Goal: Task Accomplishment & Management: Use online tool/utility

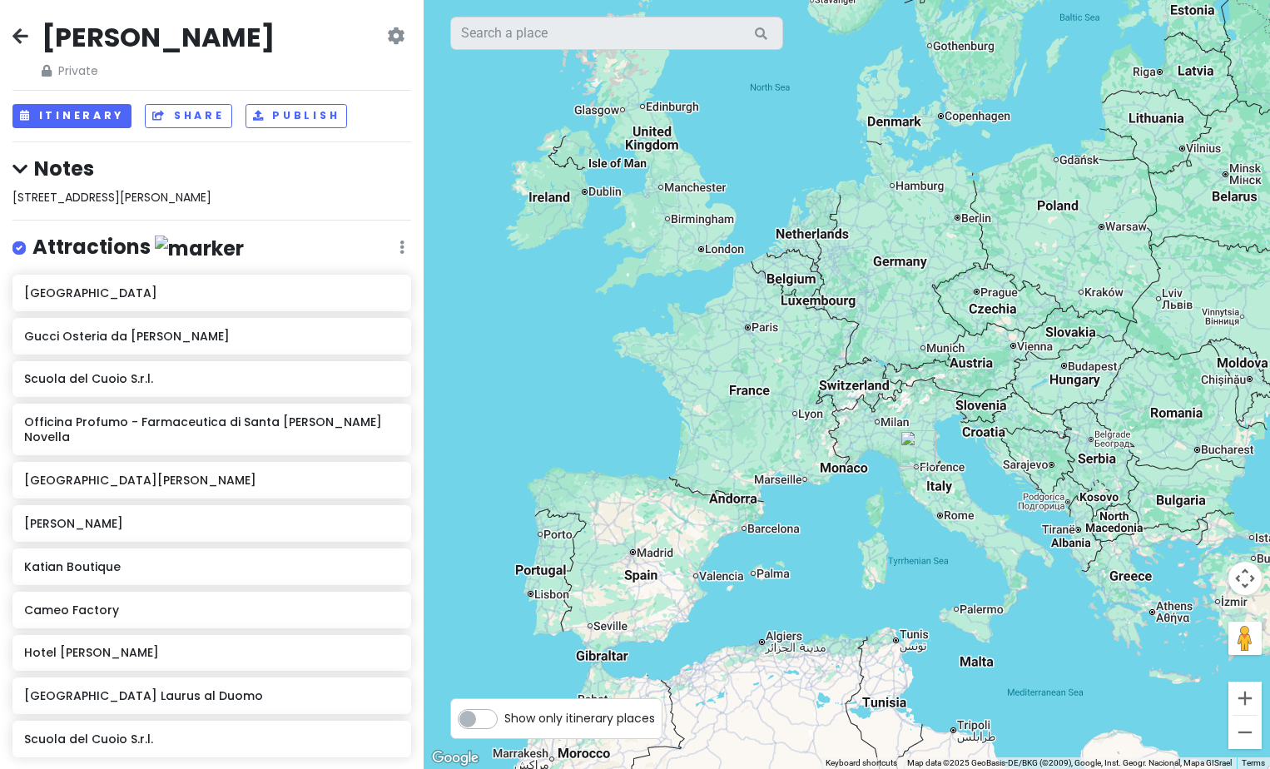
drag, startPoint x: 1062, startPoint y: 294, endPoint x: 865, endPoint y: 561, distance: 332.1
click at [865, 561] on div at bounding box center [847, 384] width 846 height 769
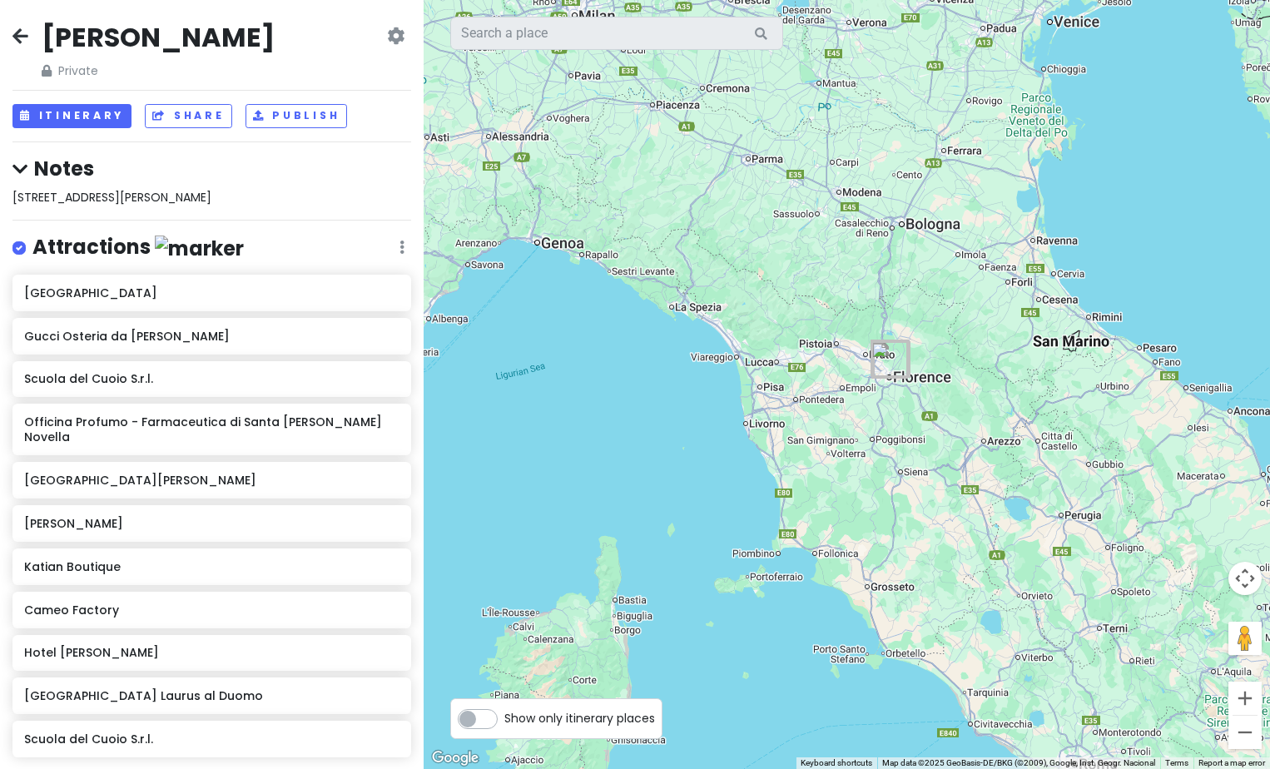
drag, startPoint x: 1014, startPoint y: 441, endPoint x: 926, endPoint y: 580, distance: 164.6
click at [964, 608] on div at bounding box center [847, 384] width 846 height 769
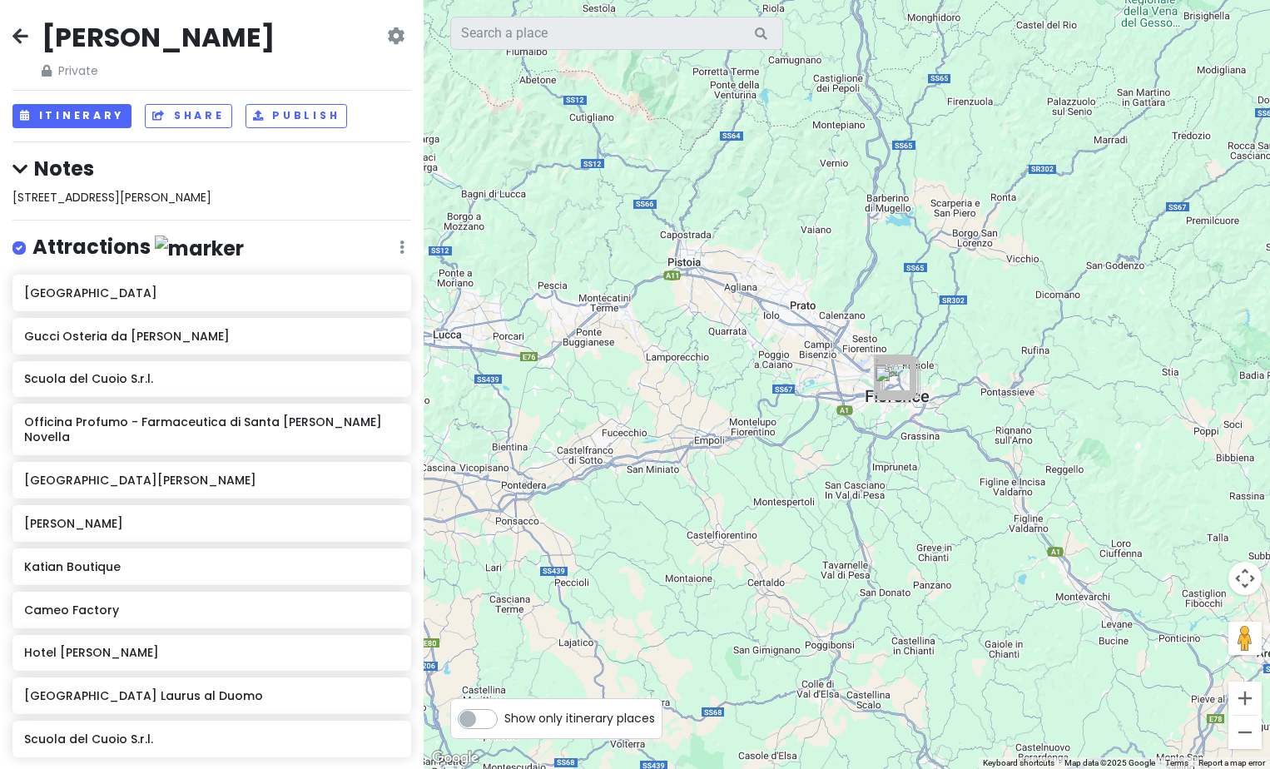
drag, startPoint x: 873, startPoint y: 385, endPoint x: 864, endPoint y: 797, distance: 412.1
click at [864, 768] on html "Florence Trip Private Change Dates Make a Copy Delete Trip Go Pro ⚡️ Give Feedb…" at bounding box center [635, 384] width 1270 height 769
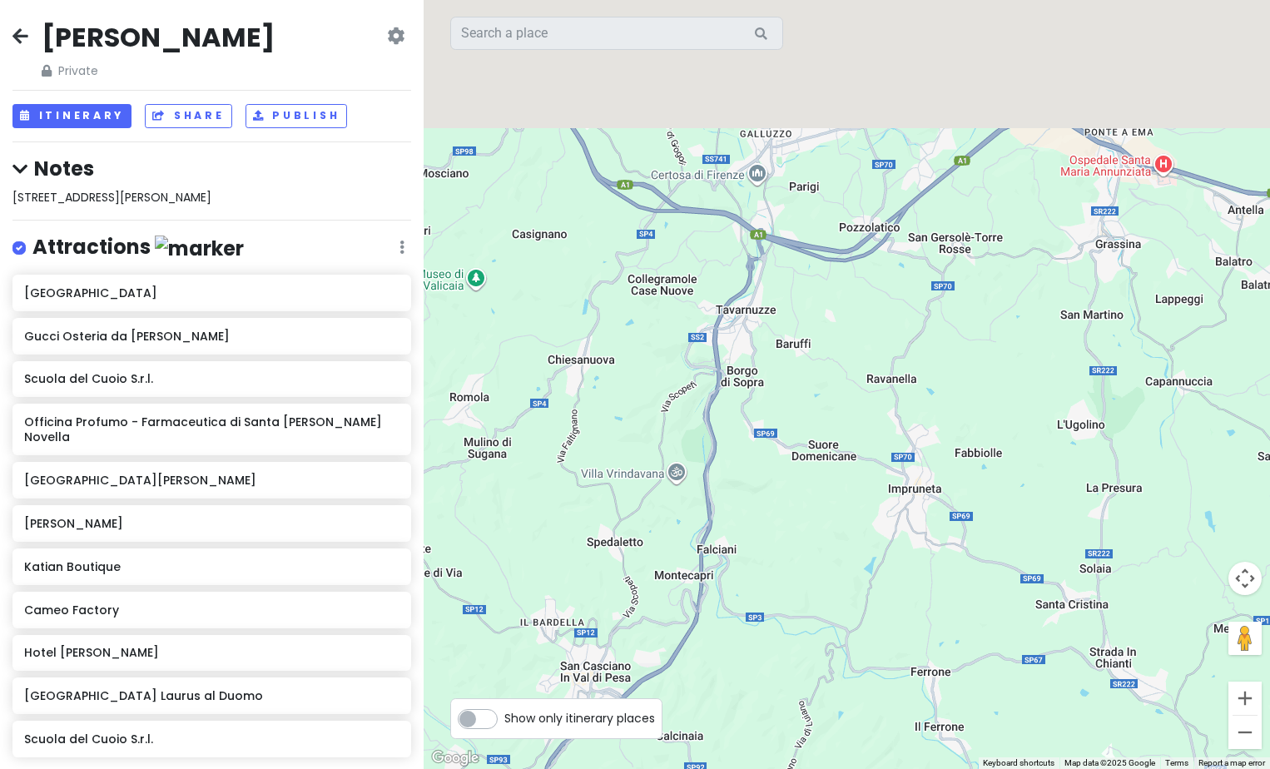
drag, startPoint x: 947, startPoint y: 497, endPoint x: 936, endPoint y: 812, distance: 314.8
click at [936, 768] on html "Florence Trip Private Change Dates Make a Copy Delete Trip Go Pro ⚡️ Give Feedb…" at bounding box center [635, 384] width 1270 height 769
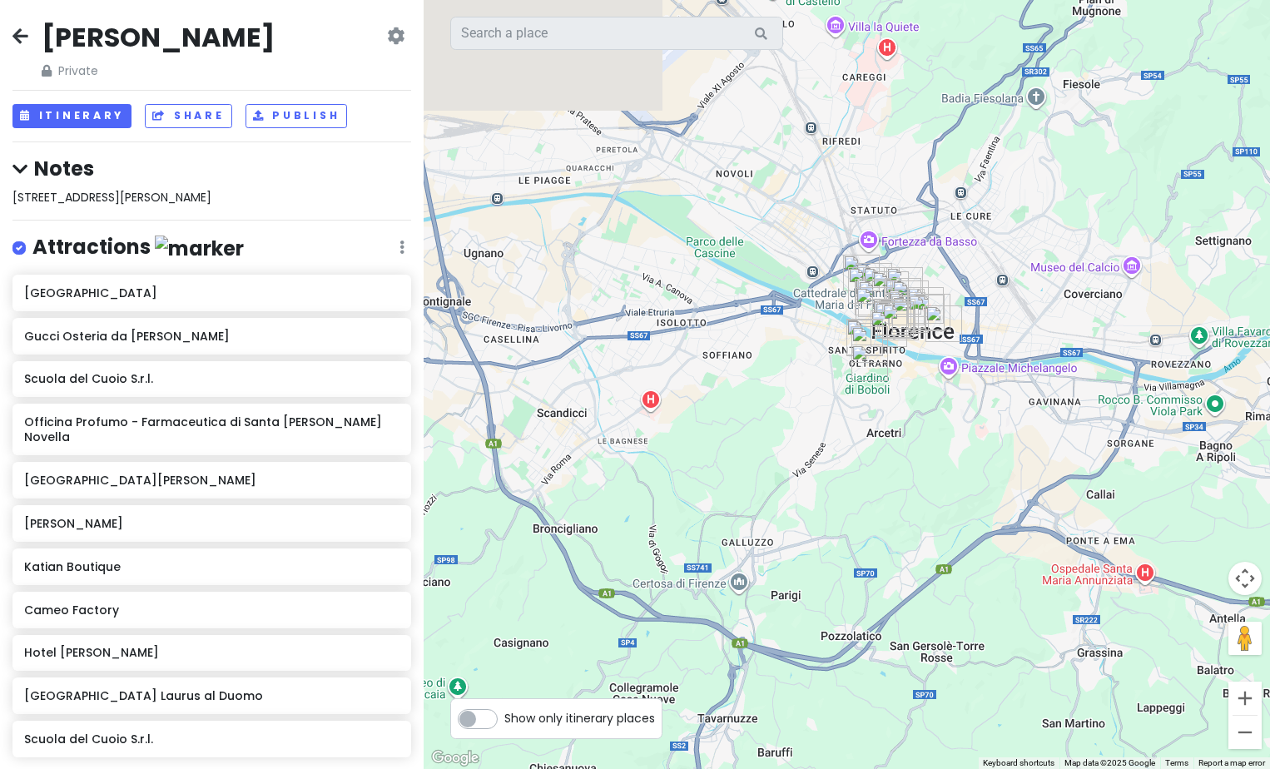
drag, startPoint x: 899, startPoint y: 306, endPoint x: 921, endPoint y: 516, distance: 210.9
click at [911, 479] on div at bounding box center [847, 384] width 846 height 769
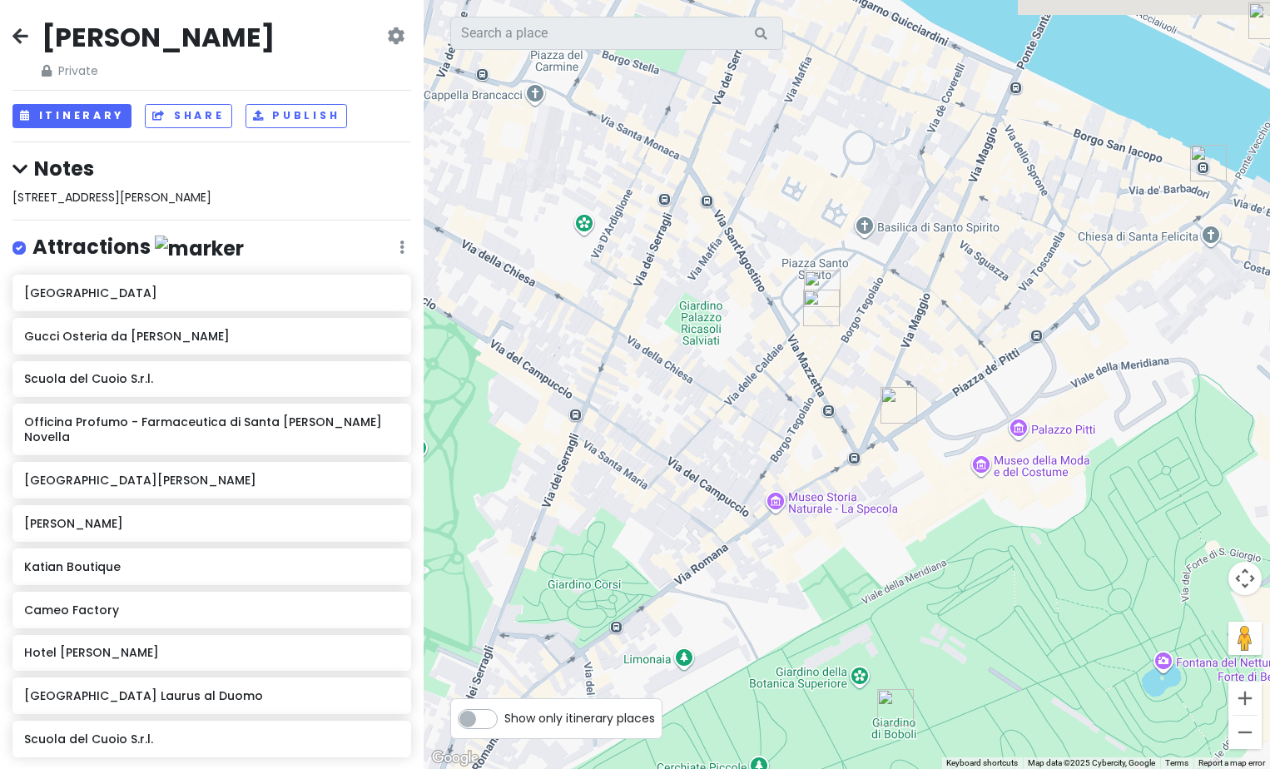
drag, startPoint x: 776, startPoint y: 320, endPoint x: 1003, endPoint y: 351, distance: 229.3
click at [1000, 348] on div at bounding box center [847, 384] width 846 height 769
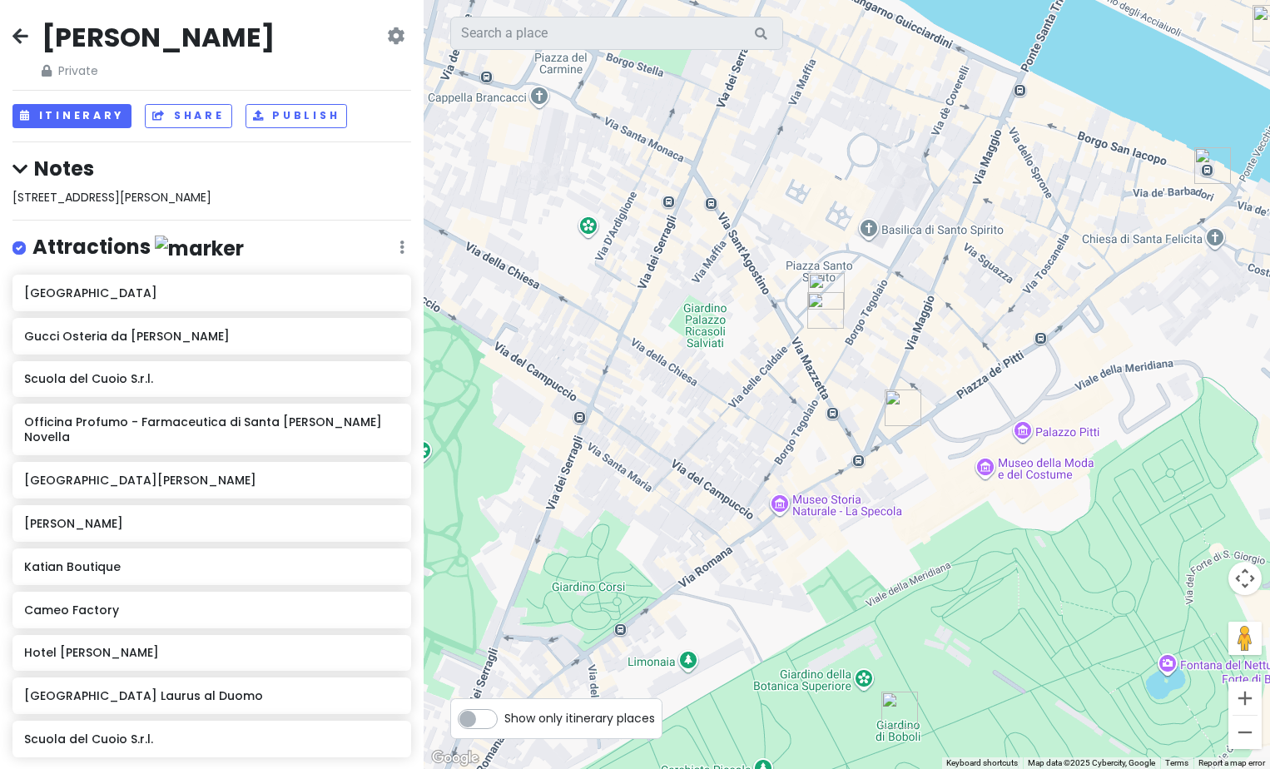
click at [902, 406] on img "Alimentari Del Chianti" at bounding box center [903, 408] width 37 height 37
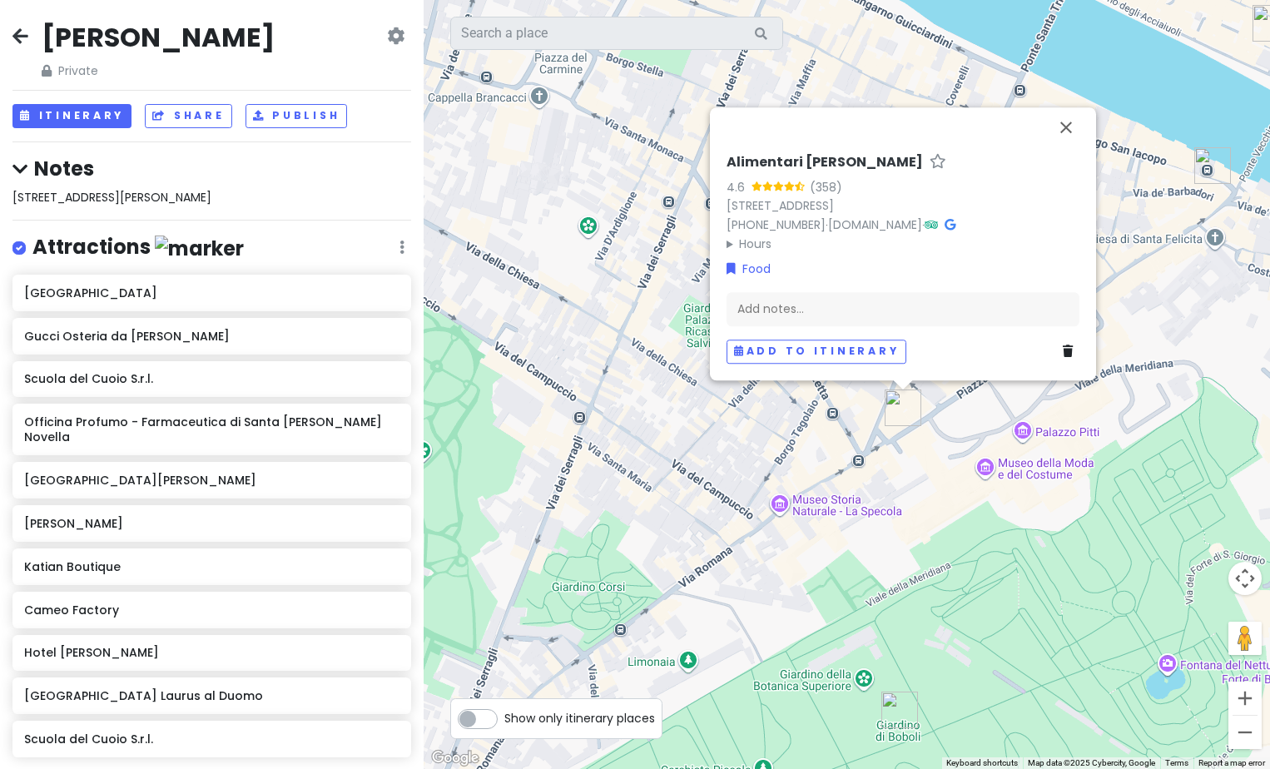
click at [975, 424] on div "Alimentari Del Chianti 4.6 (358) Piazza de' Pitti, 3/r, 50125 Firenze FI, Italy…" at bounding box center [847, 384] width 846 height 769
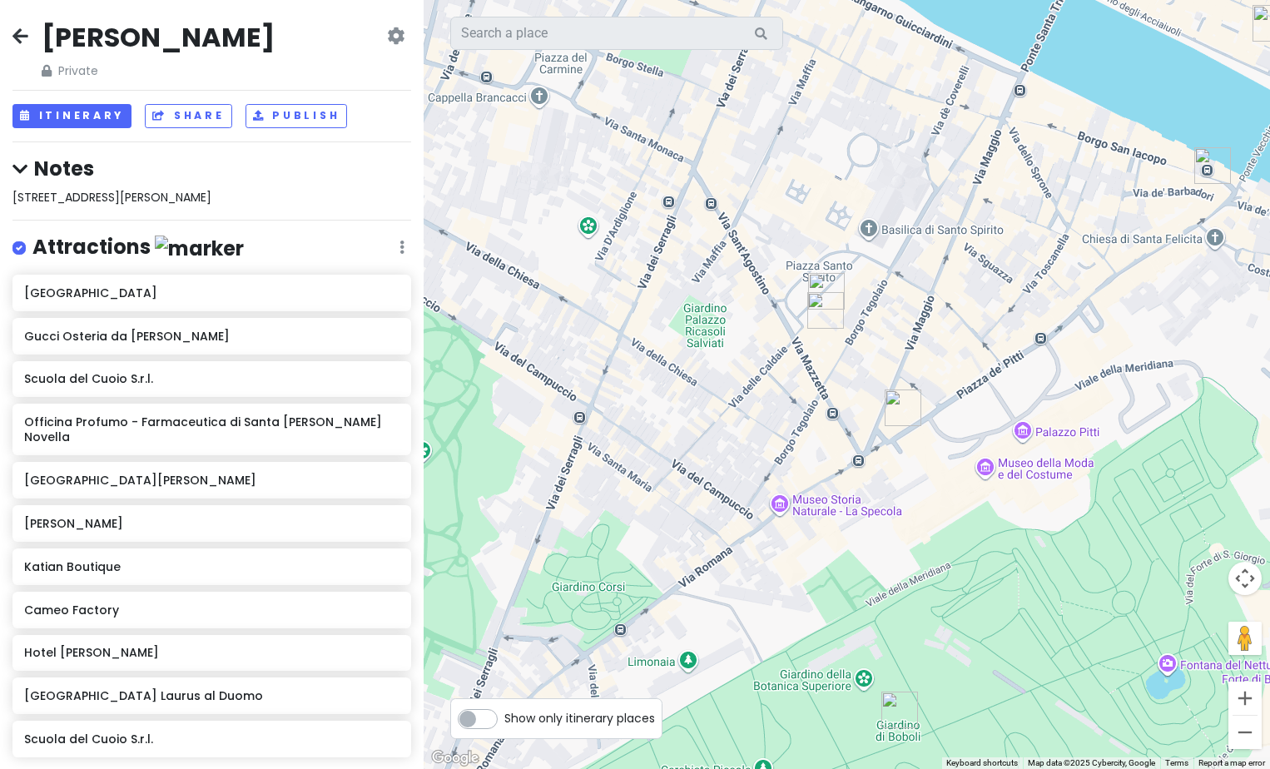
click at [825, 277] on img "Tamerò" at bounding box center [826, 291] width 37 height 37
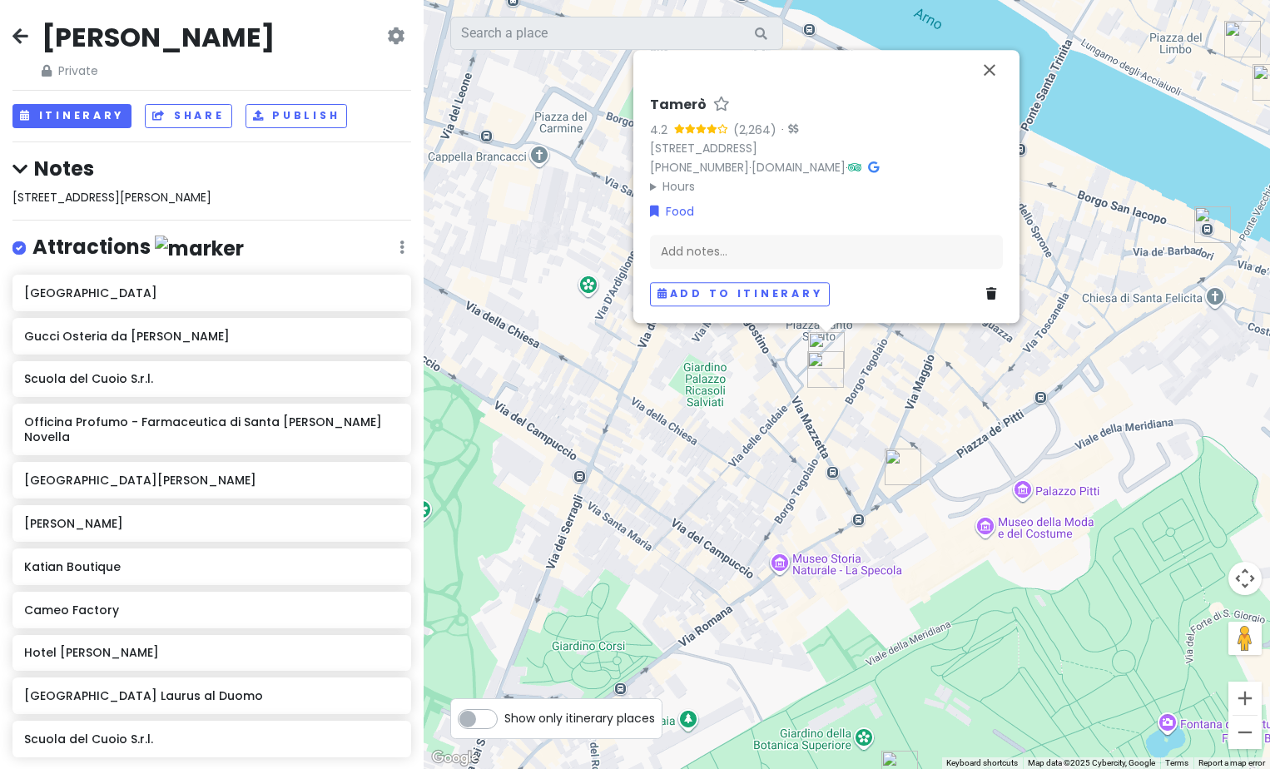
click at [903, 459] on img "Alimentari Del Chianti" at bounding box center [903, 467] width 37 height 37
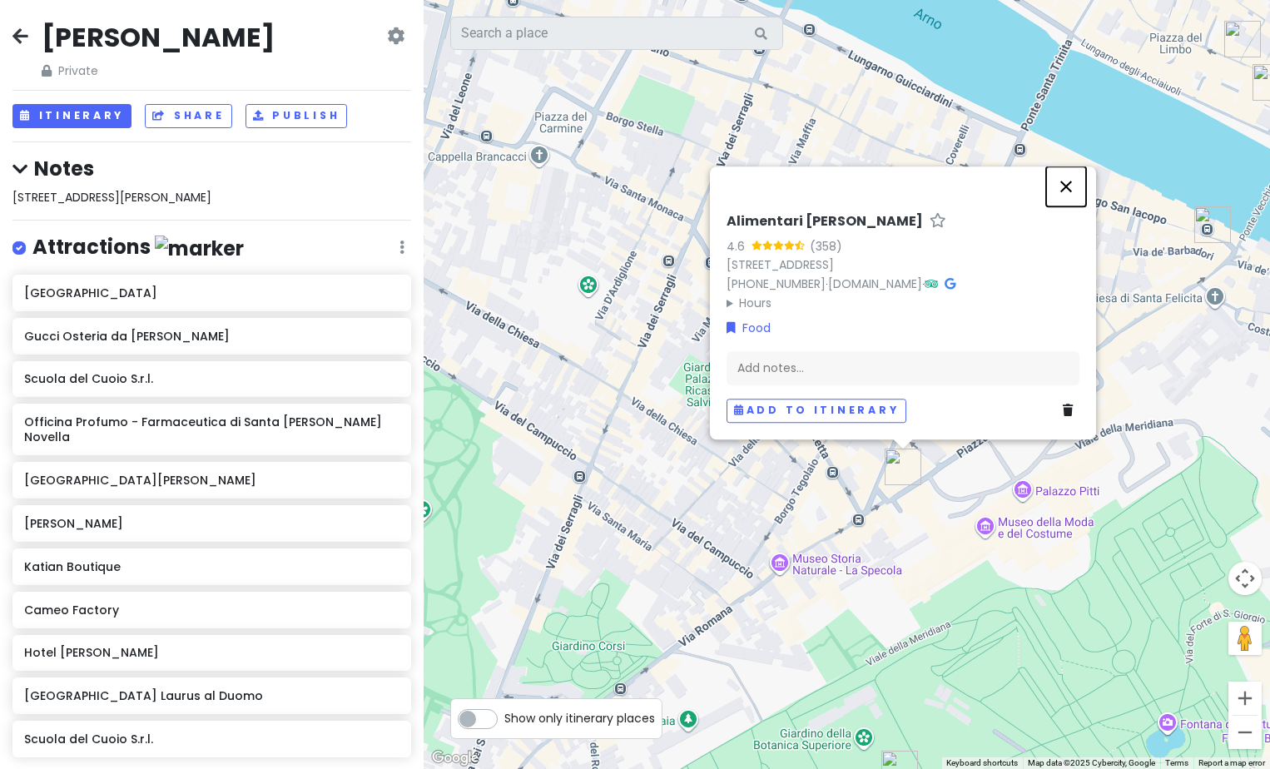
click at [1063, 185] on button "Close" at bounding box center [1066, 186] width 40 height 40
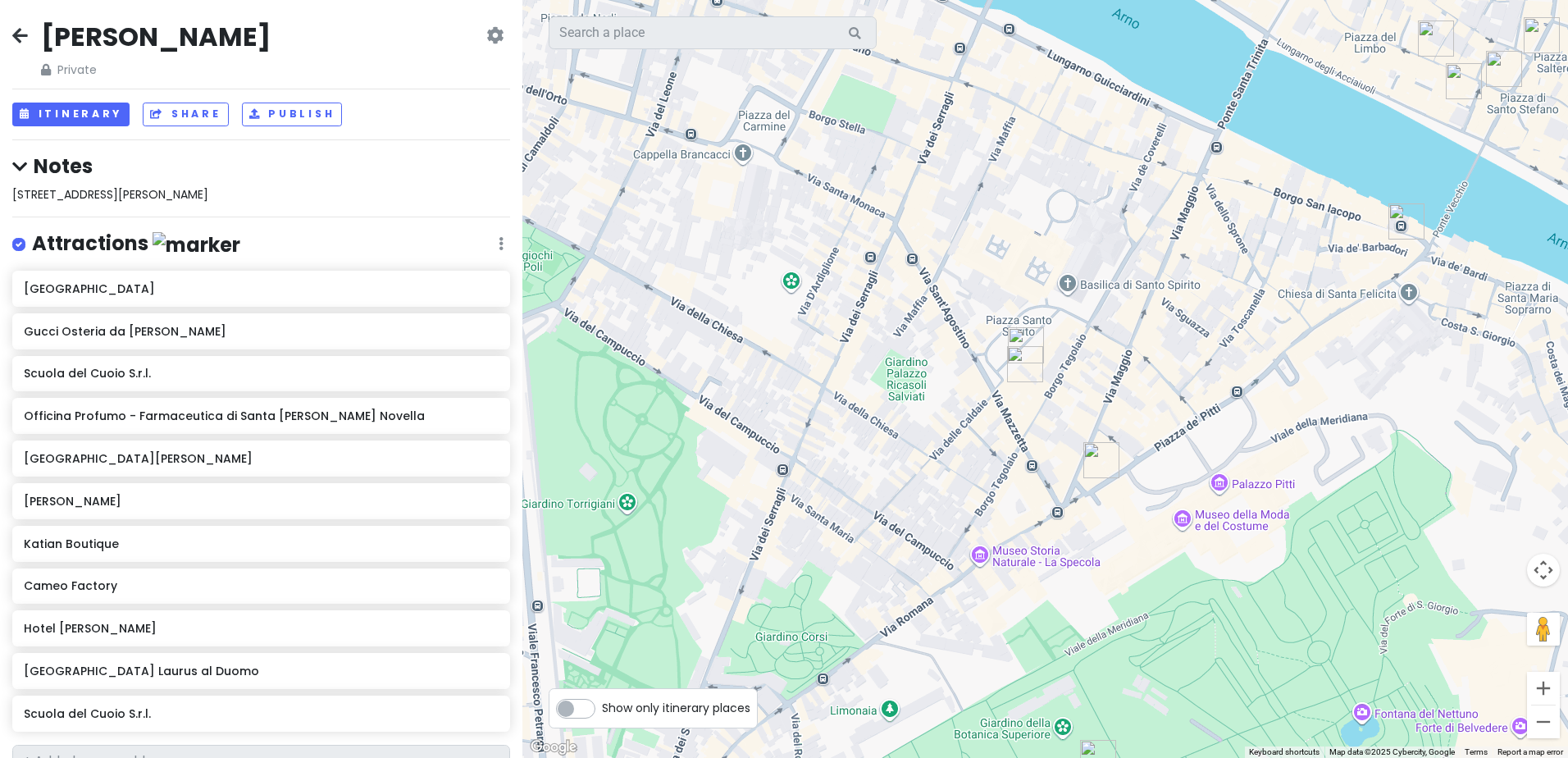
click at [1093, 461] on img "Alimentari Del Chianti" at bounding box center [1102, 460] width 36 height 36
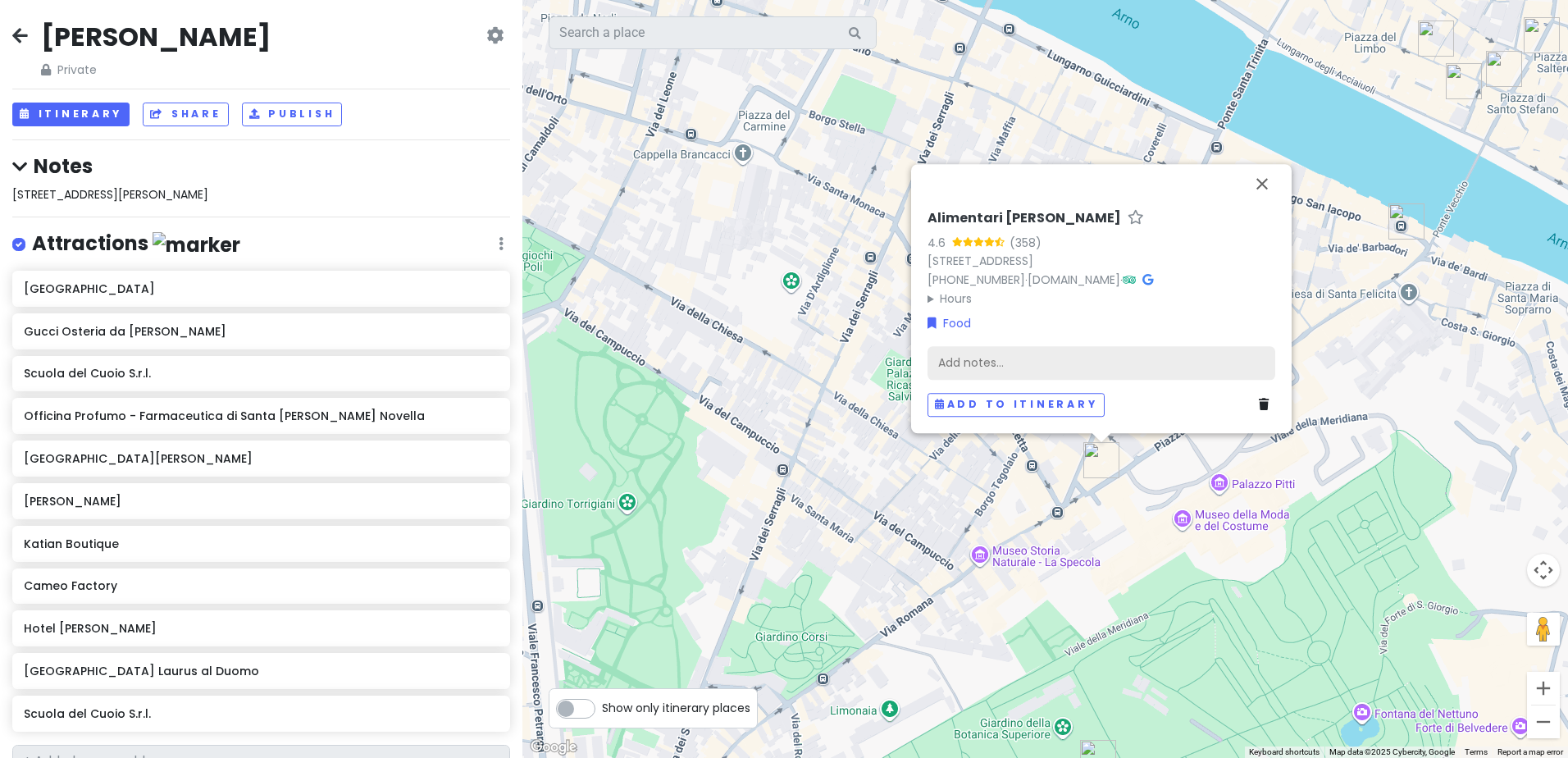
click at [988, 364] on div "Add notes..." at bounding box center [1101, 363] width 348 height 34
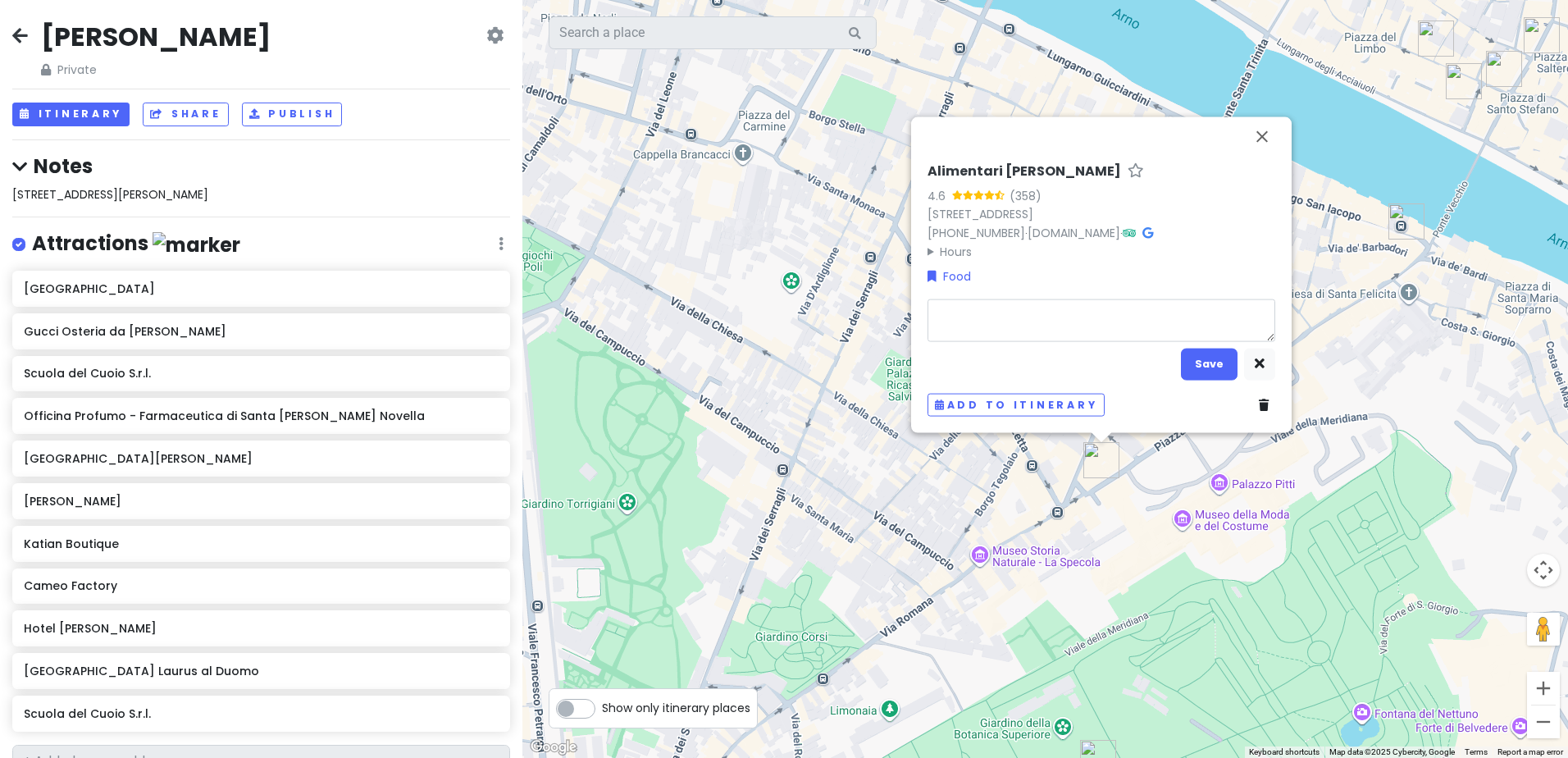
type textarea "x"
type textarea "L"
type textarea "x"
type textarea "LU"
type textarea "x"
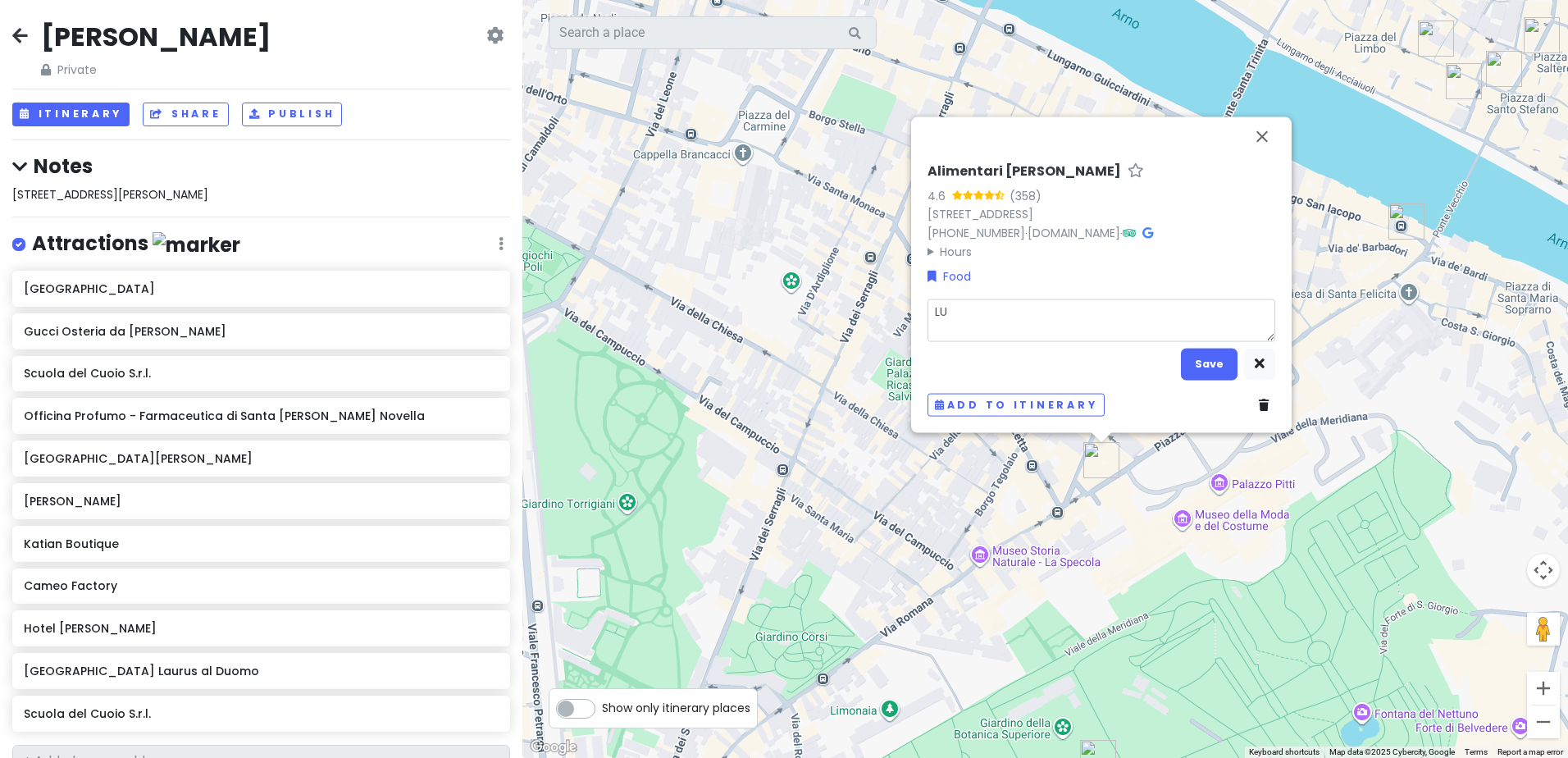
type textarea "LUN"
type textarea "x"
type textarea "LUNC"
type textarea "x"
type textarea "LUNCH"
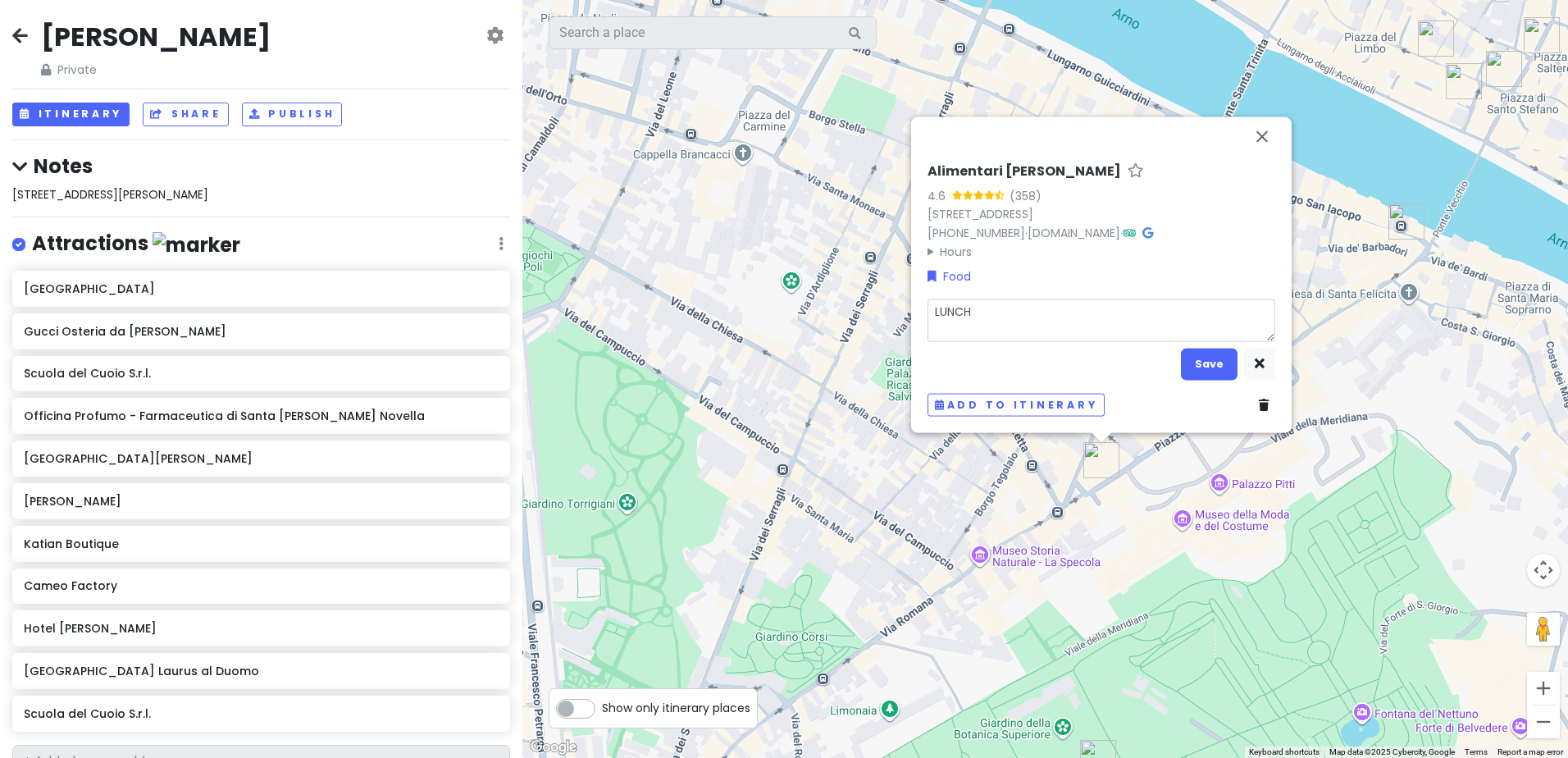
type textarea "x"
type textarea "LUNCH"
type textarea "x"
type textarea "LUNCH PA"
type textarea "x"
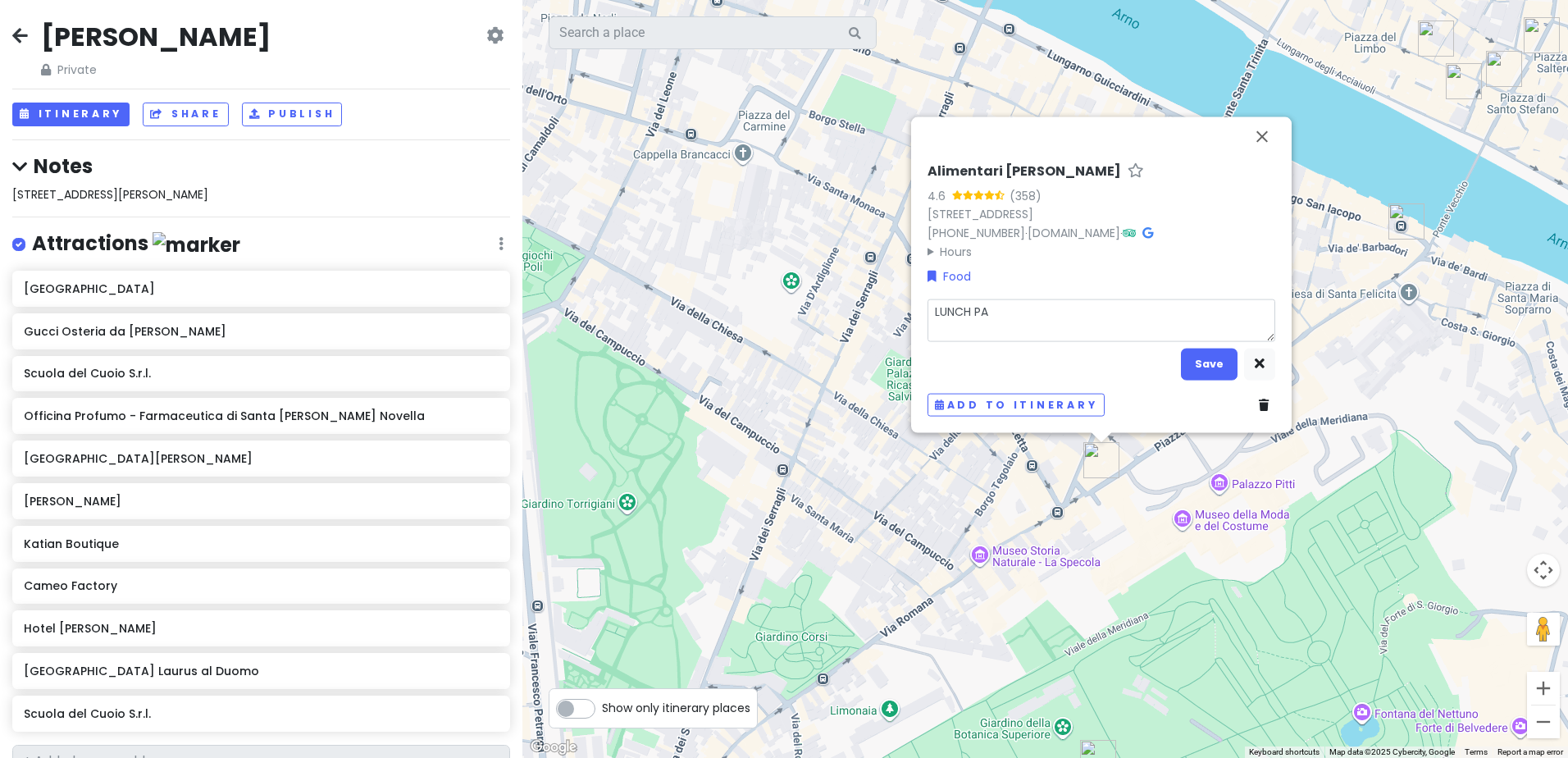
type textarea "LUNCH PAN"
type textarea "x"
type textarea "LUNCH PANI"
type textarea "x"
type textarea "LUNCH PANIN"
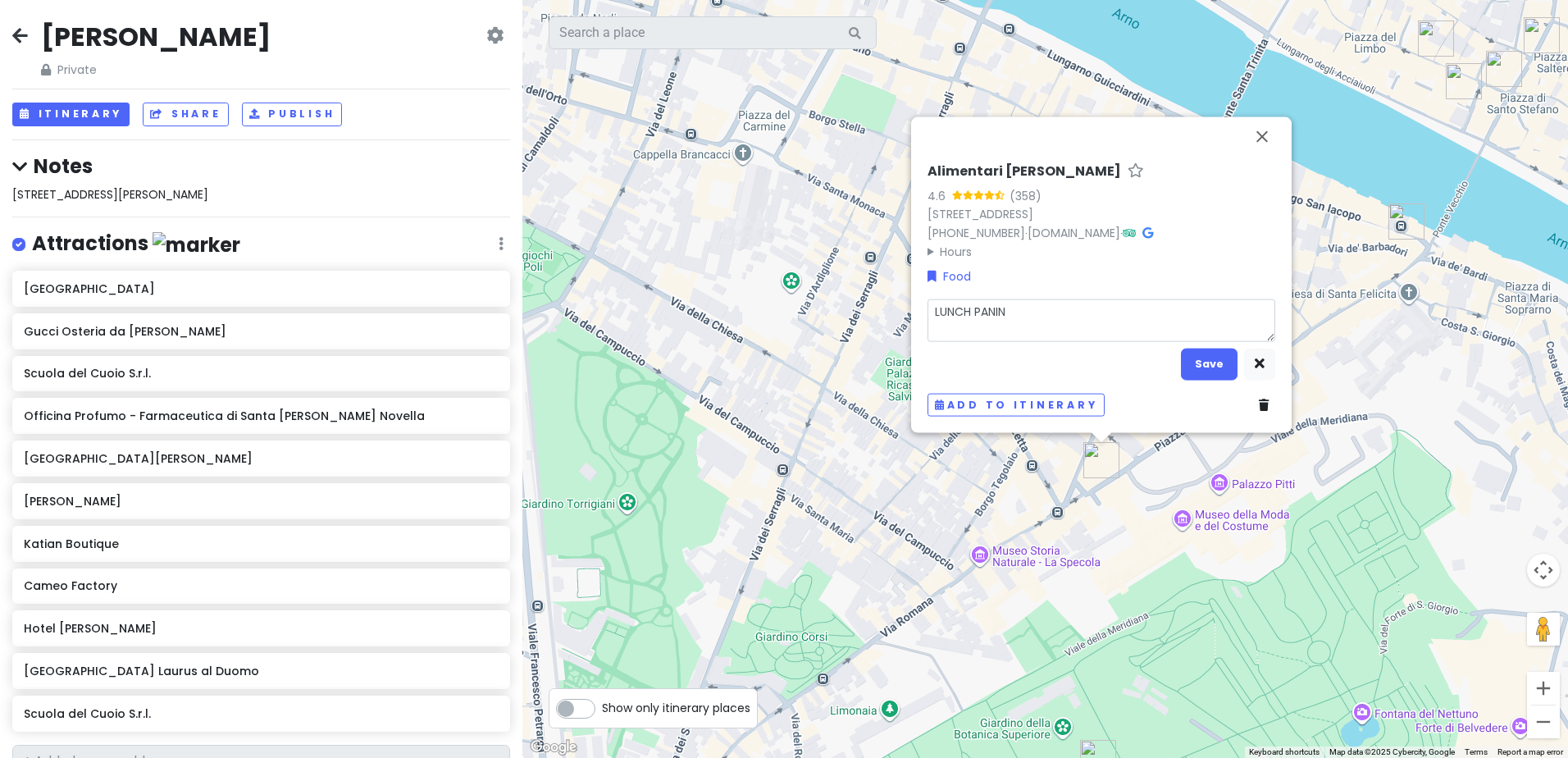
type textarea "x"
type textarea "LUNCH PANINI"
type textarea "x"
type textarea "LUNCH PANINI"
type textarea "x"
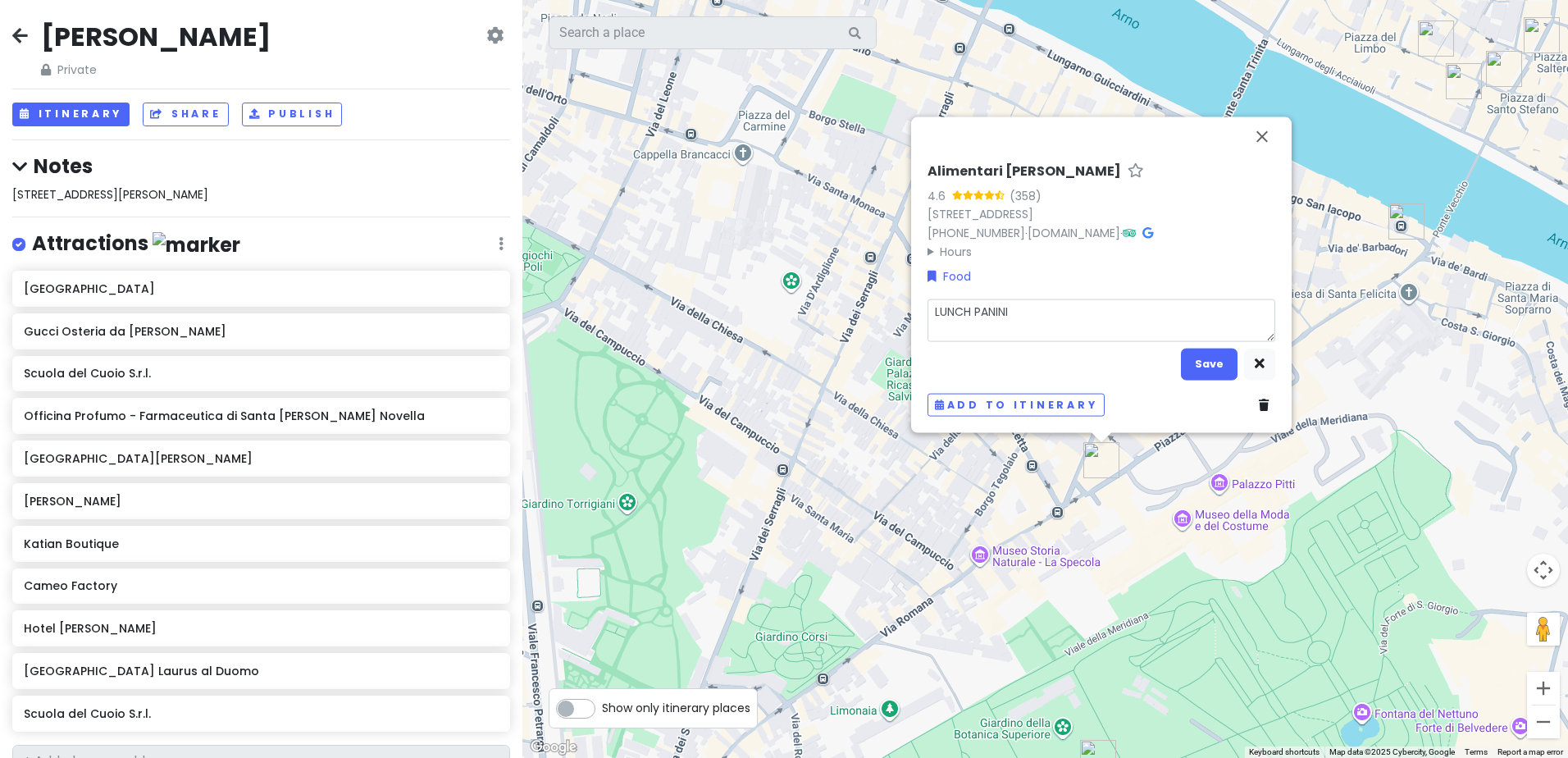
type textarea "LUNCH PANINI A"
type textarea "x"
type textarea "LUNCH PANINI AP"
type textarea "x"
type textarea "LUNCH PANINI APR"
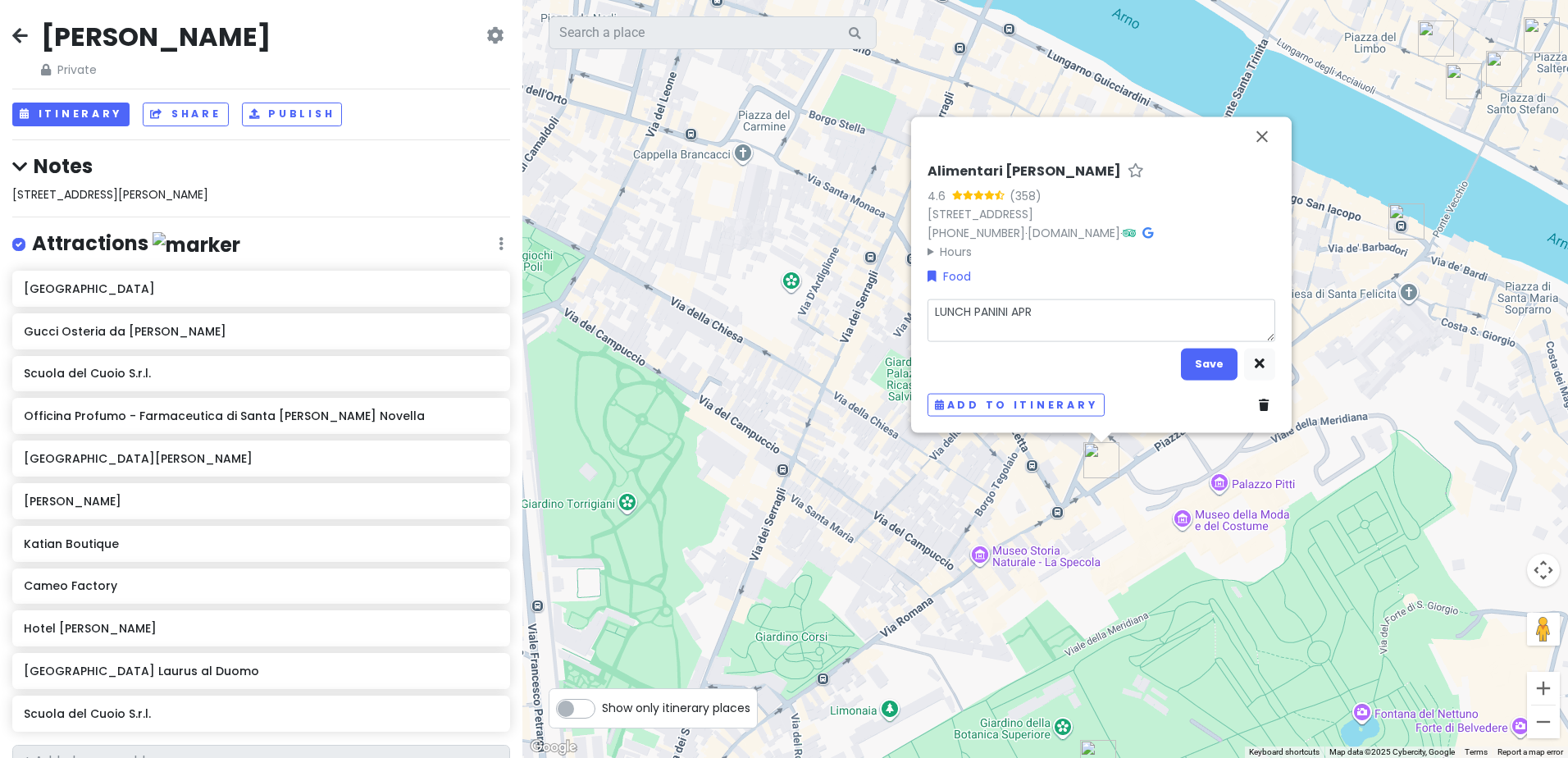
type textarea "x"
type textarea "LUNCH PANINI APRE"
type textarea "x"
type textarea "LUNCH PANINI APRET"
type textarea "x"
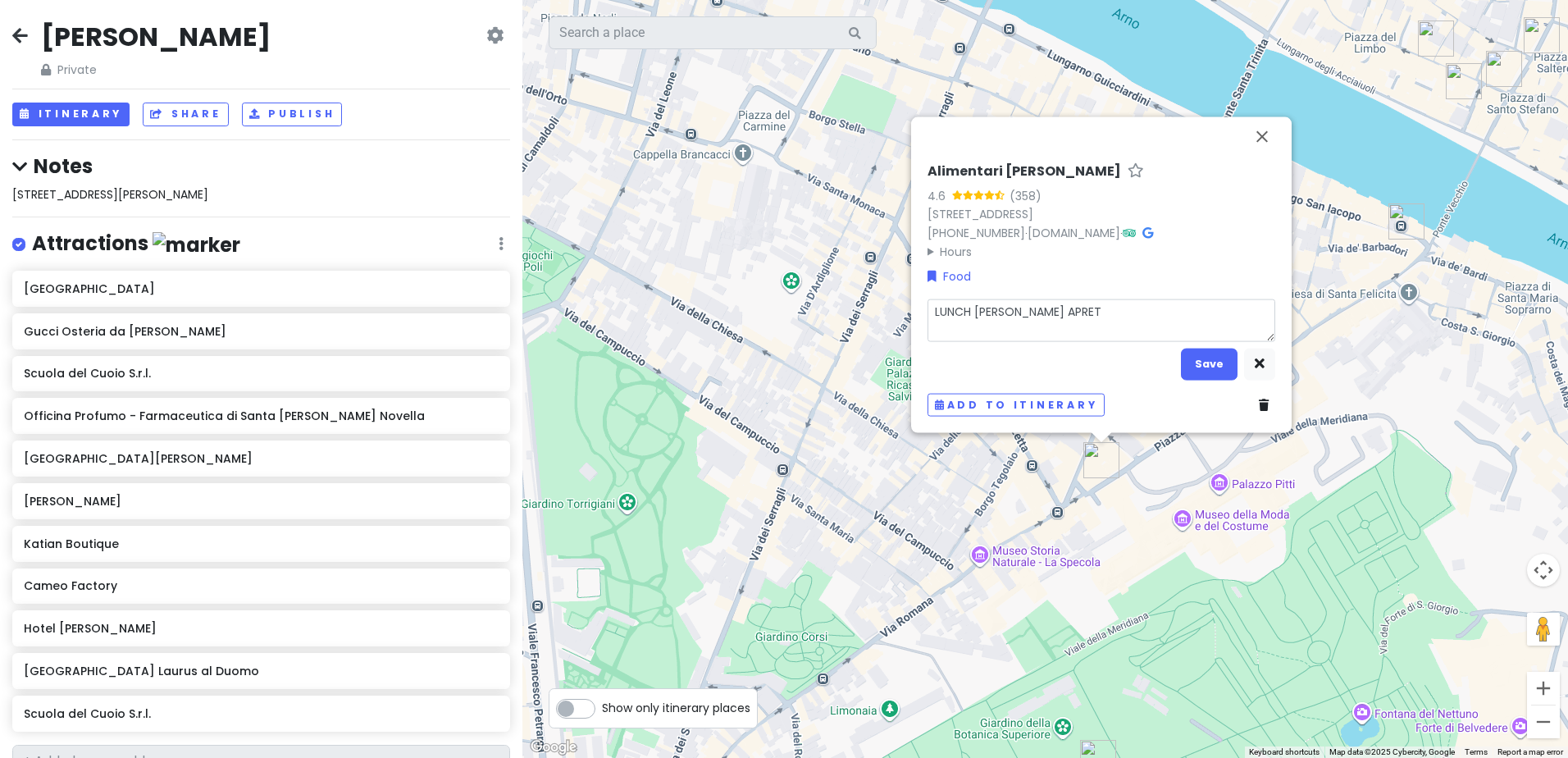
type textarea "LUNCH PANINI APRETI"
type textarea "x"
type textarea "LUNCH PANINI APRETIV"
type textarea "x"
type textarea "LUNCH PANINI APRETIVO"
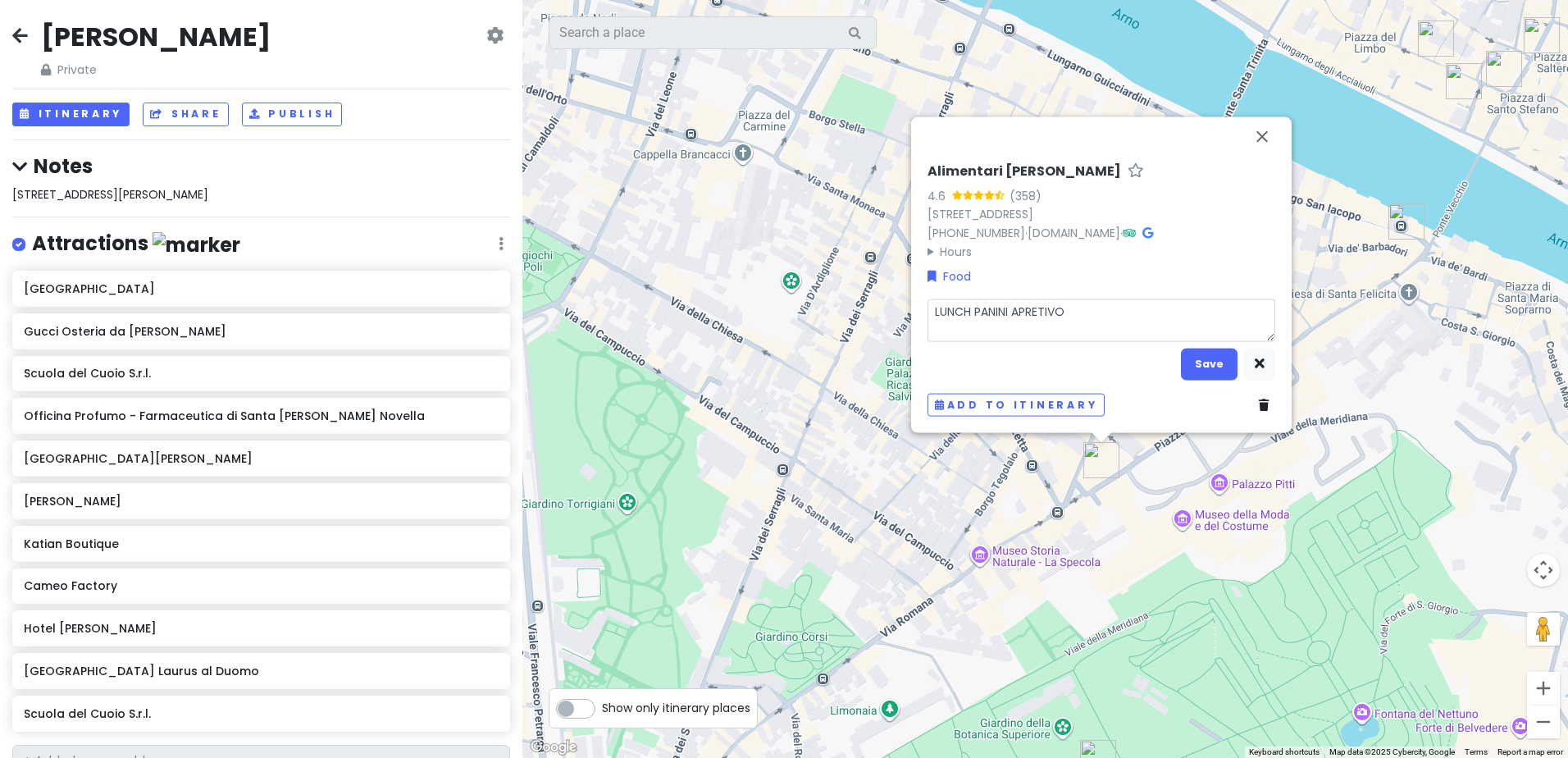
type textarea "x"
type textarea "LUNCH PANINI APRETIVOT"
type textarea "x"
type textarea "LUNCH PANINI APRETIVOT"
click at [1195, 361] on button "Save" at bounding box center [1209, 364] width 56 height 32
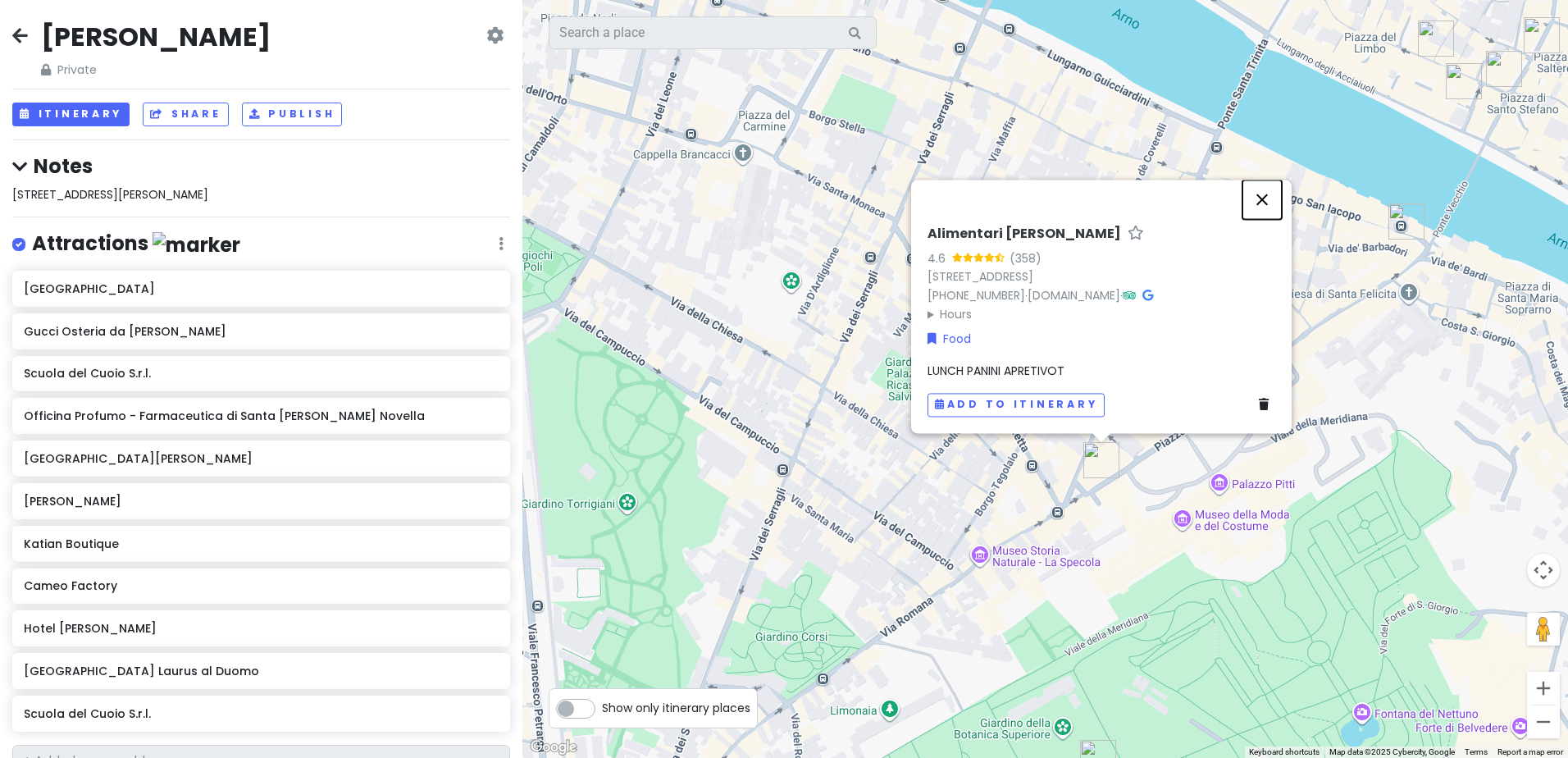
click at [1251, 203] on button "Close" at bounding box center [1262, 199] width 39 height 39
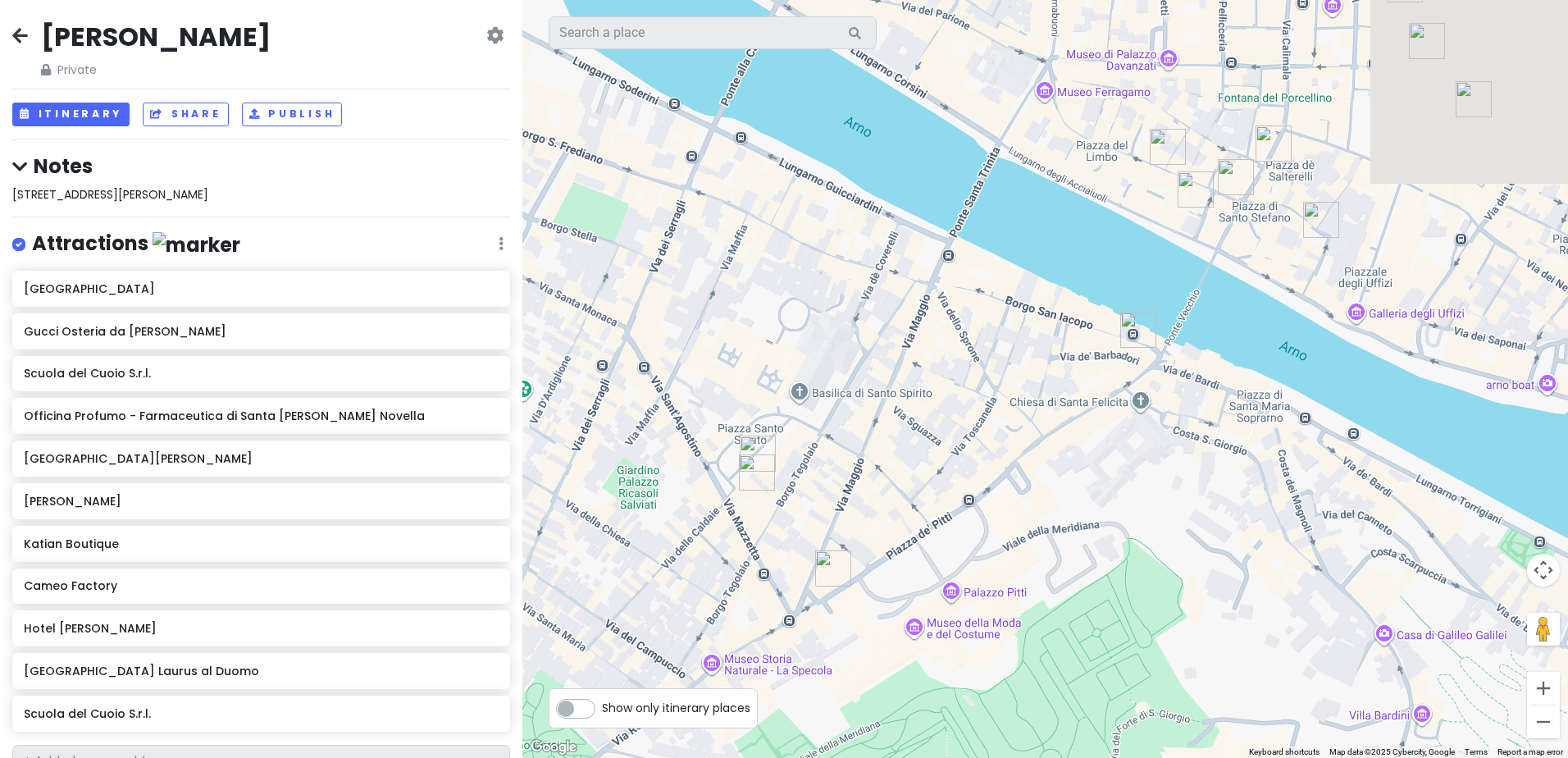
drag, startPoint x: 1264, startPoint y: 262, endPoint x: 990, endPoint y: 372, distance: 295.3
click at [990, 372] on div at bounding box center [1045, 379] width 1046 height 758
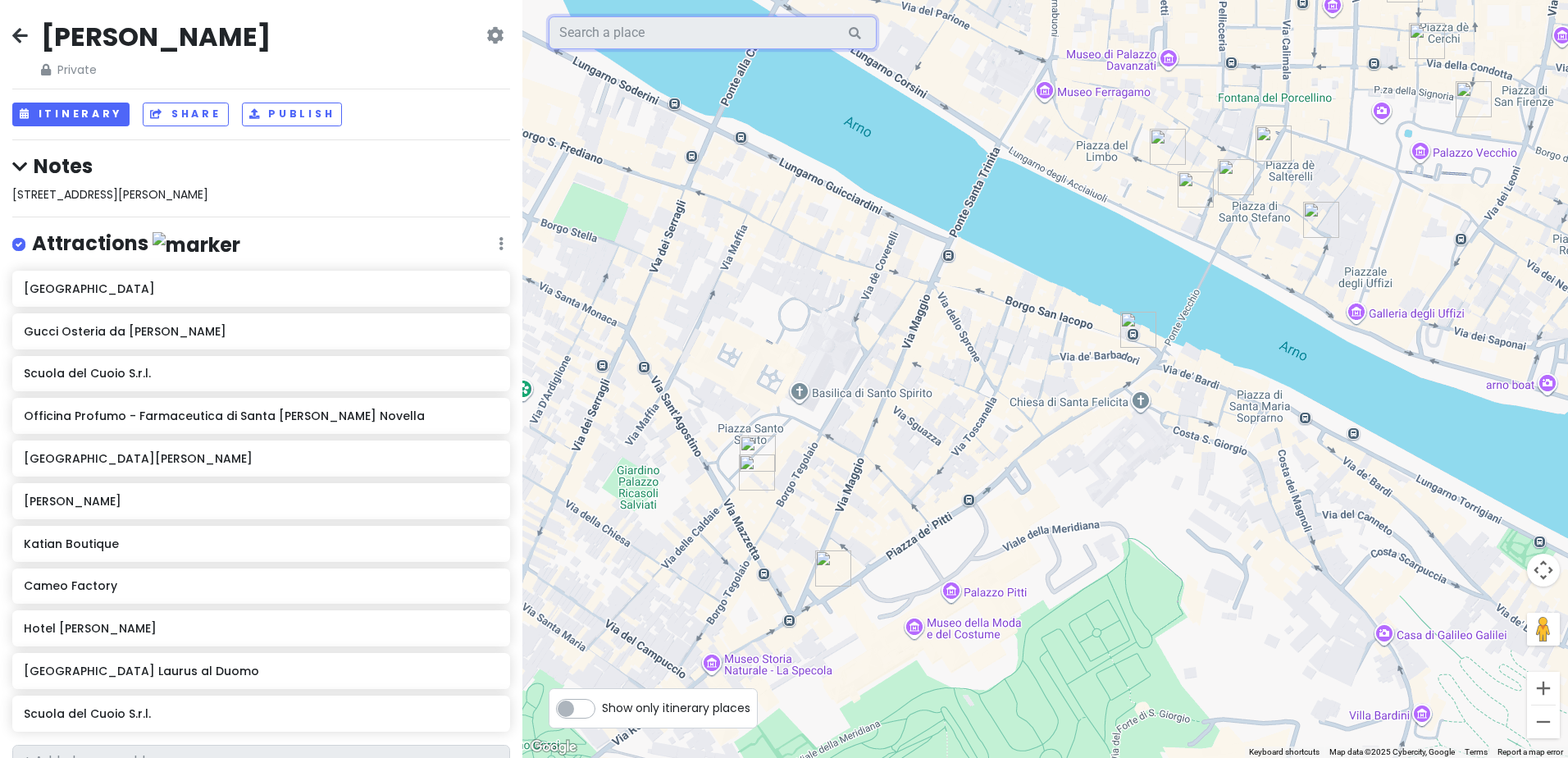
click at [604, 27] on input "text" at bounding box center [713, 33] width 328 height 33
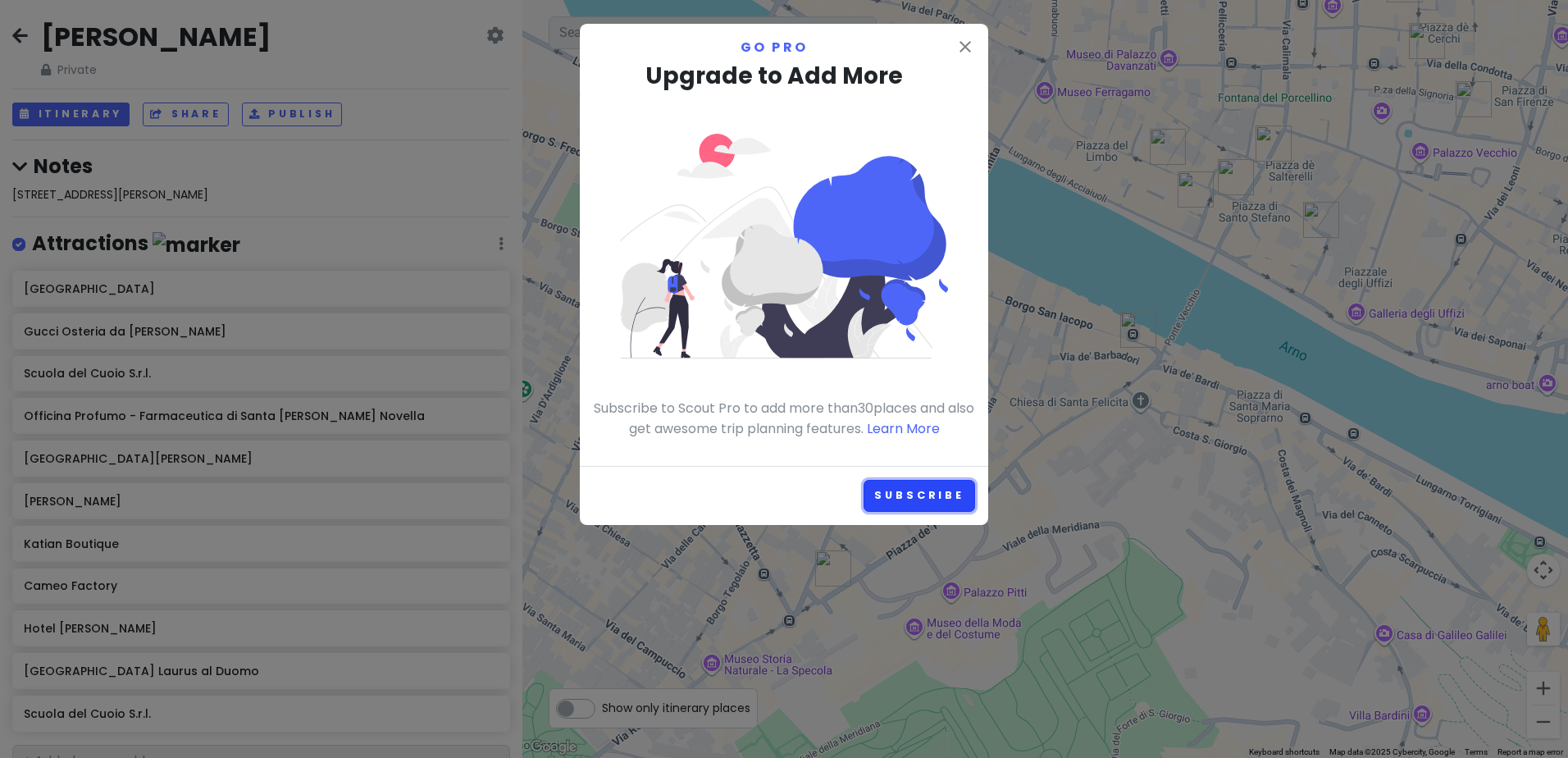
click at [886, 493] on link "Subscribe" at bounding box center [919, 496] width 111 height 32
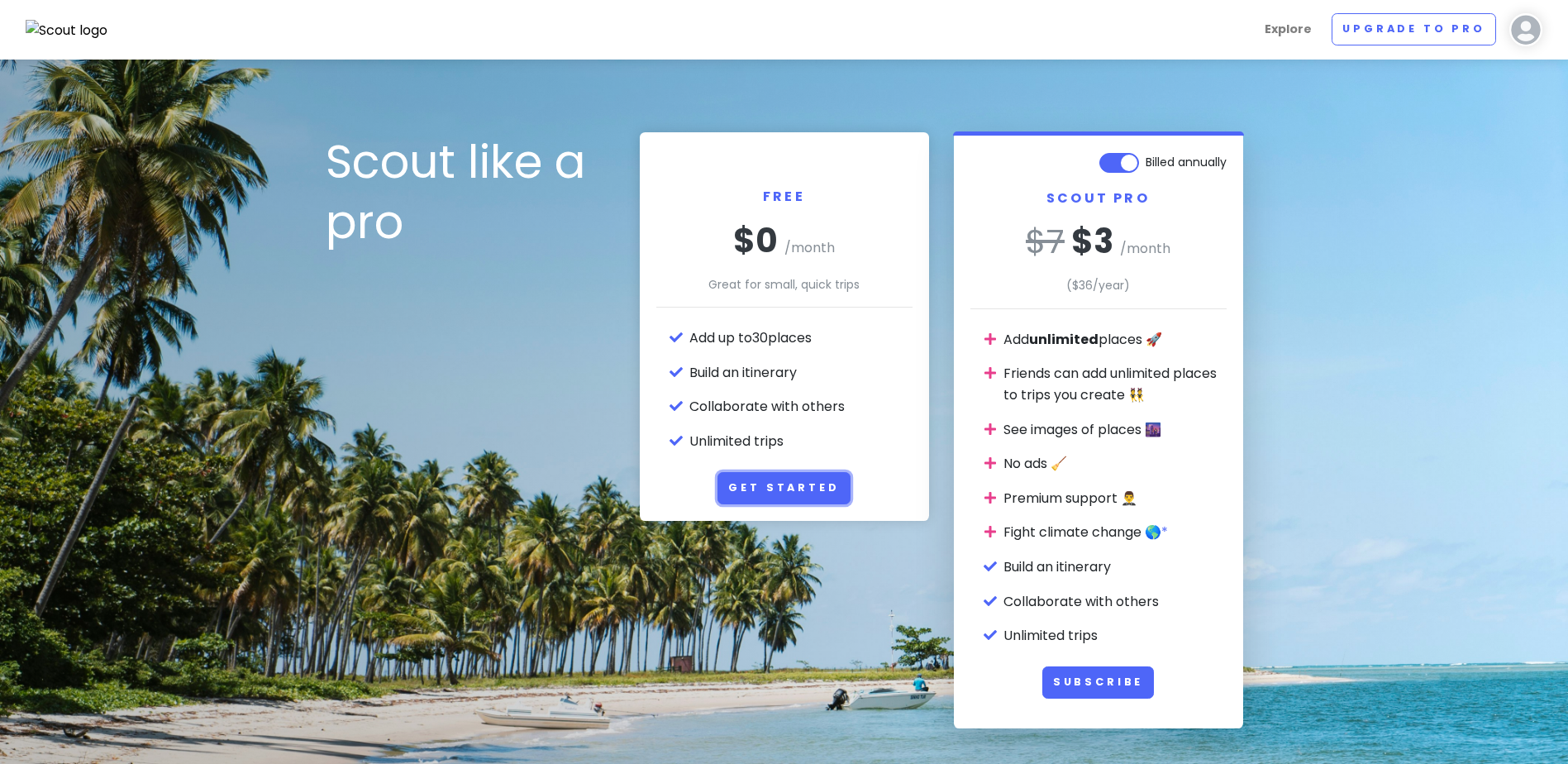
click at [768, 481] on link "Get Started" at bounding box center [783, 488] width 132 height 32
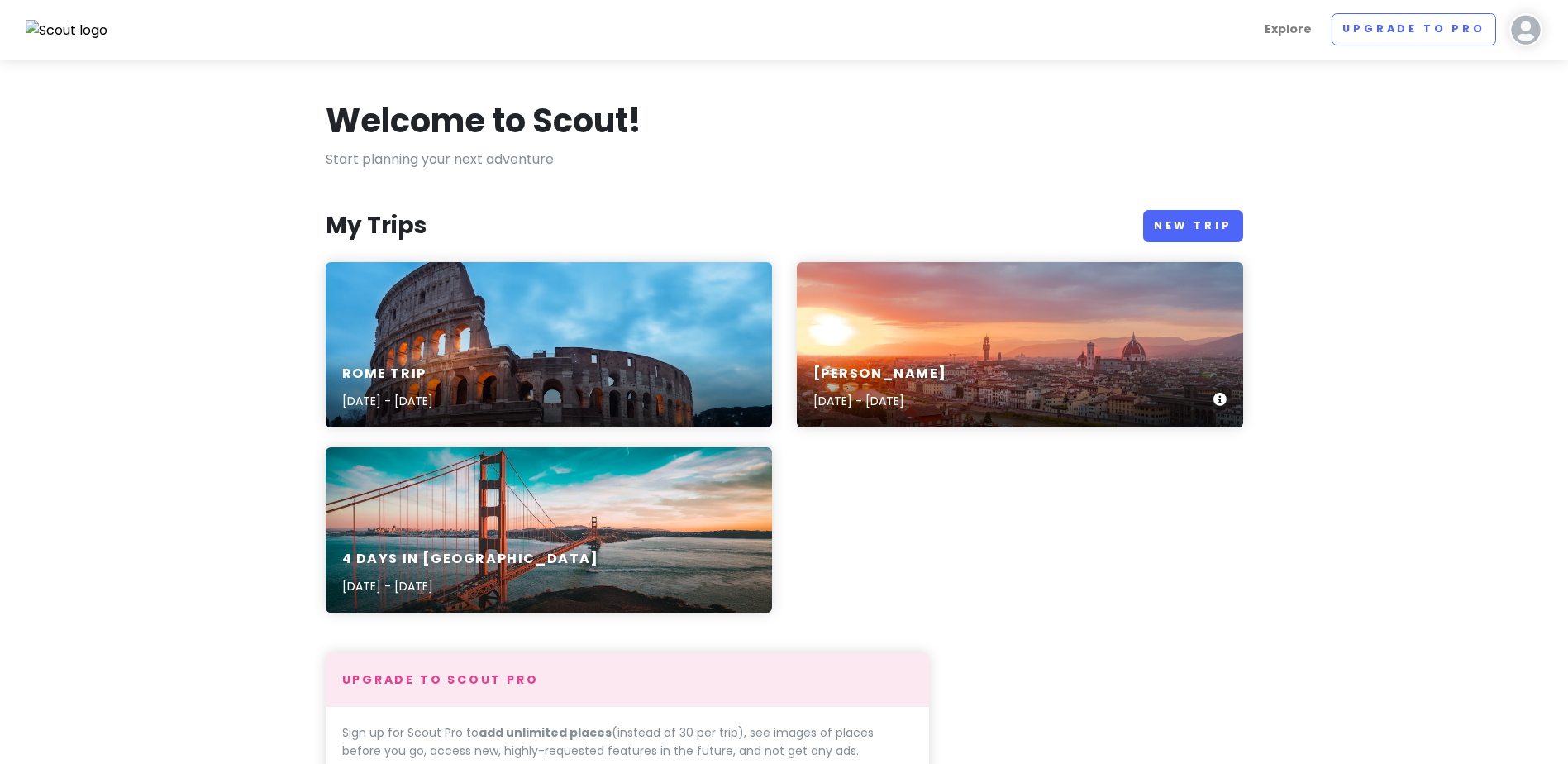
click at [885, 340] on div "[PERSON_NAME] Trip [DATE] - [DATE]" at bounding box center [1019, 345] width 446 height 165
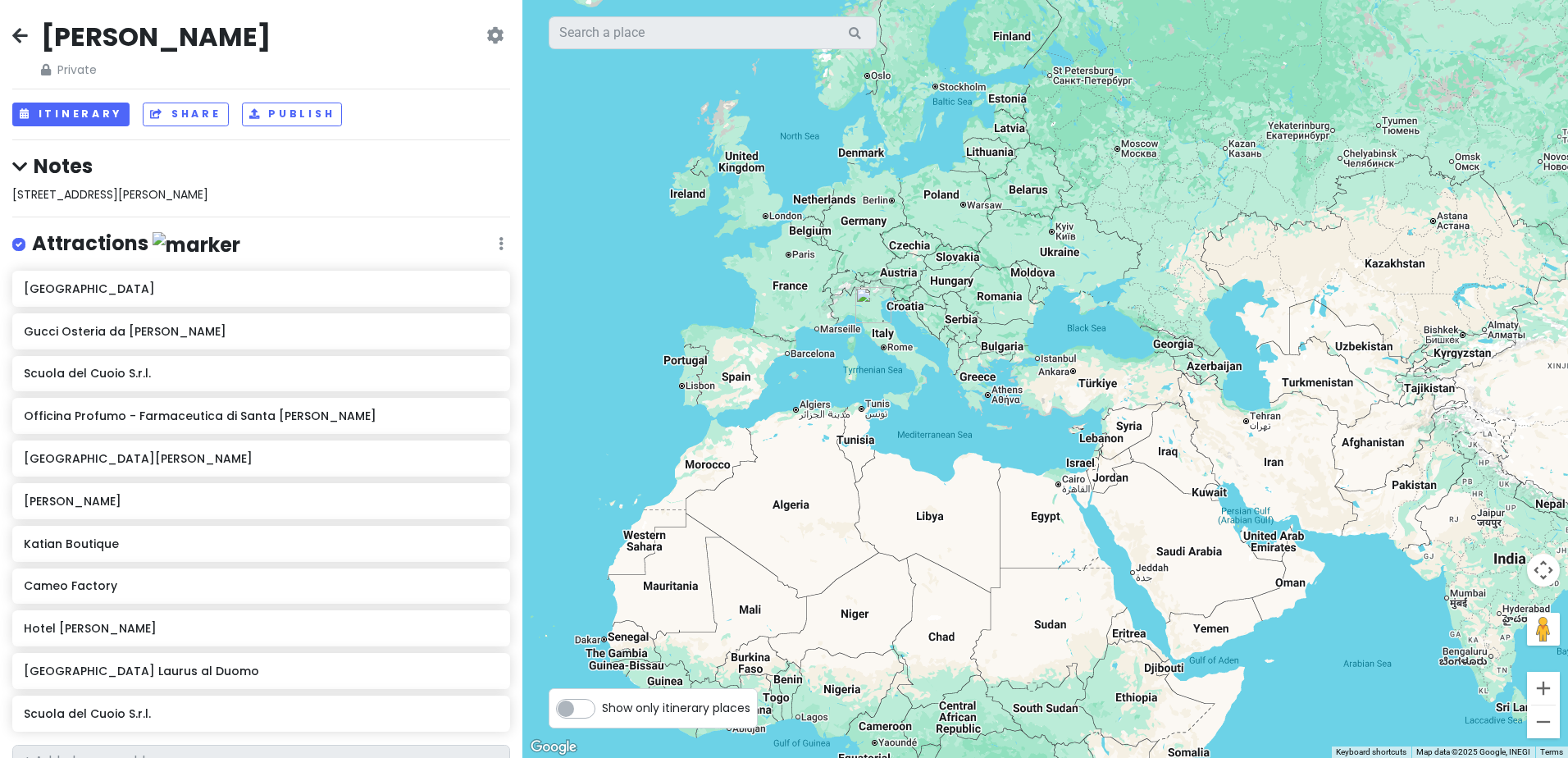
drag, startPoint x: 1369, startPoint y: 534, endPoint x: 774, endPoint y: 478, distance: 597.6
click at [774, 478] on div at bounding box center [1045, 379] width 1046 height 758
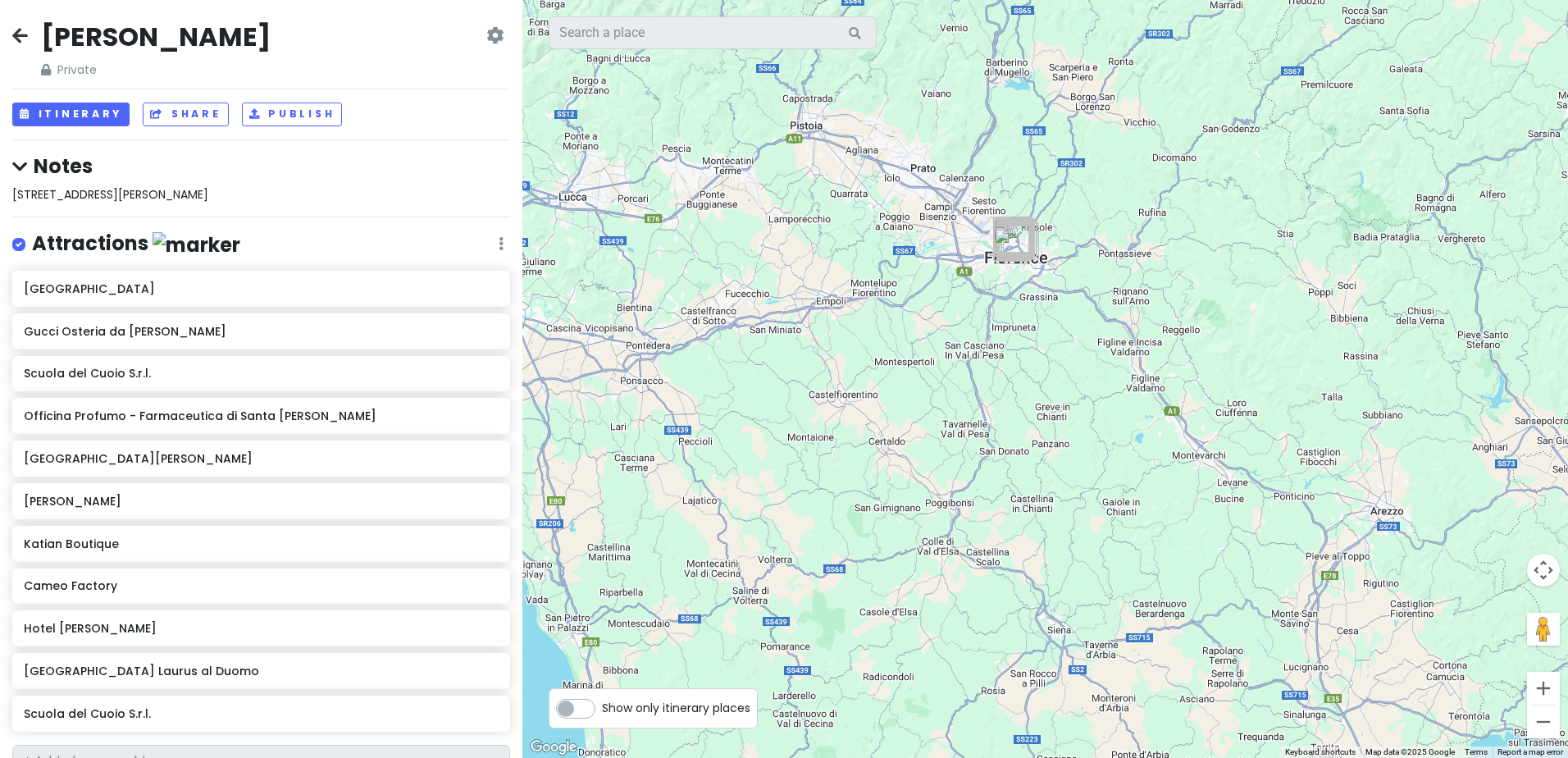
drag, startPoint x: 1051, startPoint y: 197, endPoint x: 1009, endPoint y: 615, distance: 420.1
click at [1000, 638] on div at bounding box center [1045, 379] width 1046 height 758
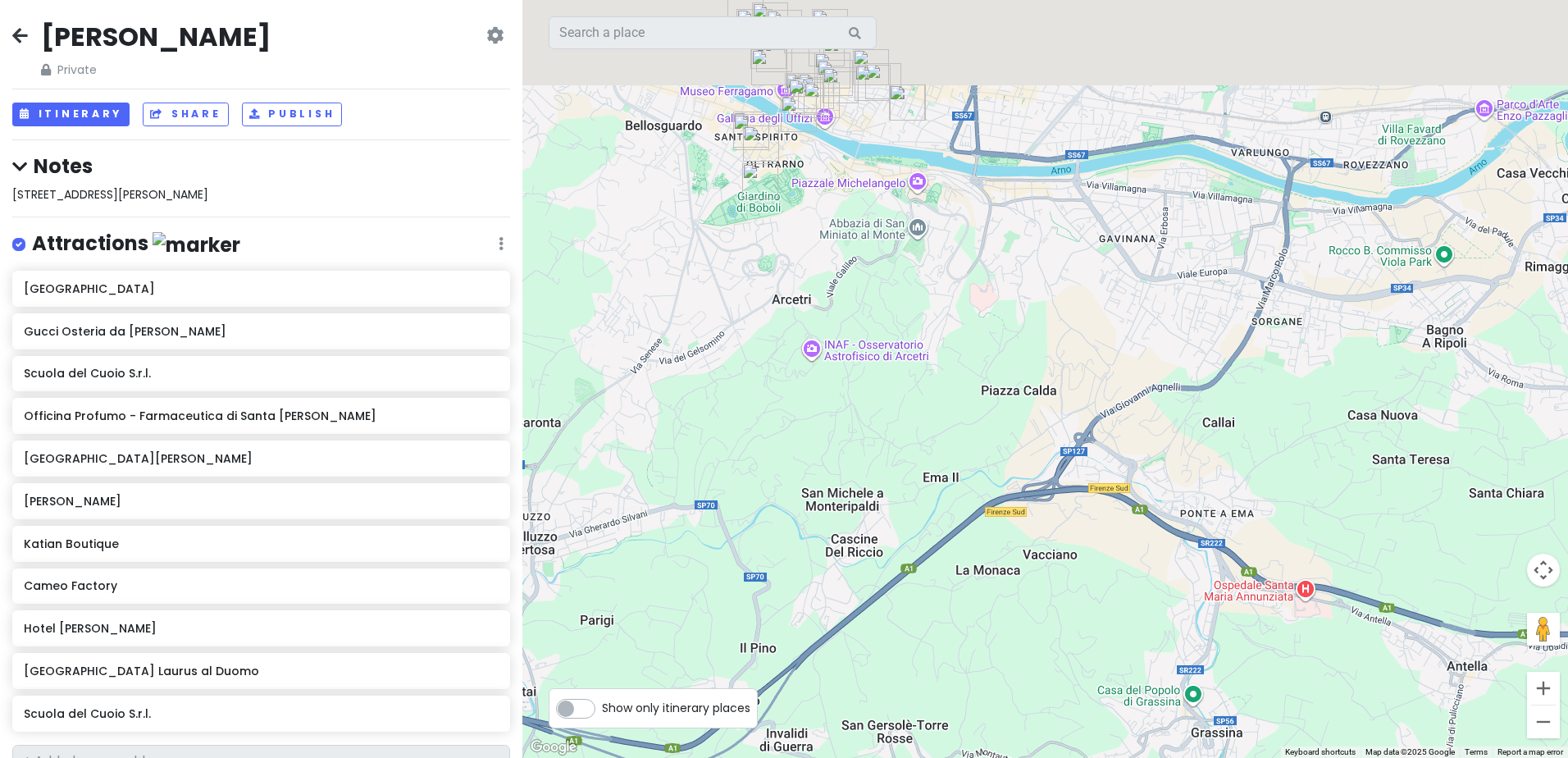
drag, startPoint x: 836, startPoint y: 390, endPoint x: 1158, endPoint y: 797, distance: 519.0
click at [1158, 757] on html "[PERSON_NAME] Trip Private Change Dates Make a Copy Delete Trip Go Pro ⚡️ Give …" at bounding box center [784, 379] width 1568 height 758
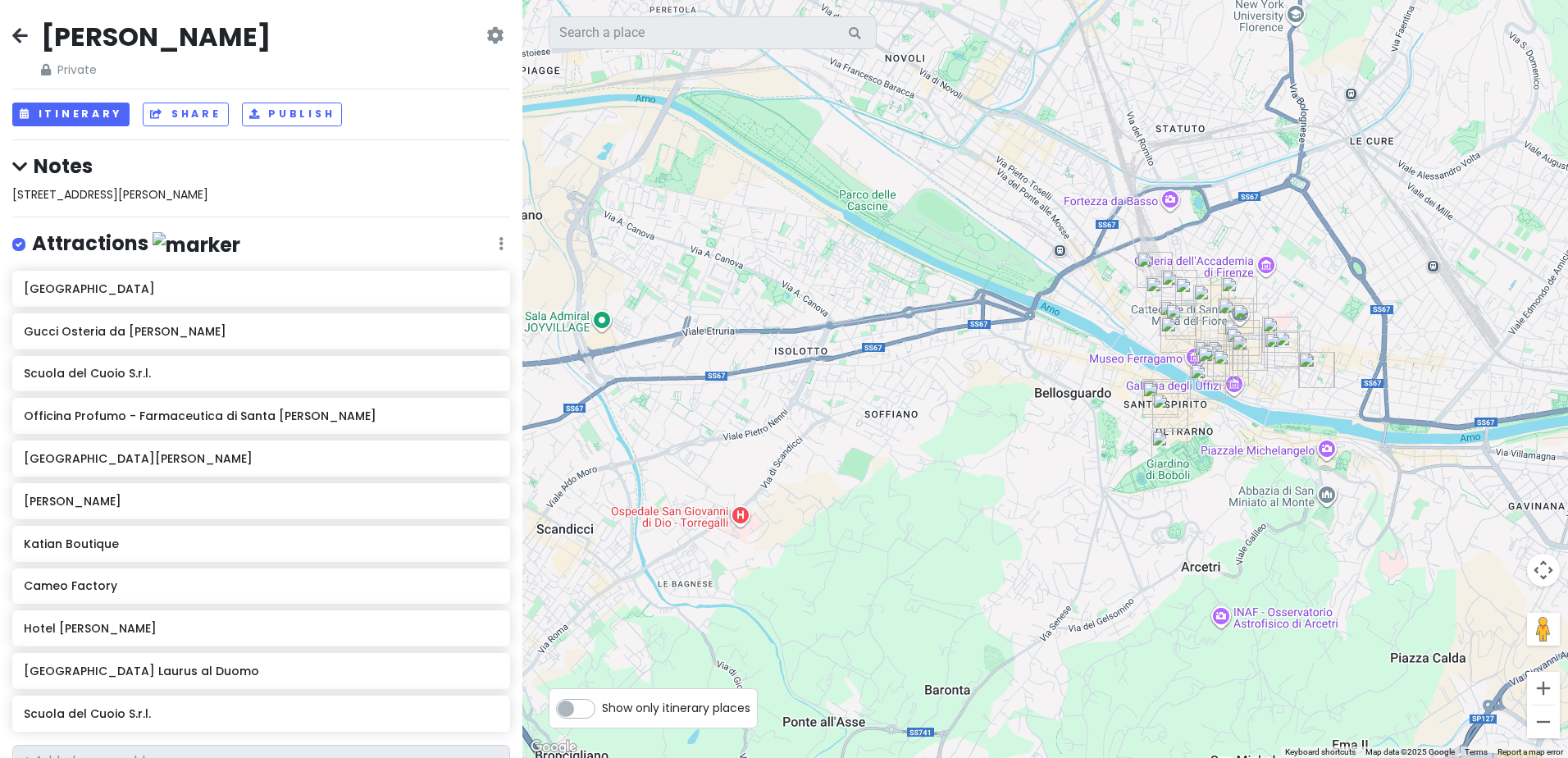
drag, startPoint x: 1072, startPoint y: 345, endPoint x: 995, endPoint y: 417, distance: 105.4
click at [996, 417] on div at bounding box center [1045, 379] width 1046 height 758
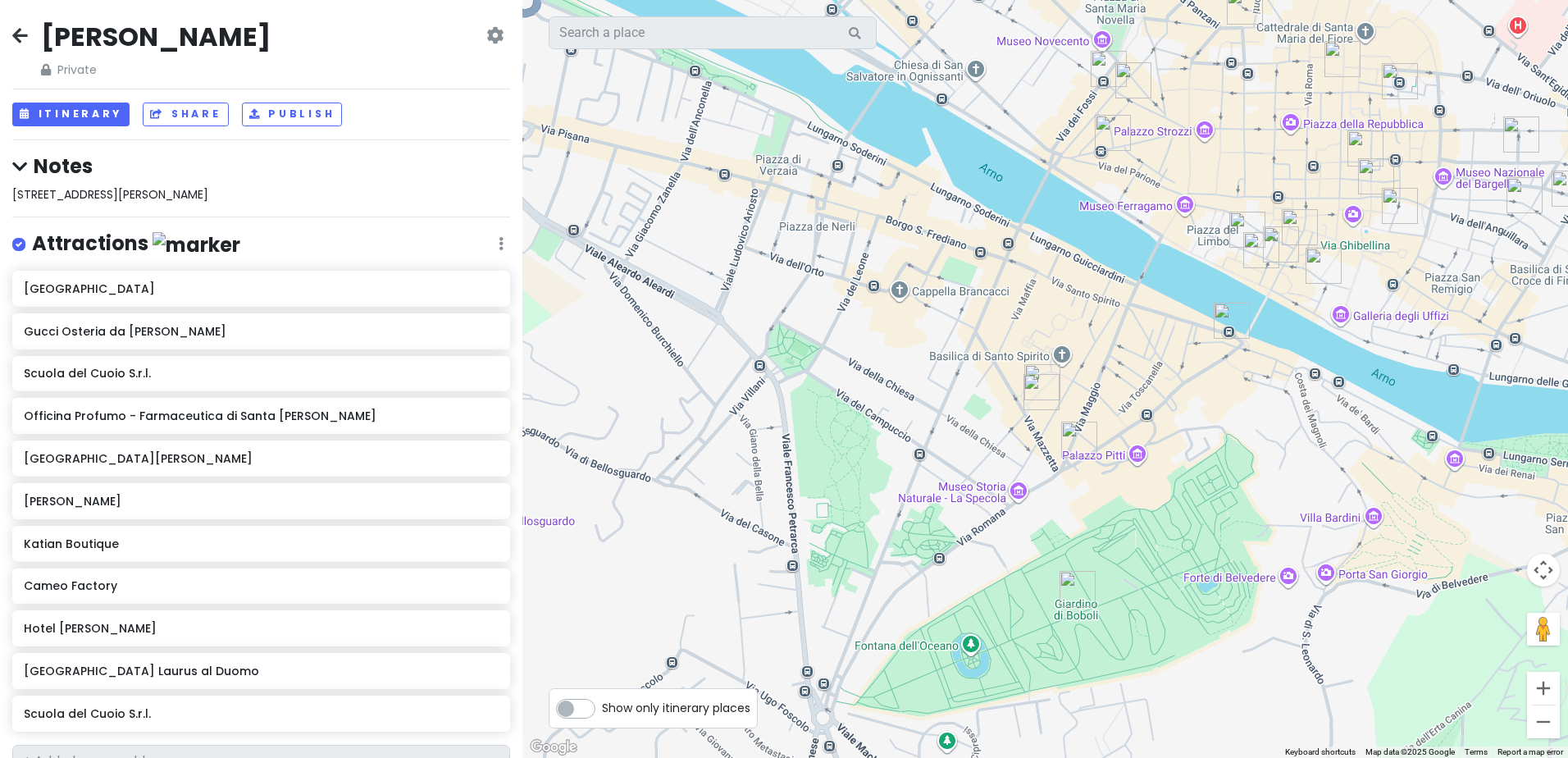
drag, startPoint x: 1243, startPoint y: 415, endPoint x: 913, endPoint y: 315, distance: 344.8
click at [913, 315] on div at bounding box center [1045, 379] width 1046 height 758
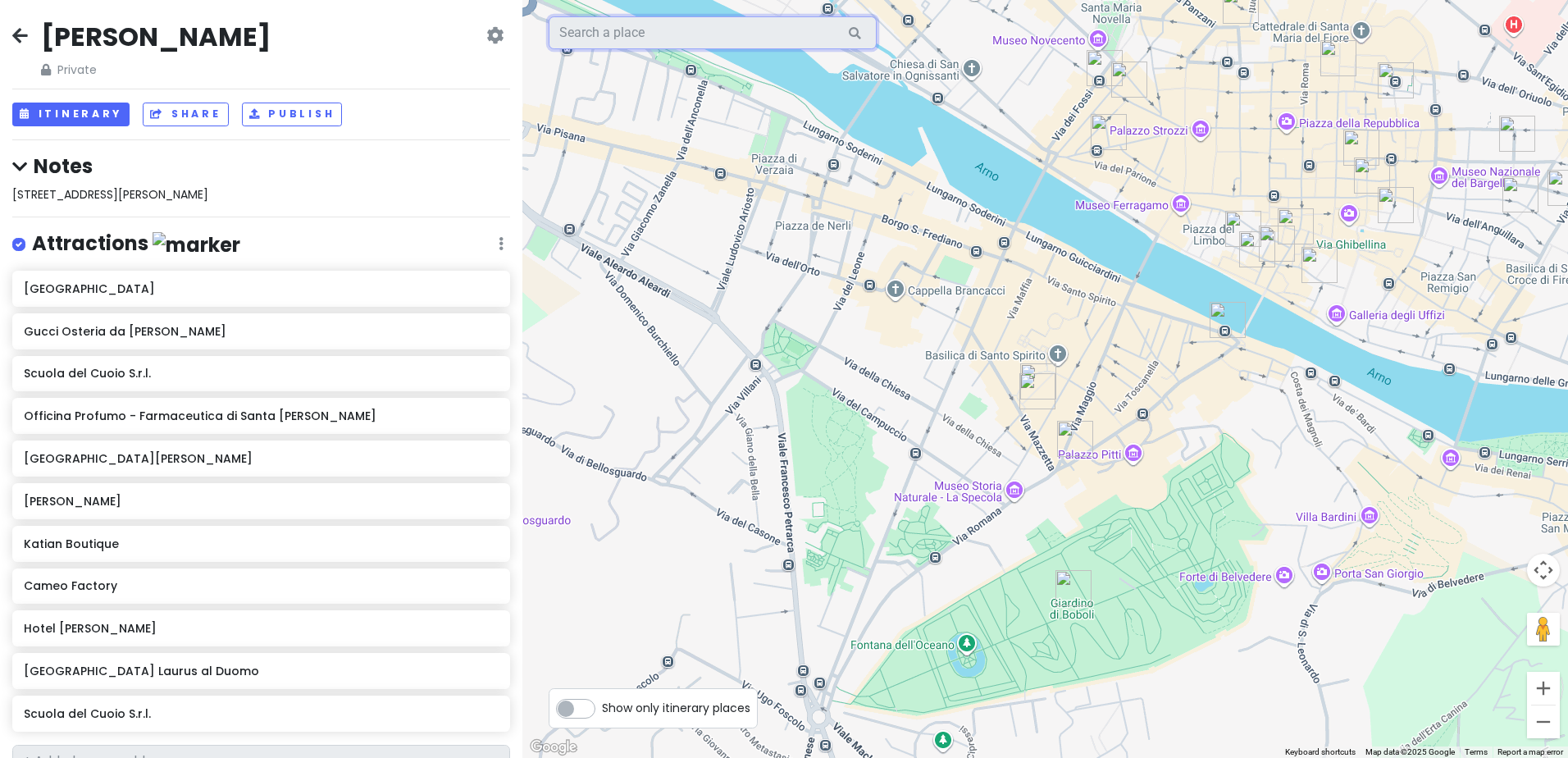
click at [663, 33] on input "text" at bounding box center [713, 33] width 328 height 33
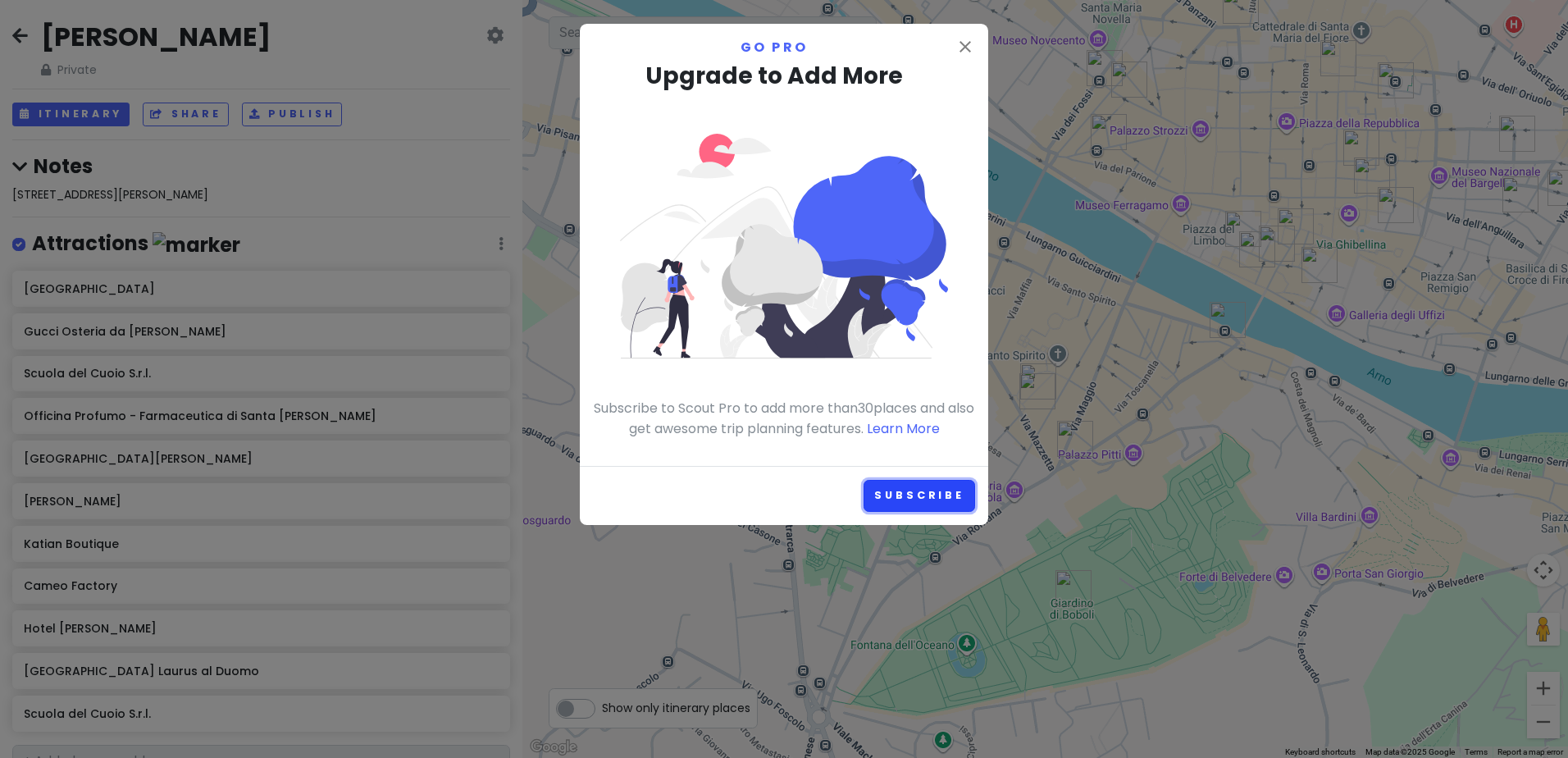
click at [905, 486] on link "Subscribe" at bounding box center [919, 496] width 111 height 32
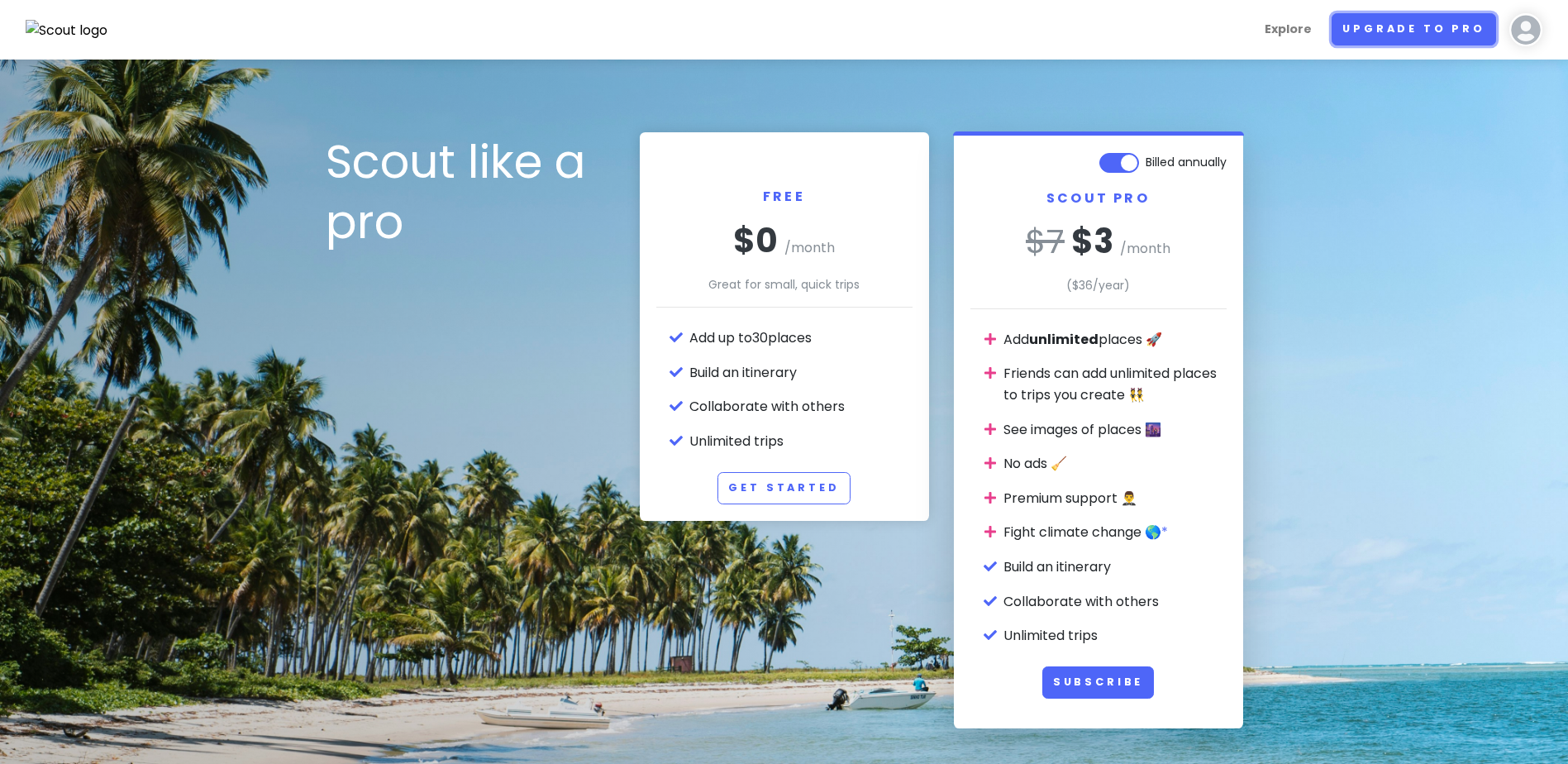
click at [1429, 34] on link "Upgrade to Pro" at bounding box center [1414, 29] width 165 height 32
click at [1091, 684] on button "Subscribe" at bounding box center [1098, 683] width 112 height 32
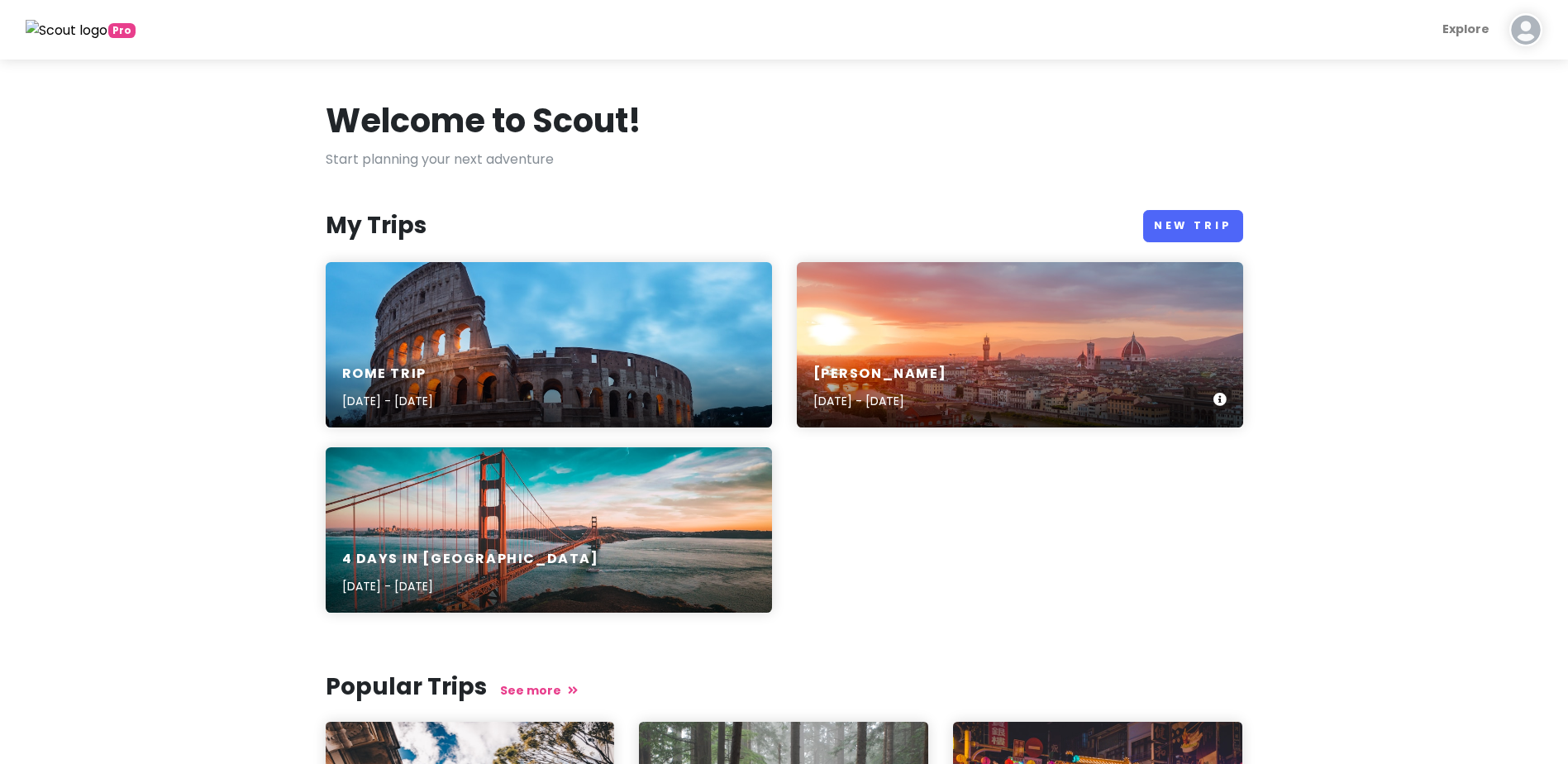
click at [1020, 319] on div "[PERSON_NAME] Trip [DATE] - [DATE]" at bounding box center [1019, 345] width 446 height 165
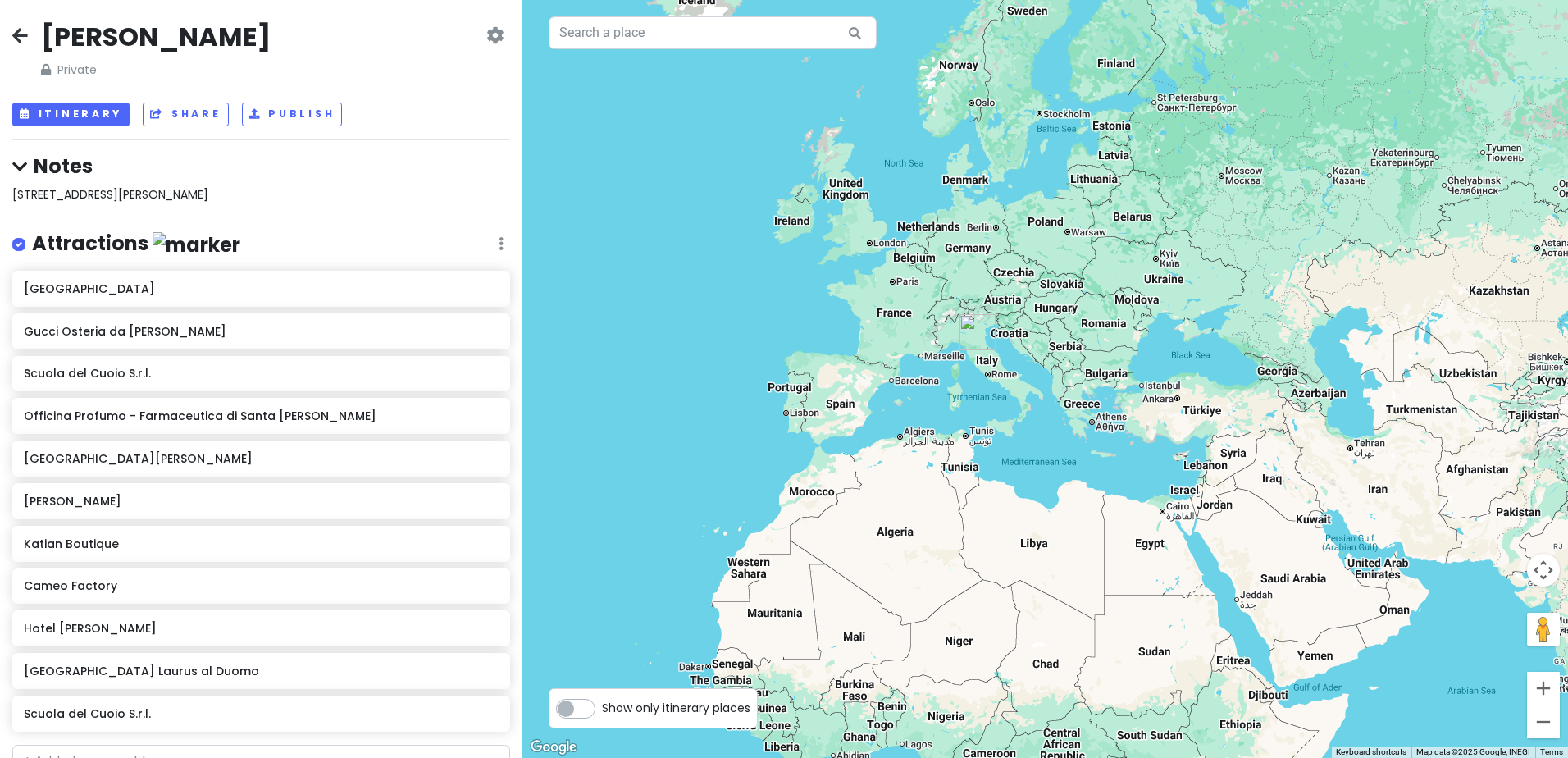
drag, startPoint x: 1322, startPoint y: 217, endPoint x: 825, endPoint y: 188, distance: 497.8
click at [825, 188] on div at bounding box center [1045, 379] width 1046 height 758
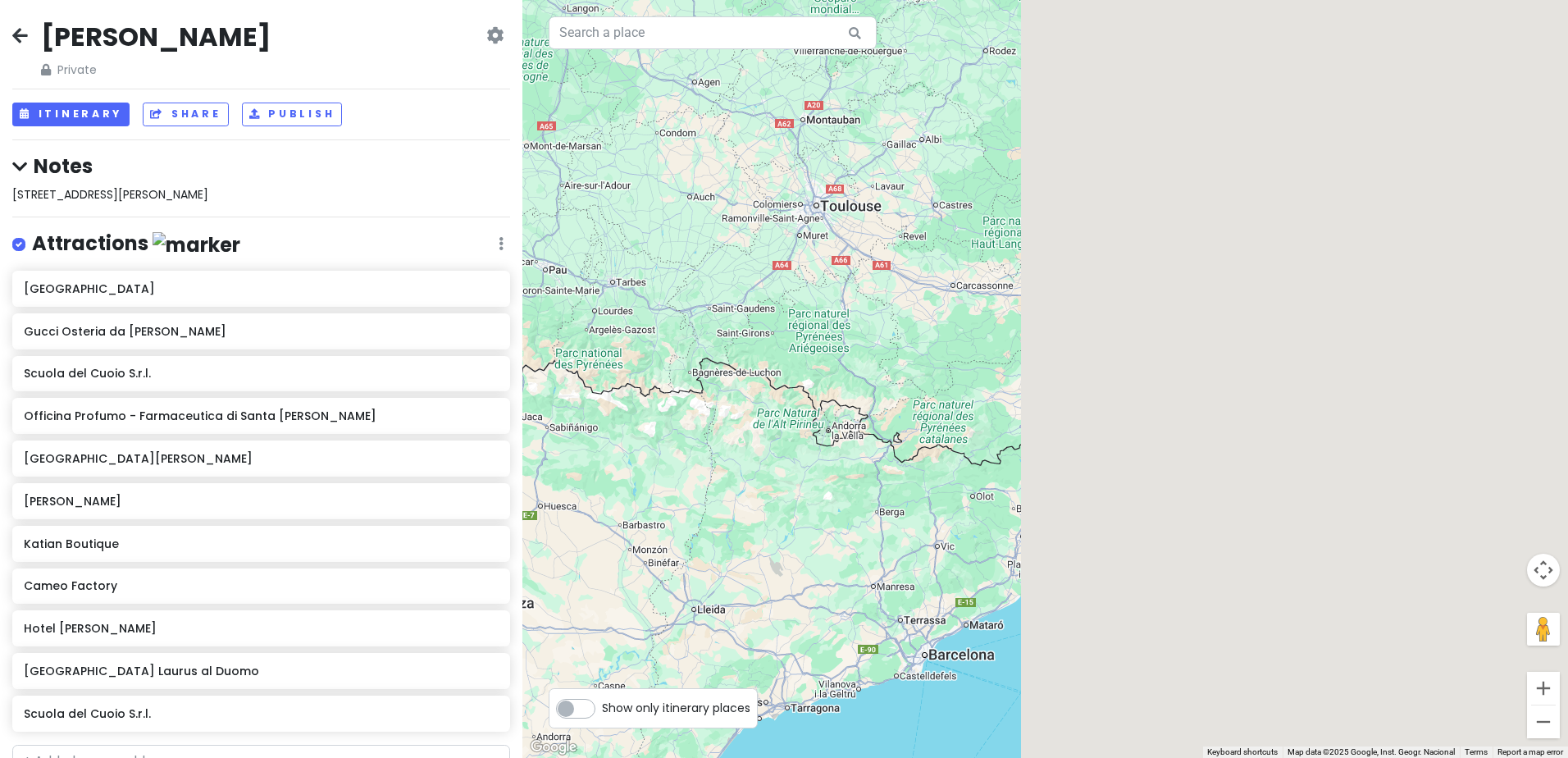
drag, startPoint x: 1446, startPoint y: 116, endPoint x: 224, endPoint y: 128, distance: 1222.1
click at [224, 127] on div "Florence Trip Private Change Dates Make a Copy Delete Trip Give Feedback 💡 Supp…" at bounding box center [784, 379] width 1568 height 758
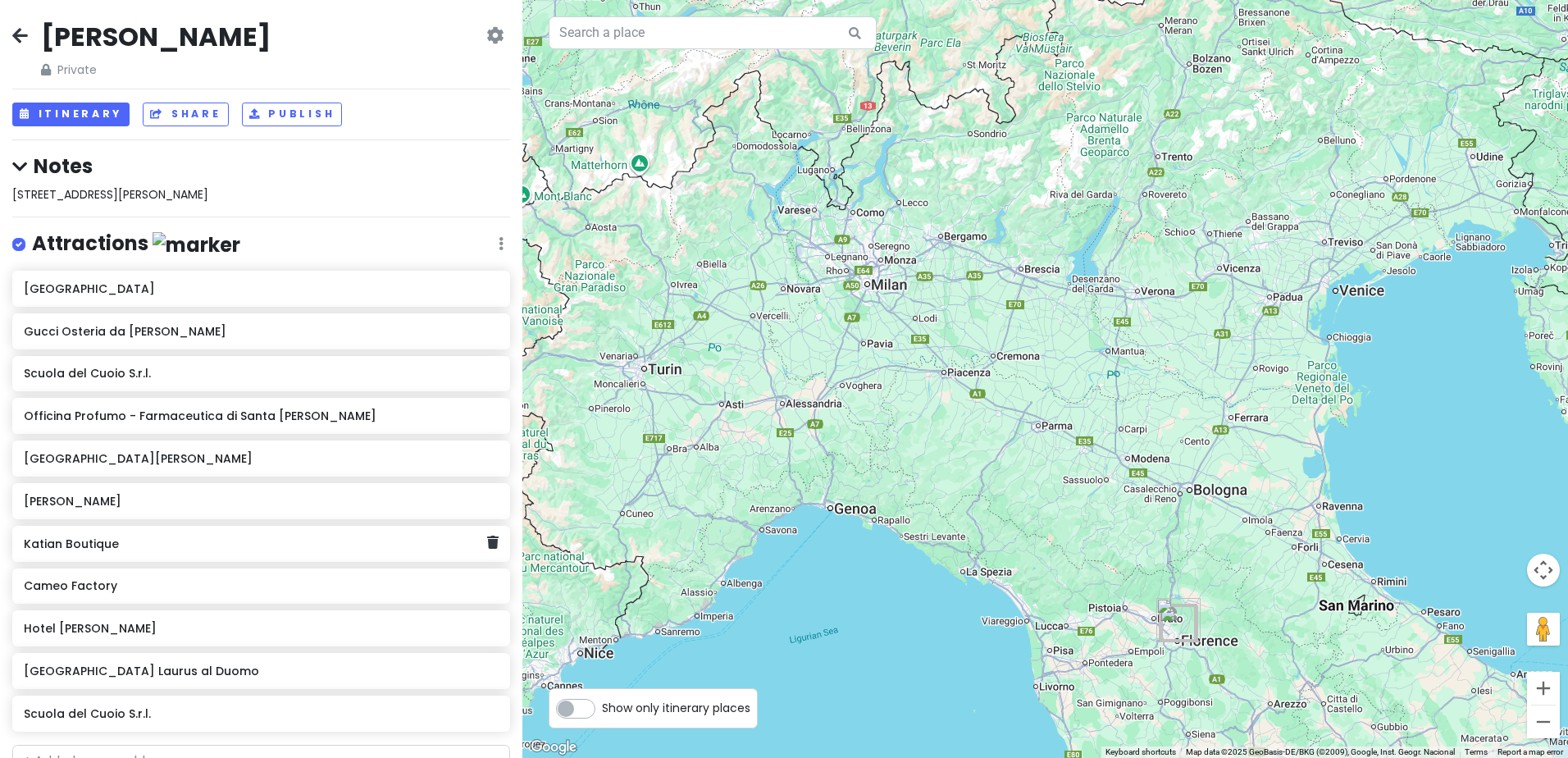
drag, startPoint x: 971, startPoint y: 115, endPoint x: 462, endPoint y: 553, distance: 671.5
click at [462, 553] on div "Florence Trip Private Change Dates Make a Copy Delete Trip Give Feedback 💡 Supp…" at bounding box center [784, 379] width 1568 height 758
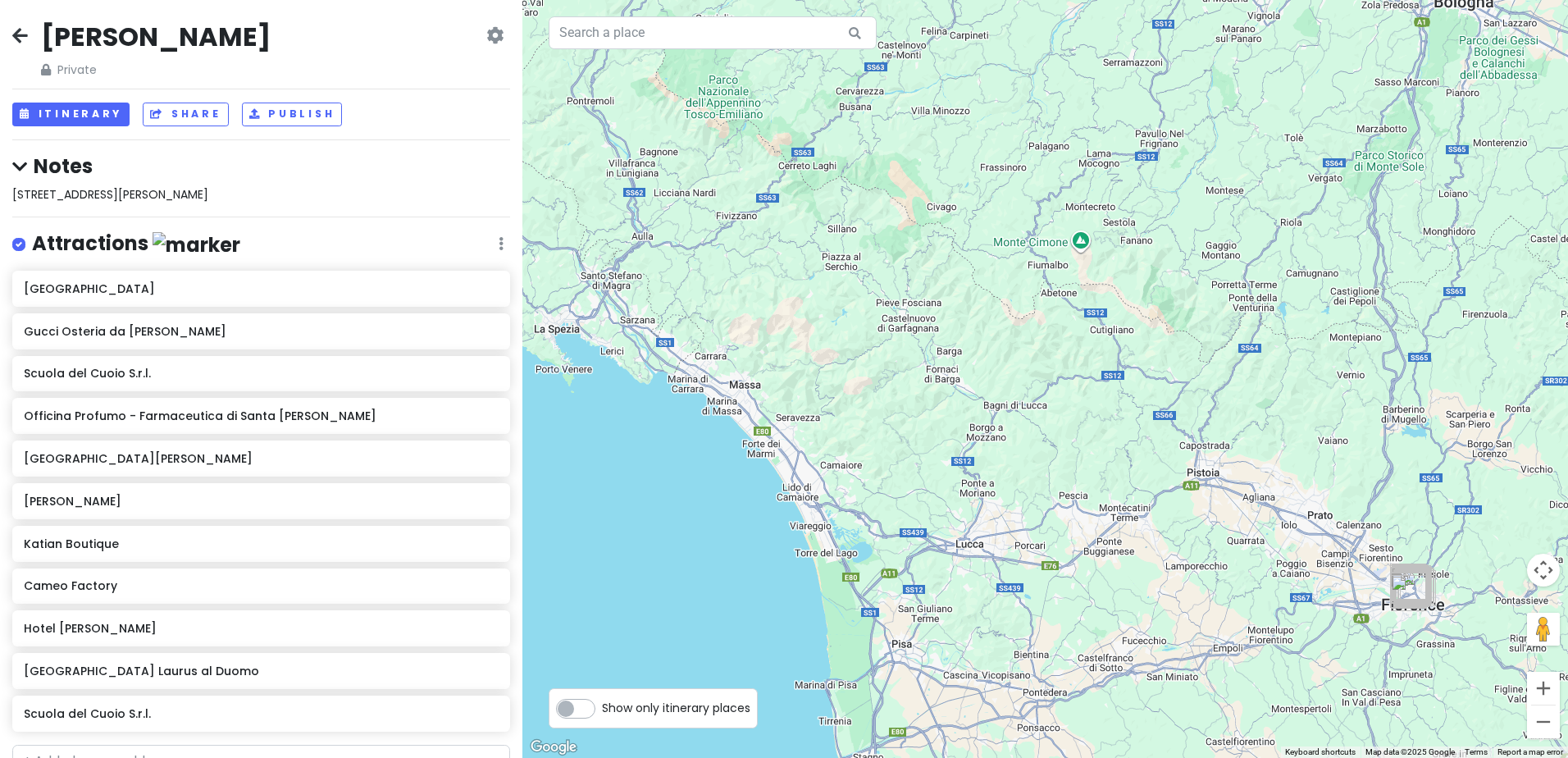
drag, startPoint x: 796, startPoint y: 342, endPoint x: 345, endPoint y: -86, distance: 621.8
click at [345, 0] on html "Florence Trip Private Change Dates Make a Copy Delete Trip Give Feedback 💡 Supp…" at bounding box center [784, 379] width 1568 height 758
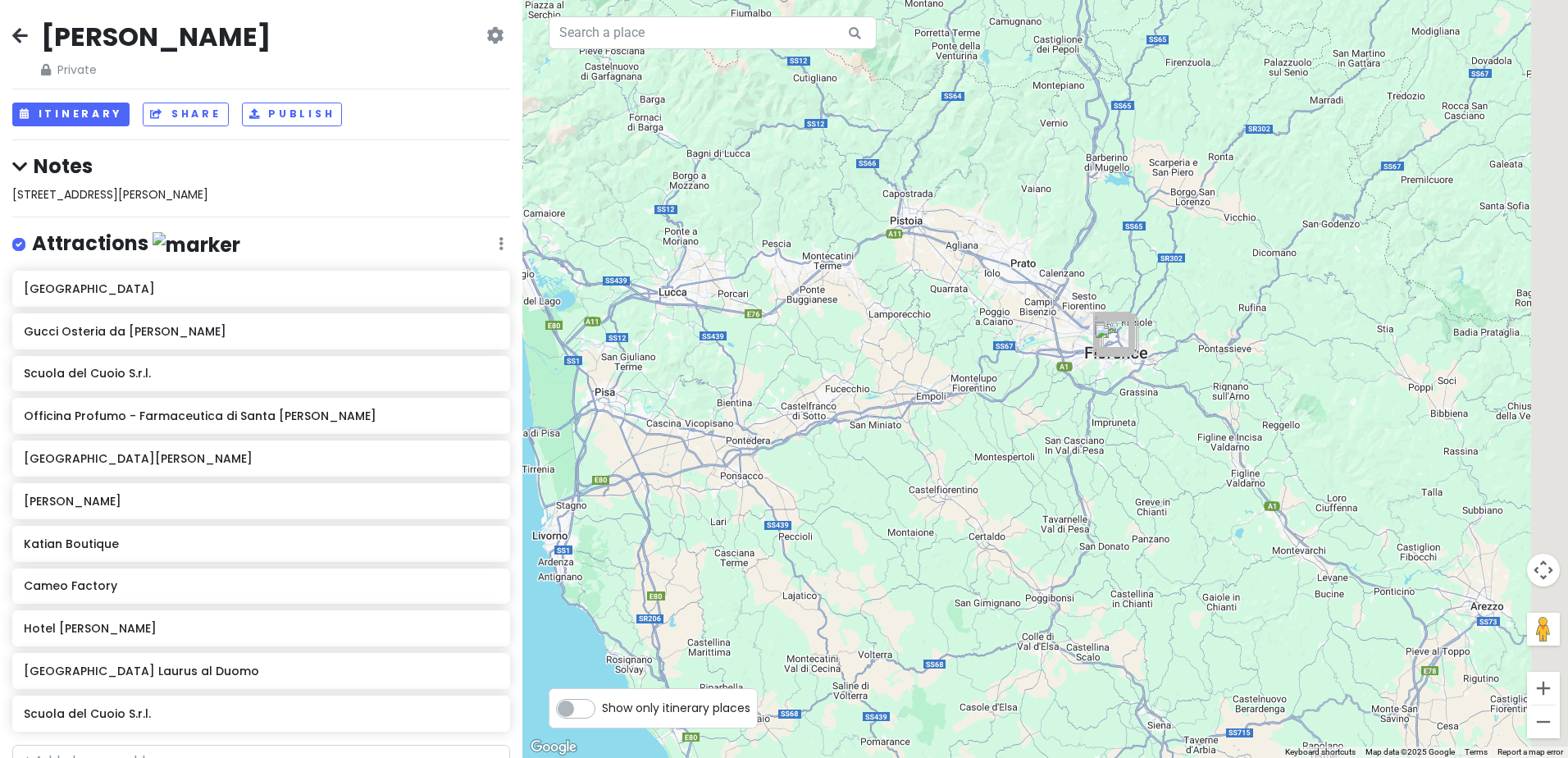
drag, startPoint x: 780, startPoint y: 347, endPoint x: 423, endPoint y: 154, distance: 405.8
click at [423, 154] on div "Florence Trip Private Change Dates Make a Copy Delete Trip Give Feedback 💡 Supp…" at bounding box center [784, 379] width 1568 height 758
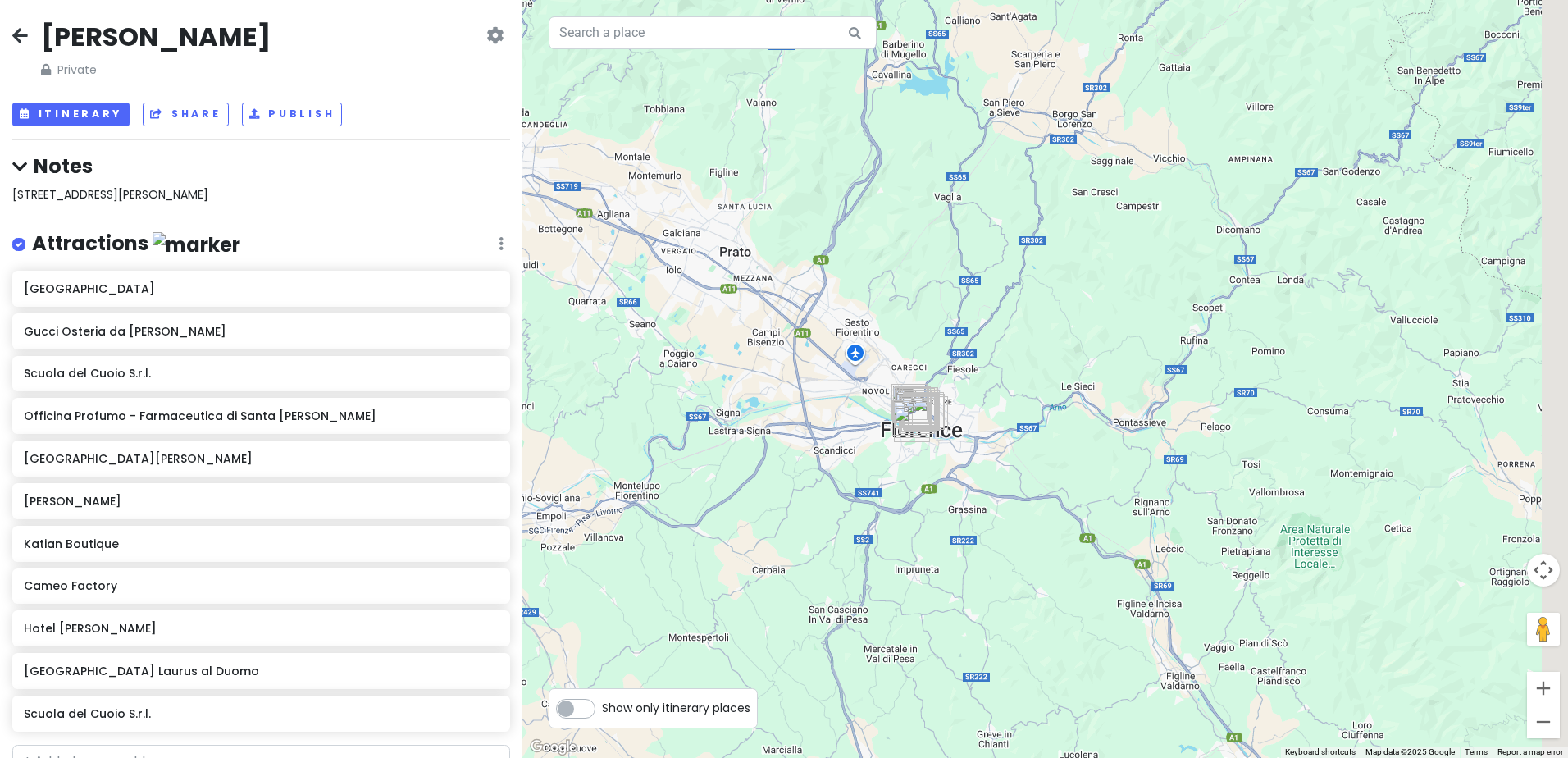
drag, startPoint x: 1069, startPoint y: 243, endPoint x: 618, endPoint y: 183, distance: 455.0
click at [614, 161] on div at bounding box center [1045, 379] width 1046 height 758
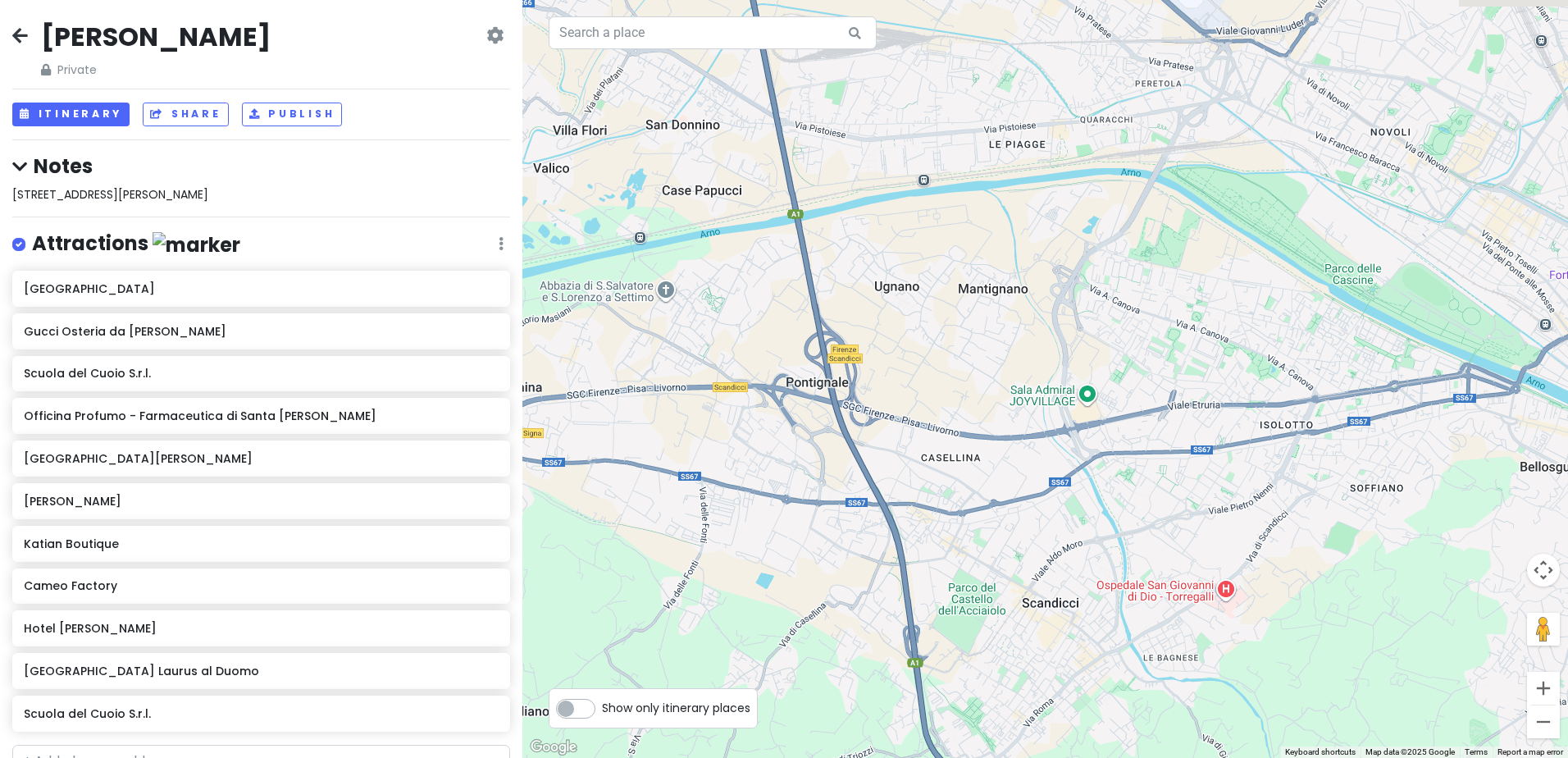
drag, startPoint x: 1001, startPoint y: 414, endPoint x: 279, endPoint y: -58, distance: 862.6
click at [279, 0] on html "Florence Trip Private Change Dates Make a Copy Delete Trip Give Feedback 💡 Supp…" at bounding box center [784, 379] width 1568 height 758
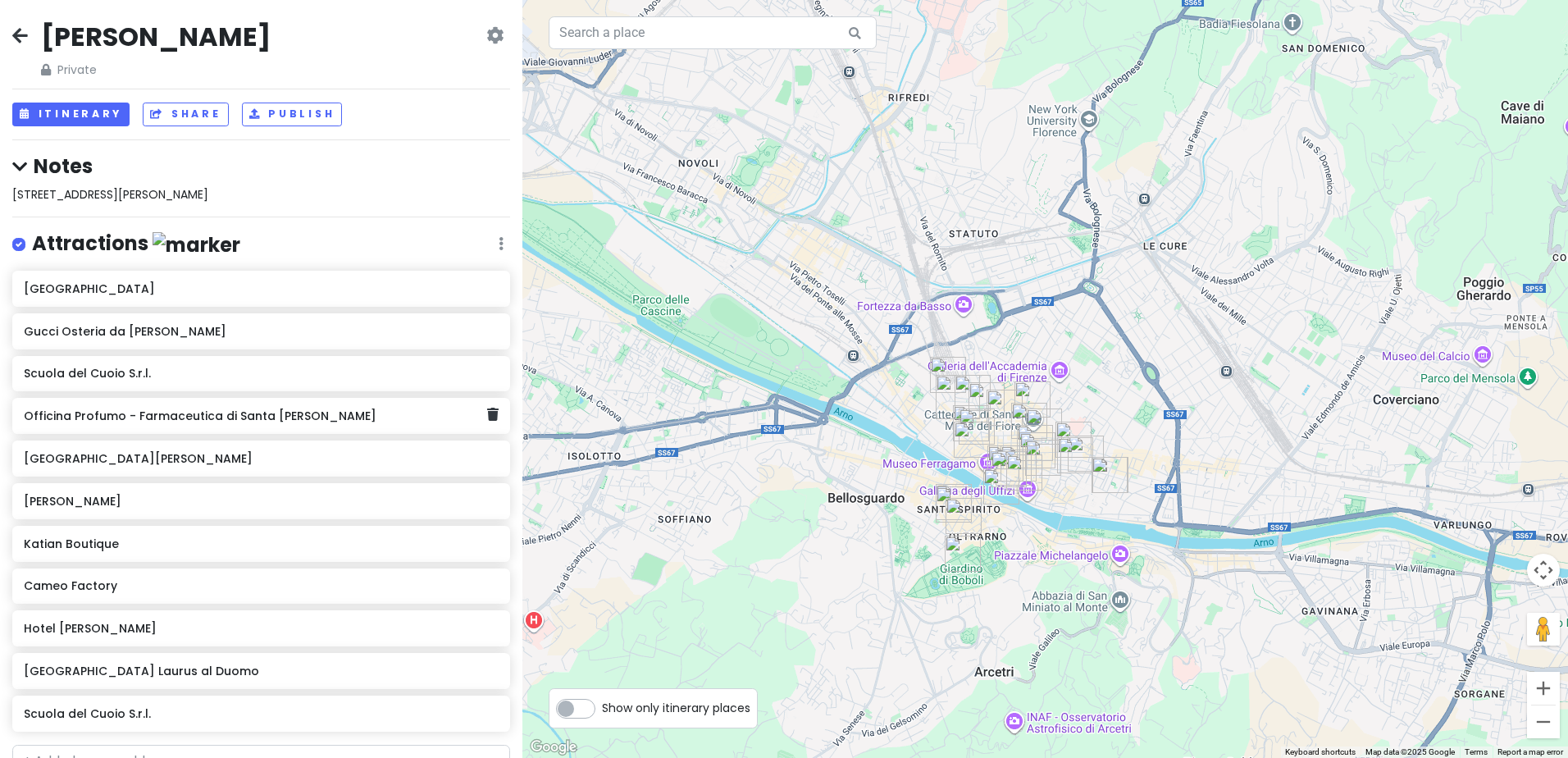
drag, startPoint x: 961, startPoint y: 376, endPoint x: 281, endPoint y: 396, distance: 680.3
click at [281, 396] on div "Florence Trip Private Change Dates Make a Copy Delete Trip Give Feedback 💡 Supp…" at bounding box center [784, 379] width 1568 height 758
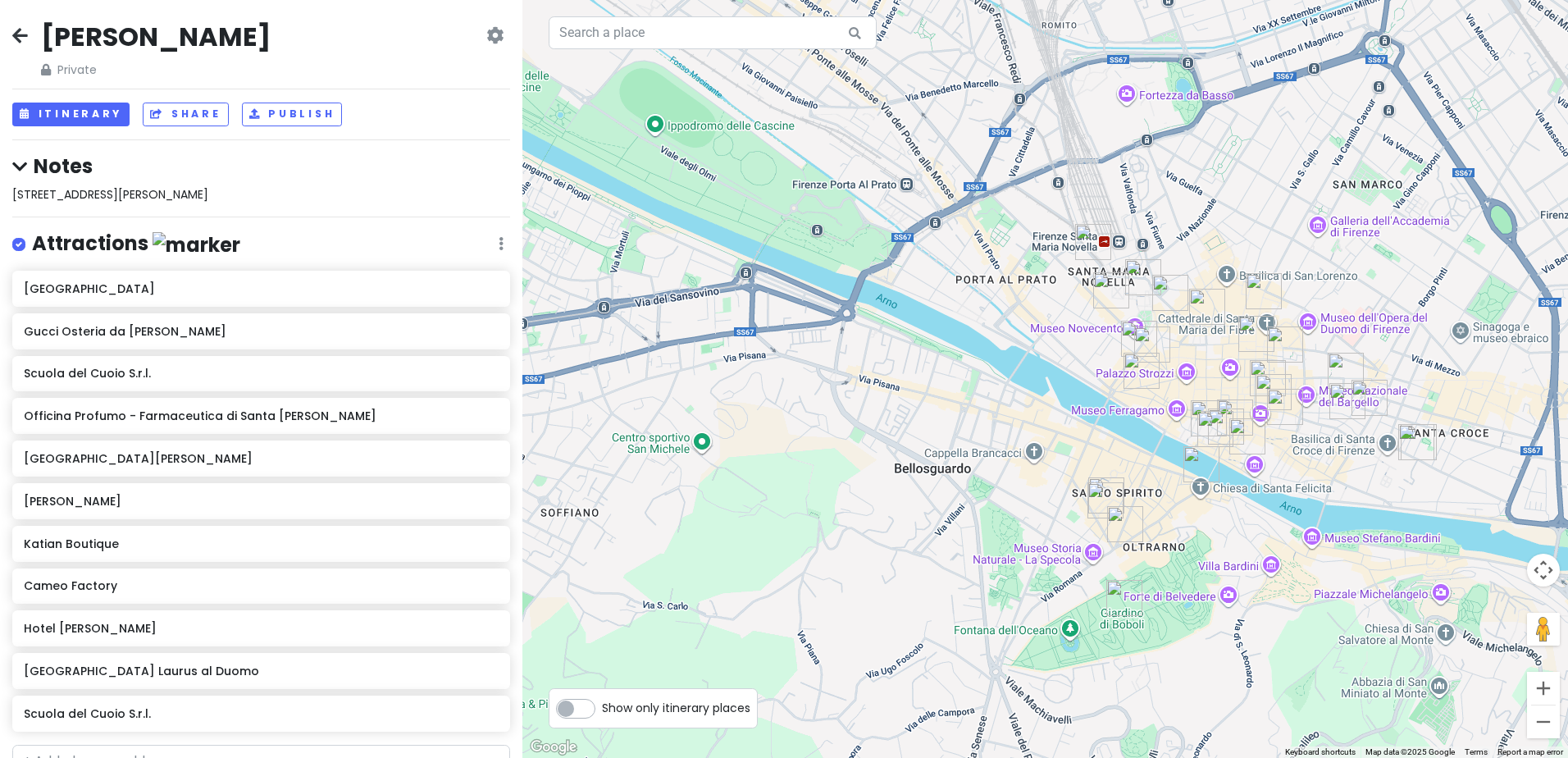
drag, startPoint x: 926, startPoint y: 416, endPoint x: 819, endPoint y: 356, distance: 122.7
click at [819, 356] on div at bounding box center [1045, 379] width 1046 height 758
click at [630, 27] on input "text" at bounding box center [713, 33] width 328 height 33
click at [623, 34] on input "text" at bounding box center [713, 33] width 328 height 33
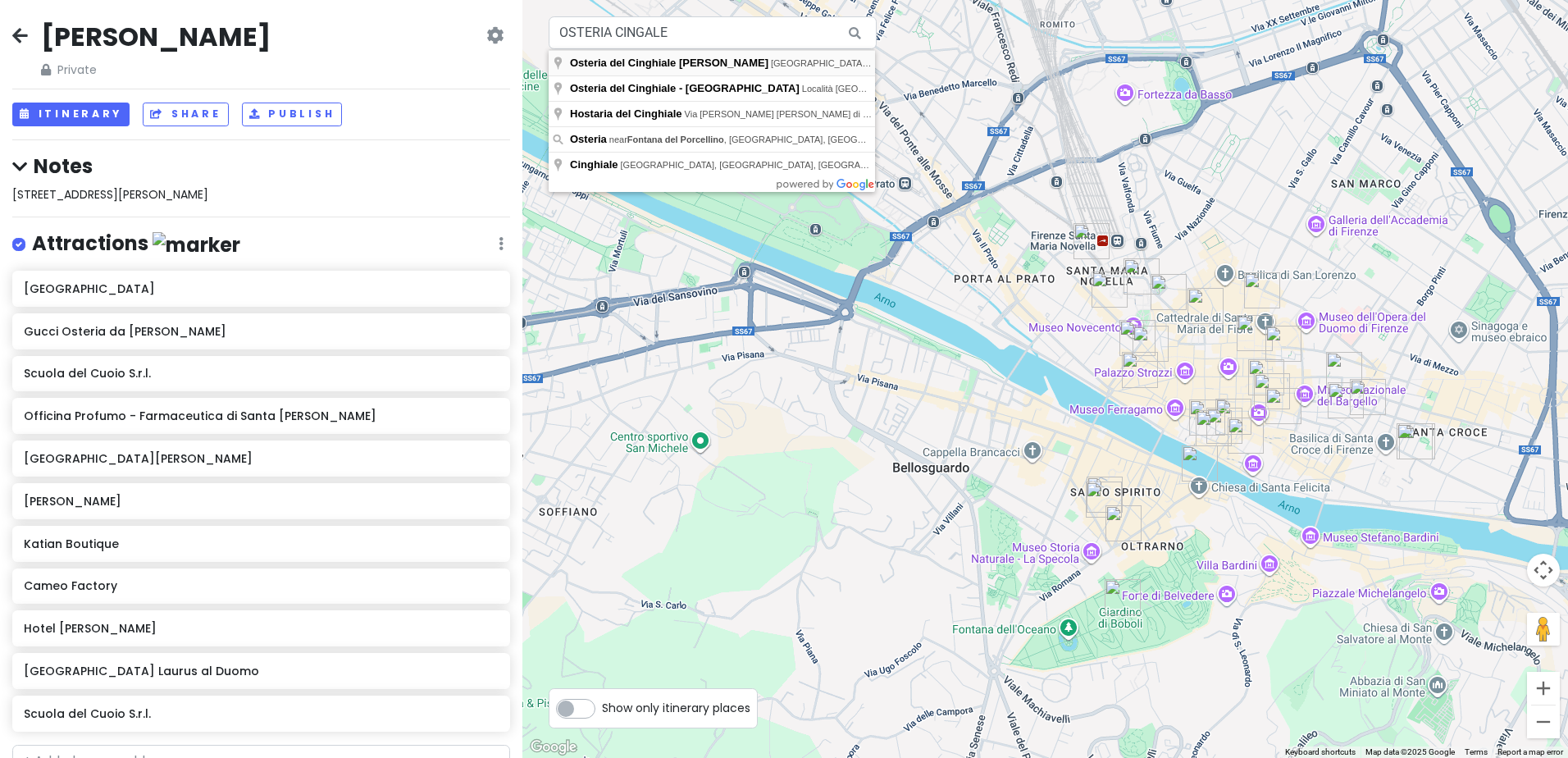
type input "Osteria del Cinghiale Bianco, Borgo San Iacopo, Florence, Metropolitan City of …"
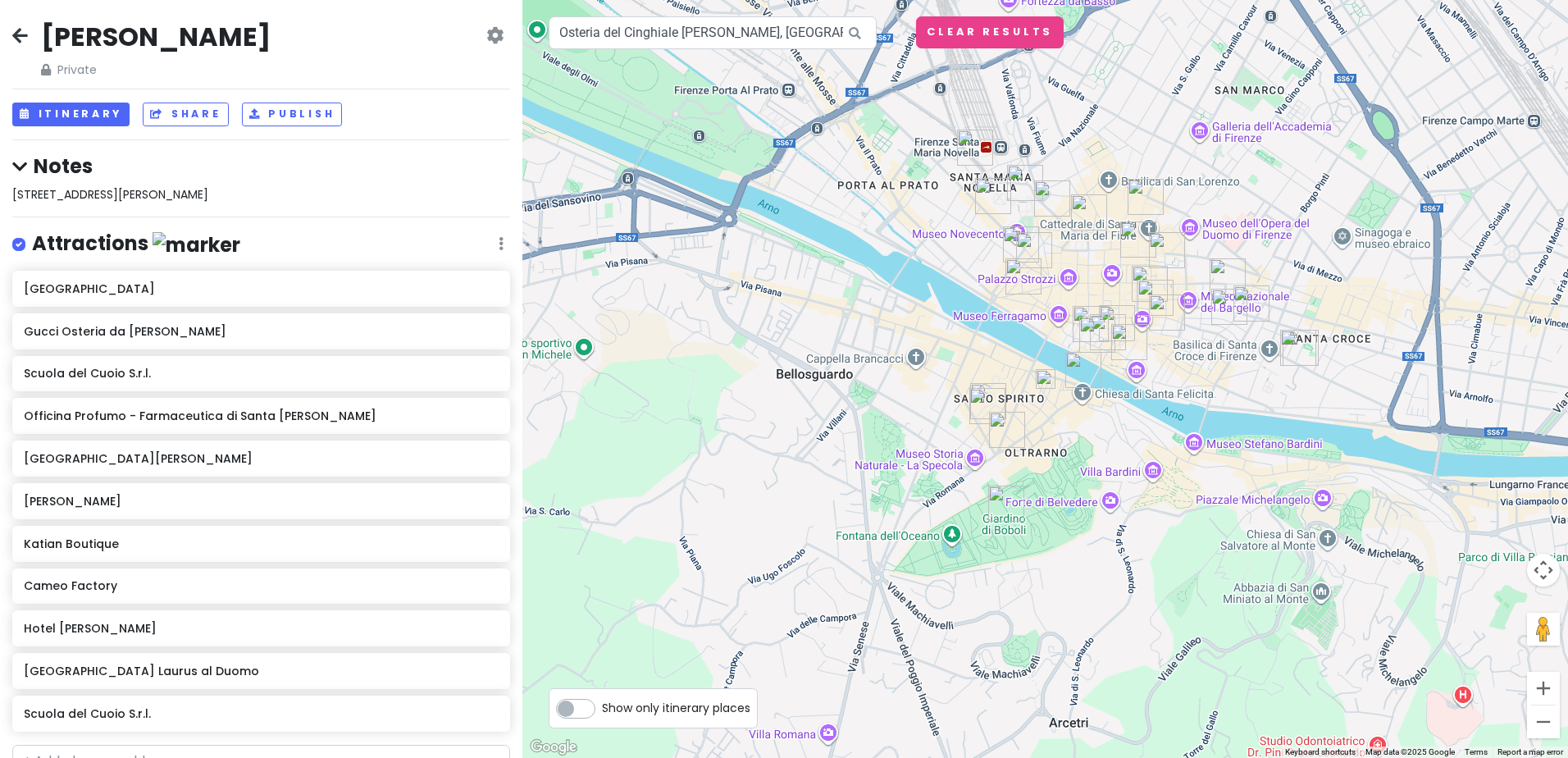
click at [1048, 379] on img at bounding box center [1046, 379] width 20 height 20
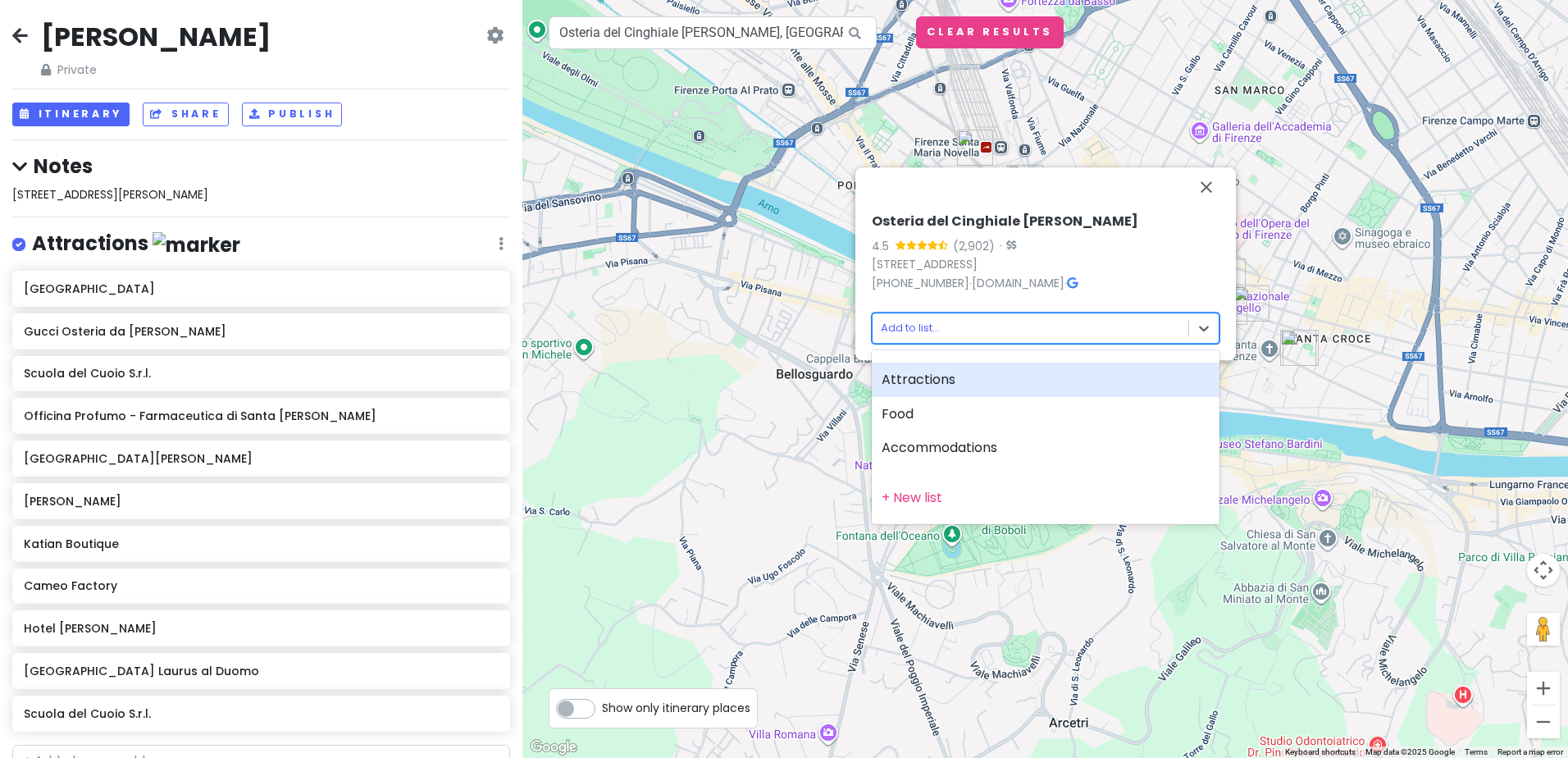
click at [964, 329] on body "Florence Trip Private Change Dates Make a Copy Delete Trip Give Feedback 💡 Supp…" at bounding box center [784, 379] width 1568 height 758
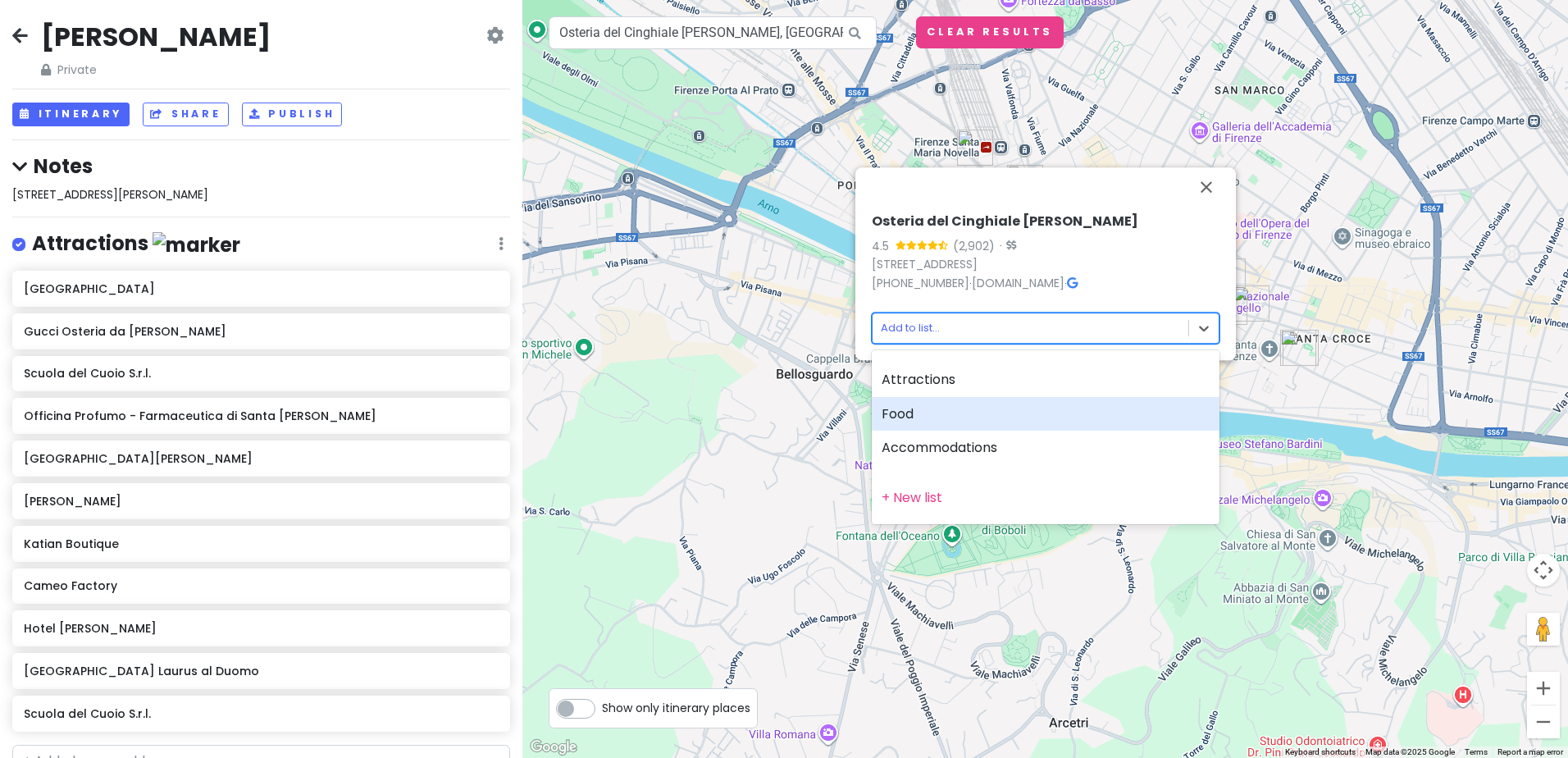
click at [932, 415] on div "Food" at bounding box center [1046, 414] width 348 height 34
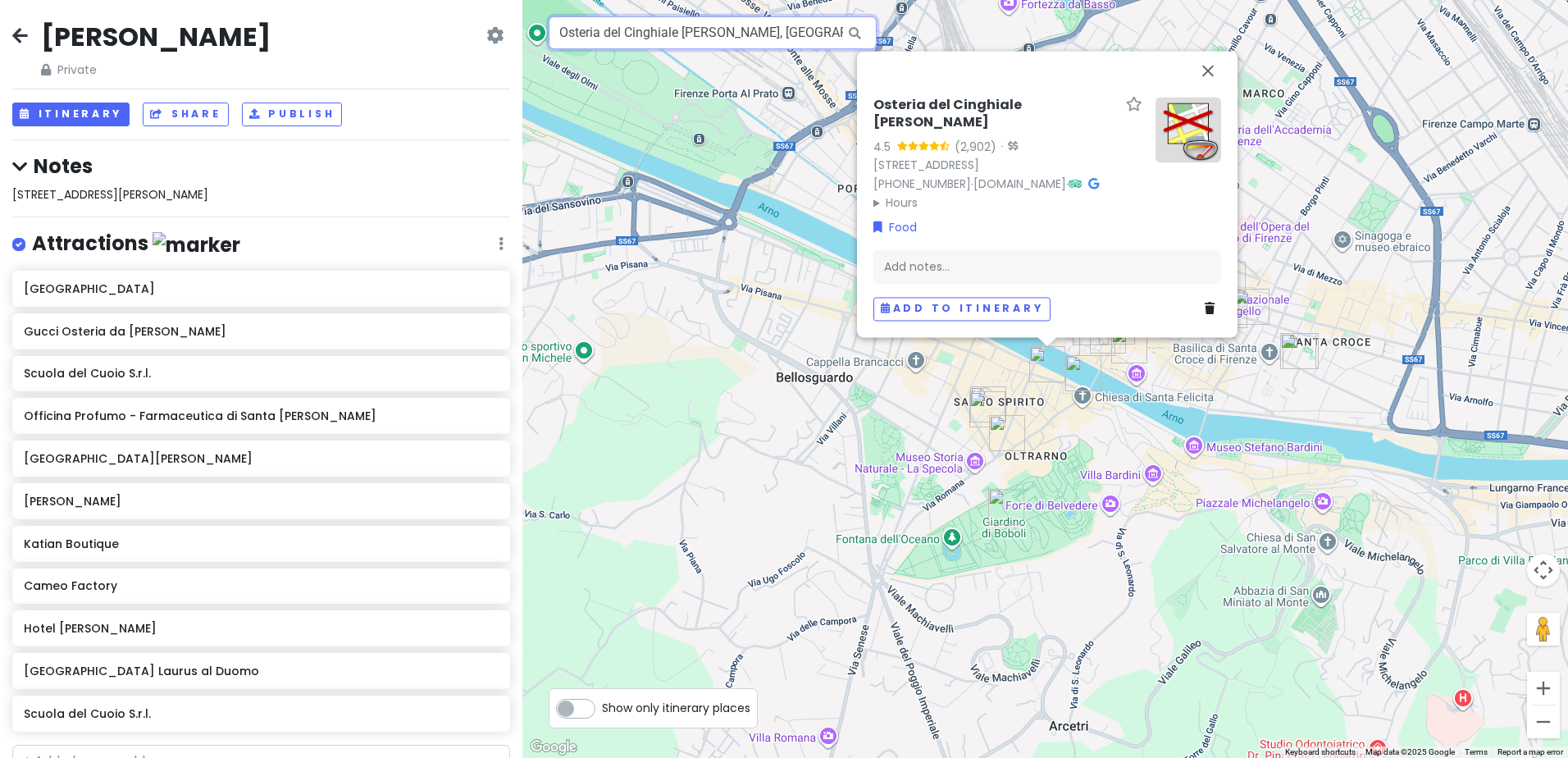
click at [777, 32] on input "Osteria del Cinghiale Bianco, Borgo San Iacopo, Florence, Metropolitan City of …" at bounding box center [713, 33] width 328 height 33
drag, startPoint x: 560, startPoint y: 37, endPoint x: 868, endPoint y: 20, distance: 308.5
click at [868, 20] on div "Osteria del Cinghiale Bianco, Borgo San Iacopo, Florence, Metropolitan City of …" at bounding box center [713, 33] width 328 height 33
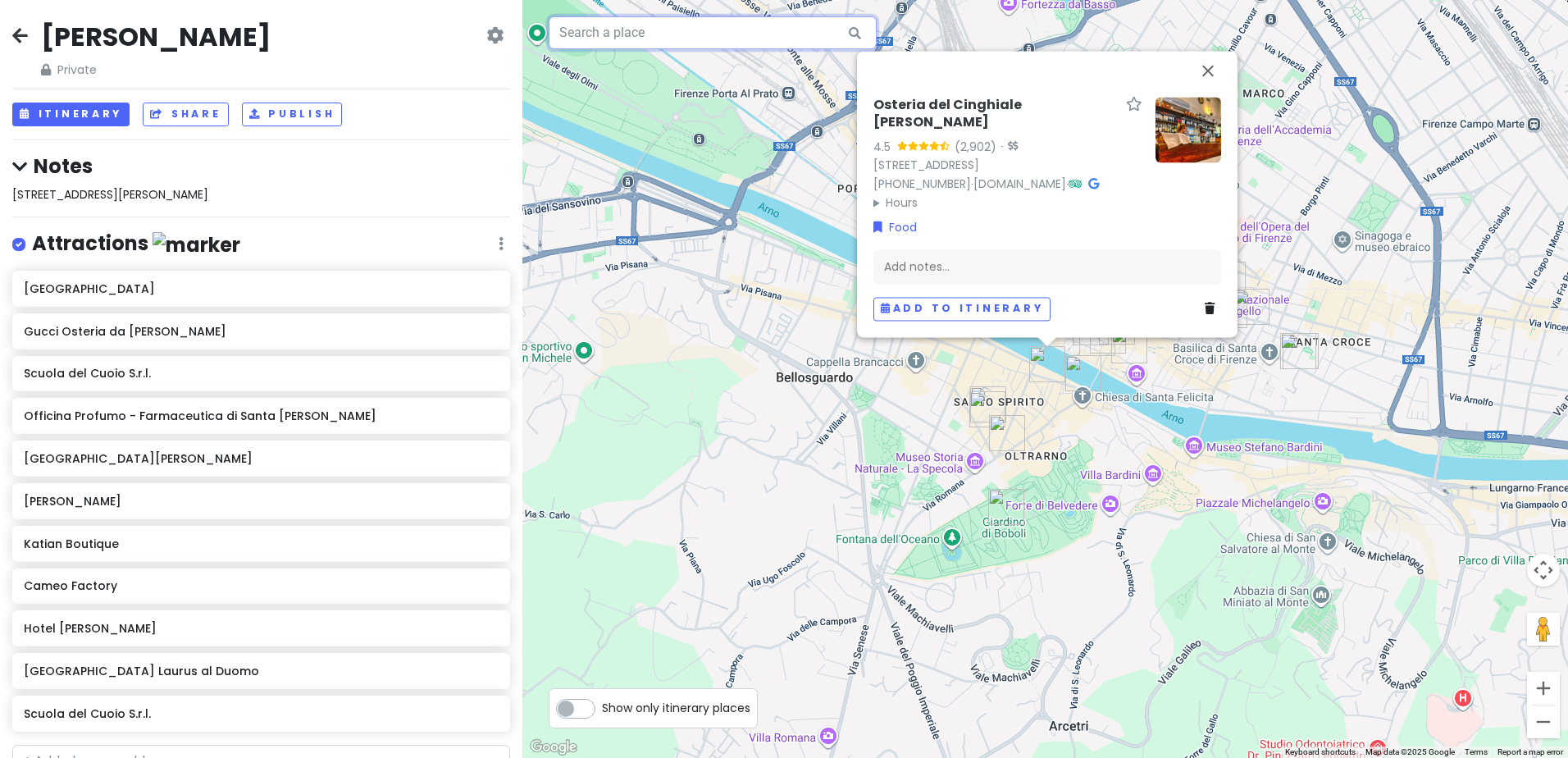
click at [728, 36] on input "text" at bounding box center [713, 33] width 328 height 33
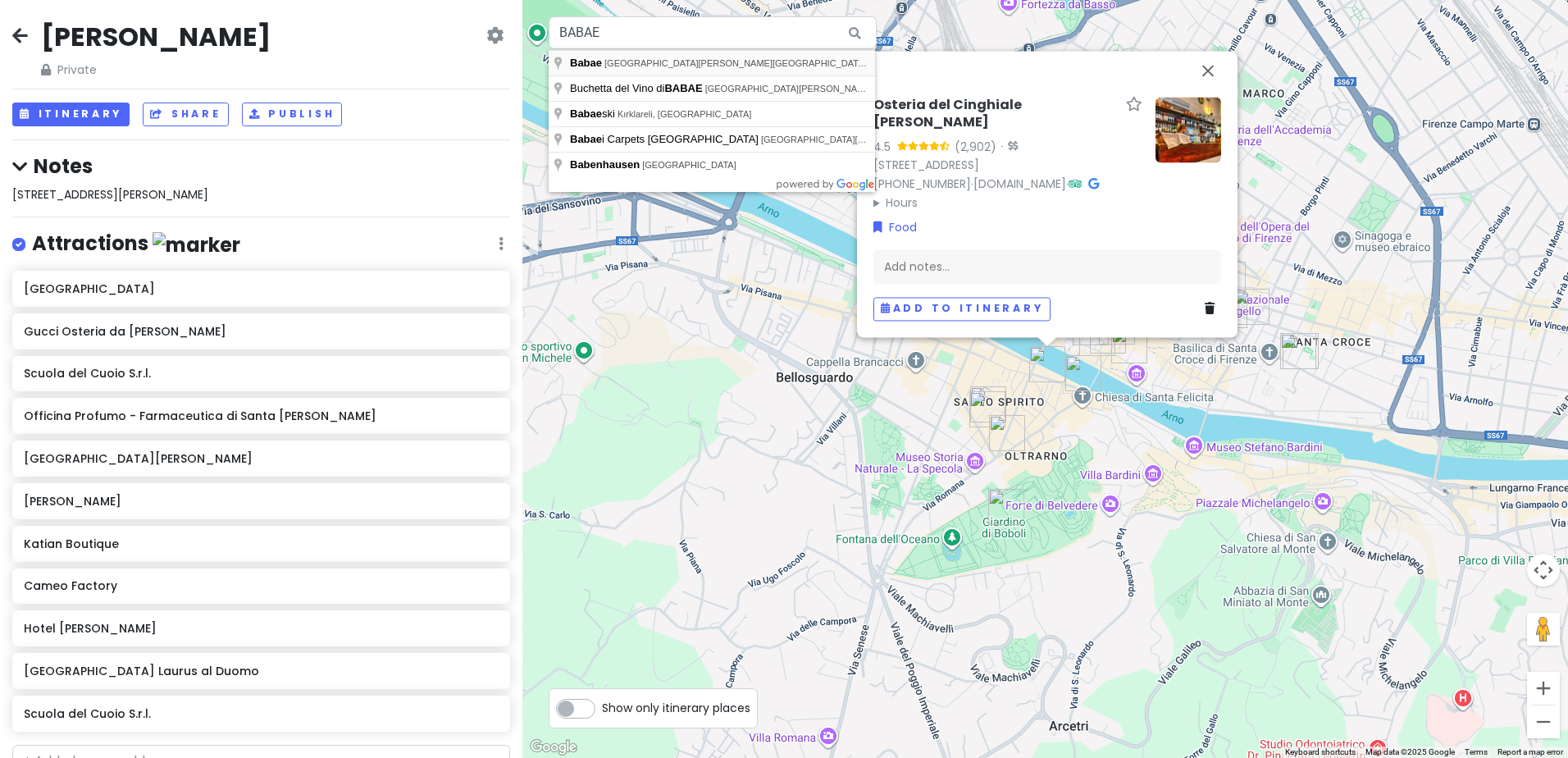
type input "Babae, Via Santo Spirito, Florence, Metropolitan City of Florence, Italy"
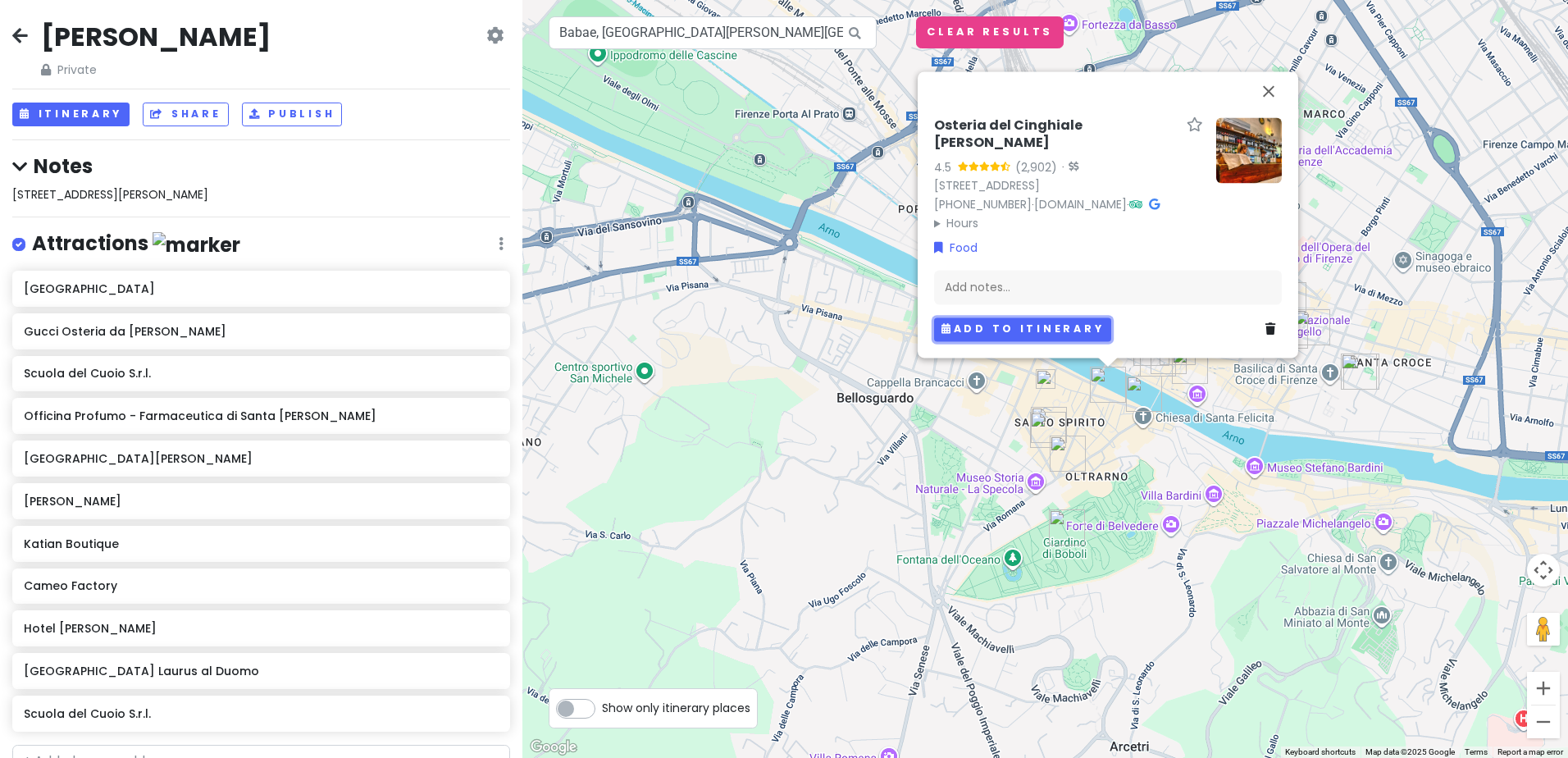
click at [985, 326] on button "Add to itinerary" at bounding box center [1023, 329] width 177 height 24
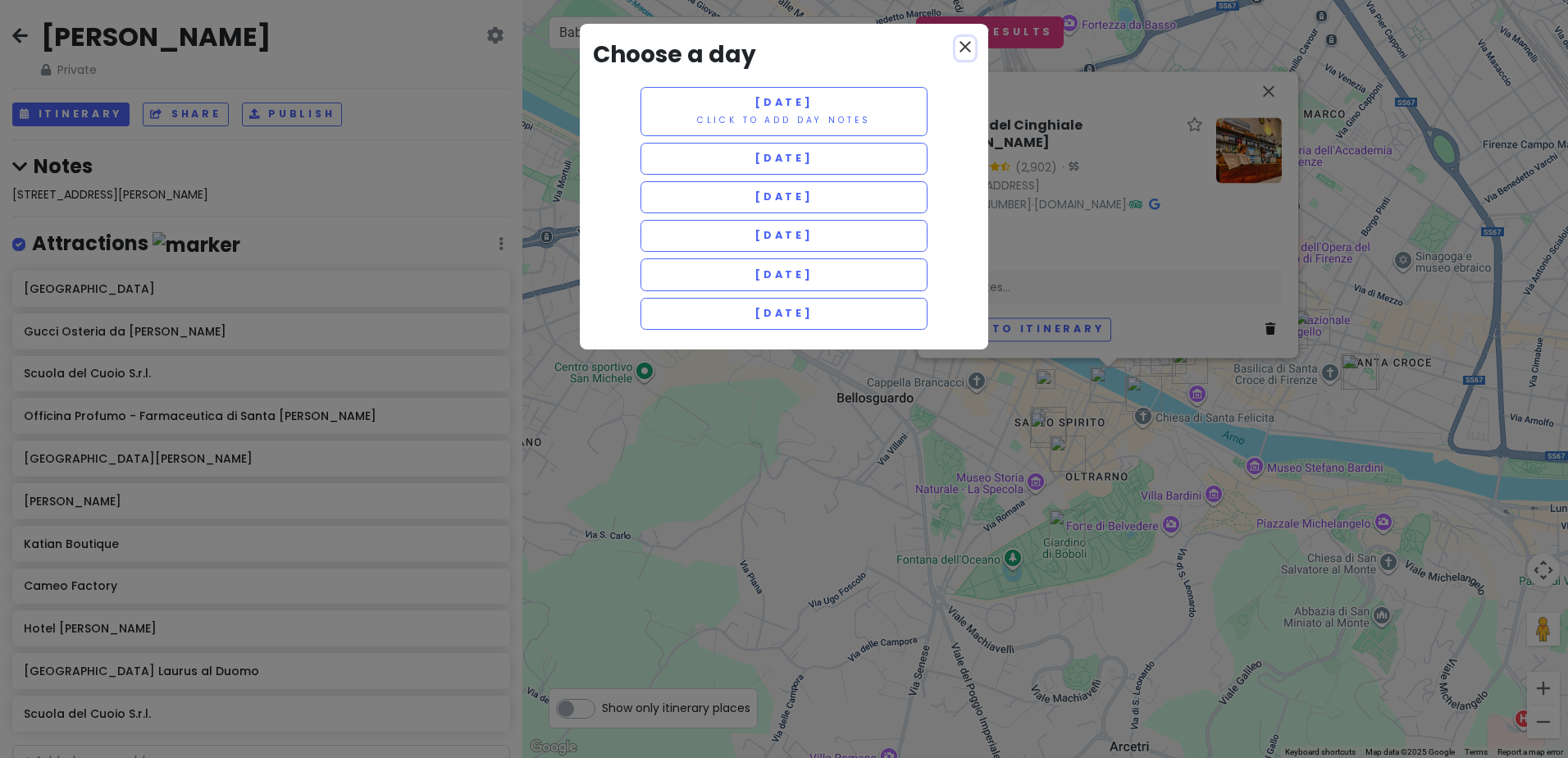
click at [970, 36] on div "close Choose a day Thursday 11/27 Click to add day notes Friday 11/28 Saturday …" at bounding box center [784, 186] width 408 height 325
click at [971, 41] on icon "close" at bounding box center [966, 46] width 20 height 20
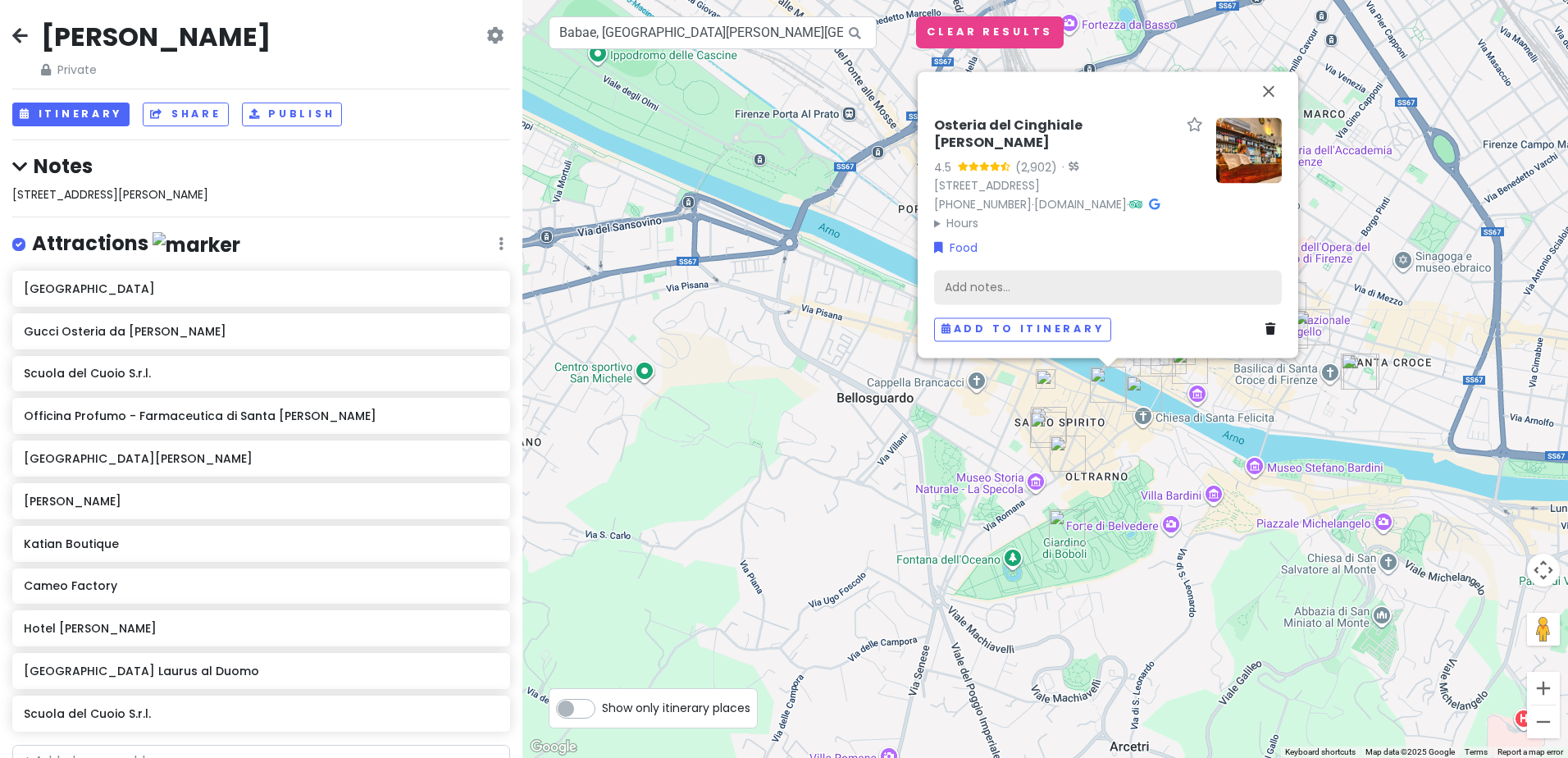
click at [979, 284] on div "Add notes..." at bounding box center [1108, 288] width 348 height 34
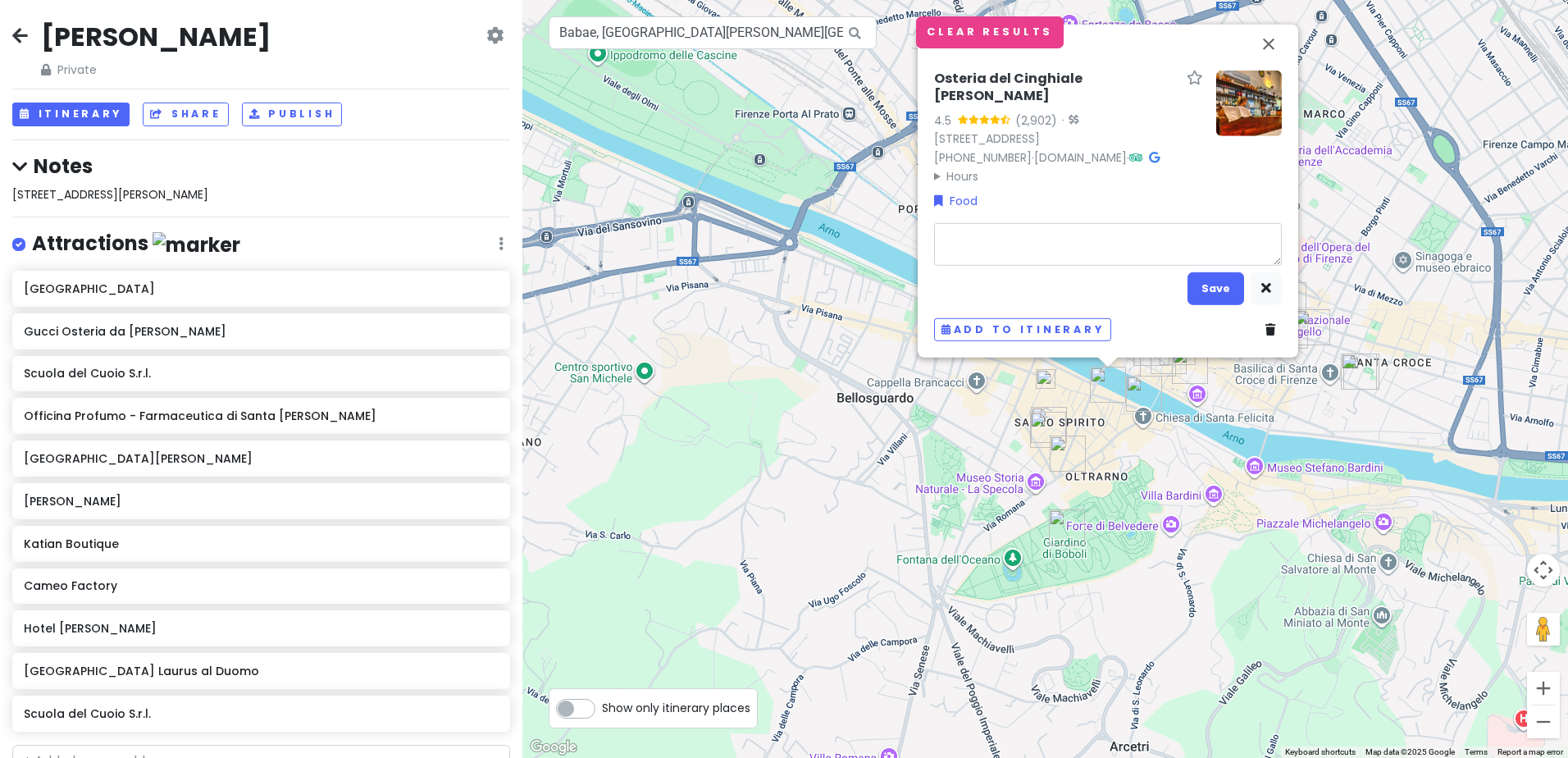
type textarea "x"
type textarea "S"
type textarea "x"
type textarea "ST"
type textarea "x"
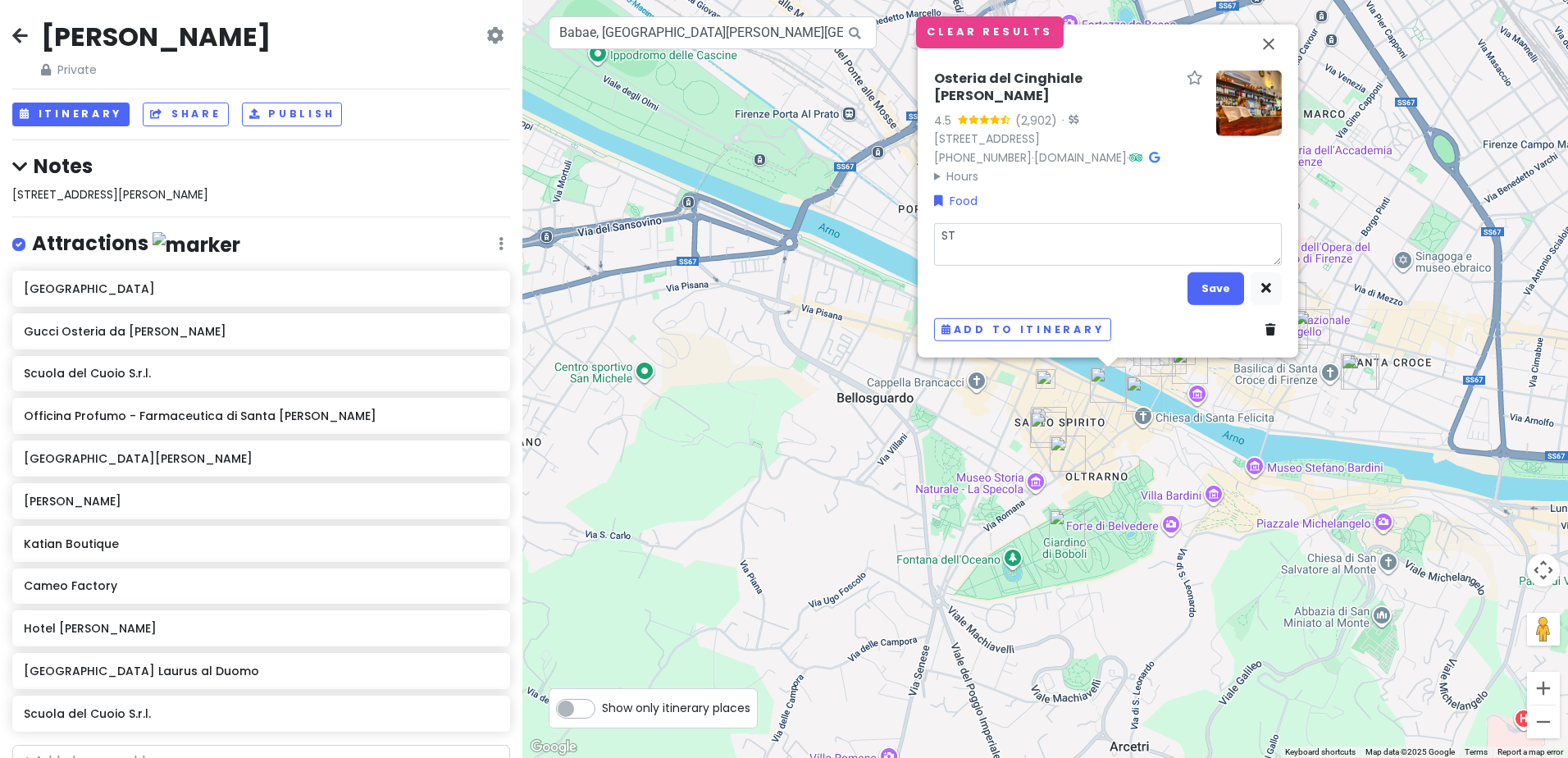
type textarea "STA"
type textarea "x"
type textarea "STAN"
type textarea "x"
type textarea "STANL"
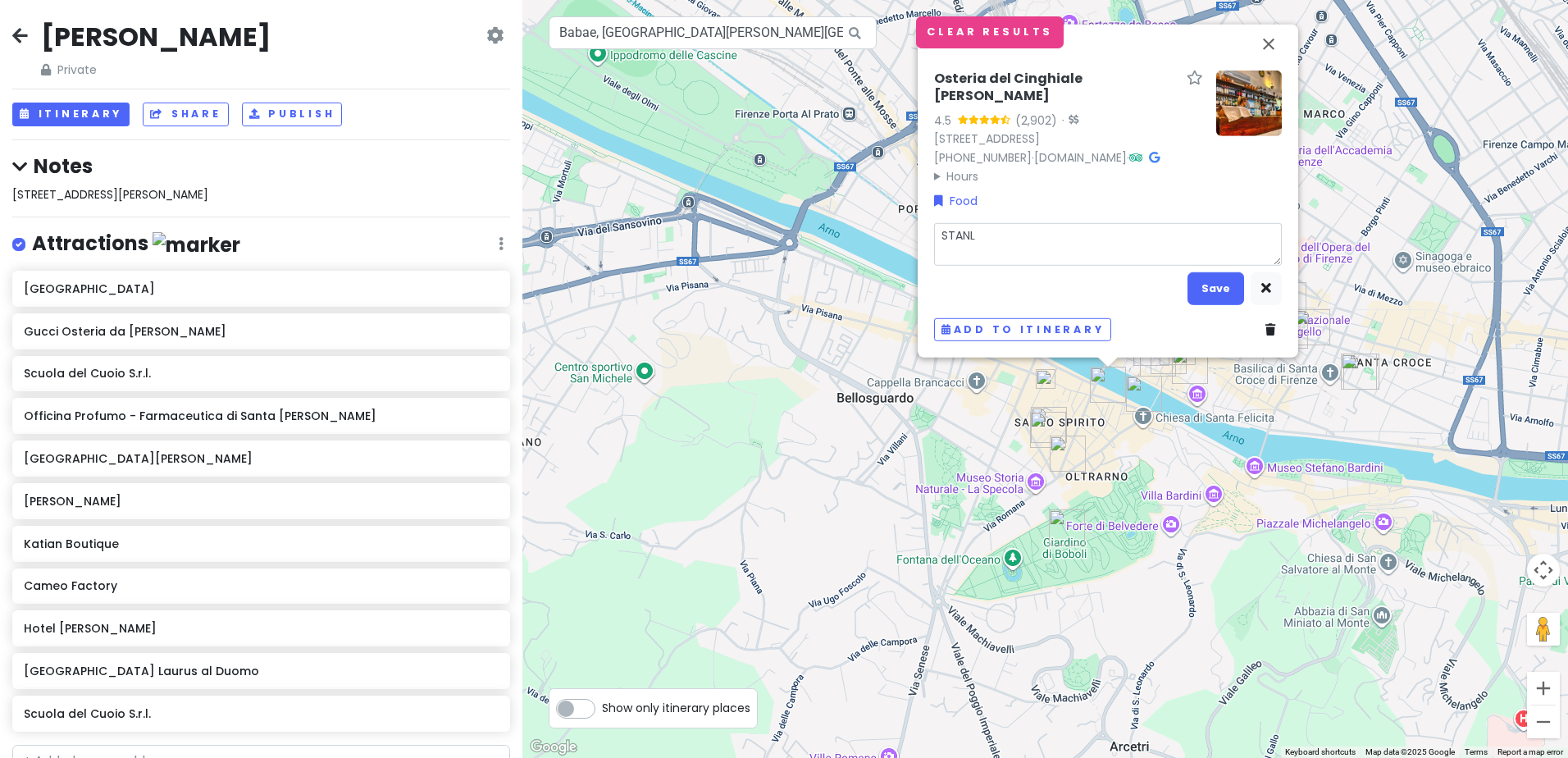
type textarea "x"
type textarea "STANLE"
type textarea "x"
type textarea "STANLEY"
type textarea "x"
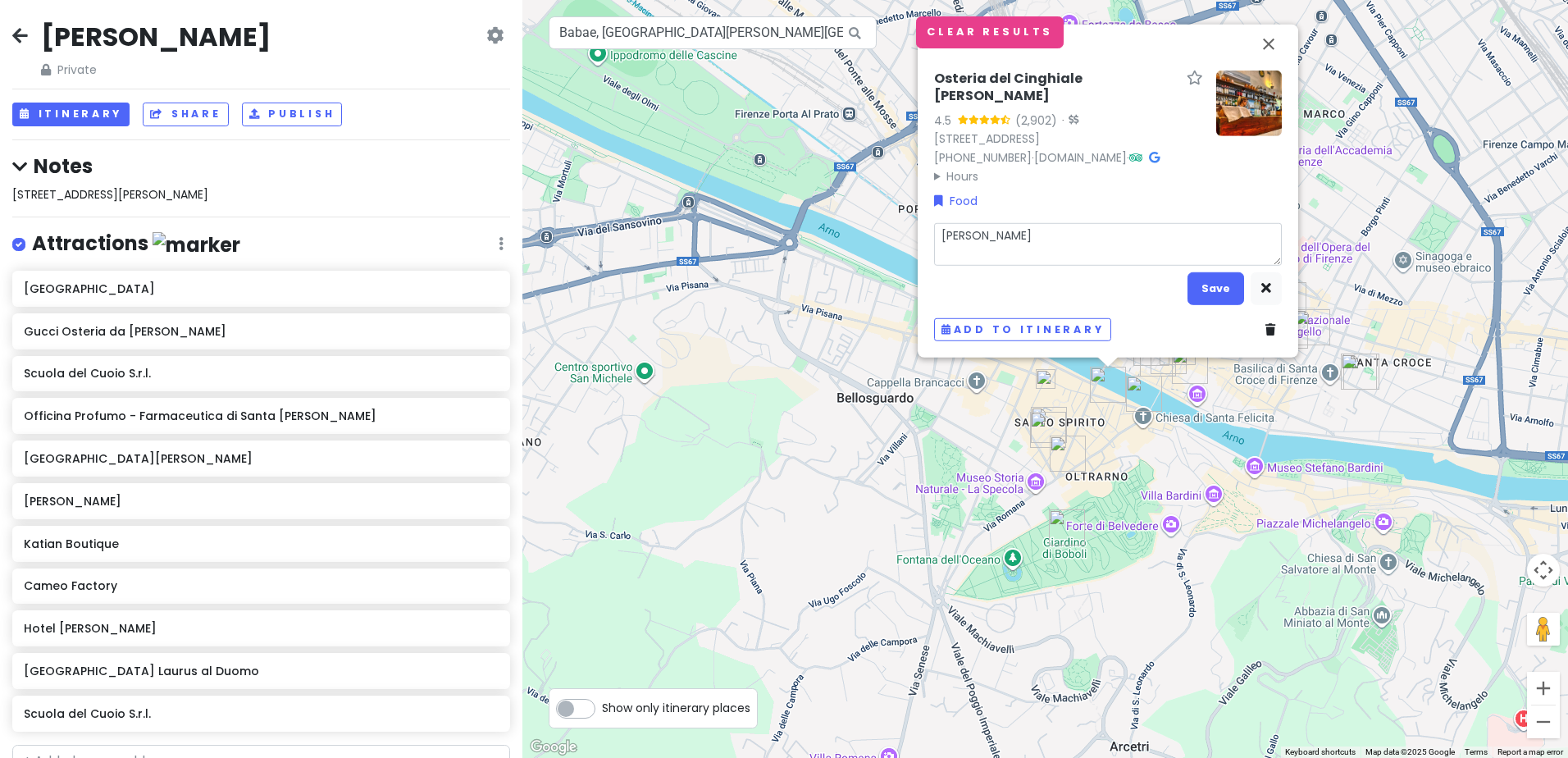
type textarea "STANLEY"
type textarea "x"
type textarea "STANLEY T"
type textarea "x"
type textarea "STANLEY TU"
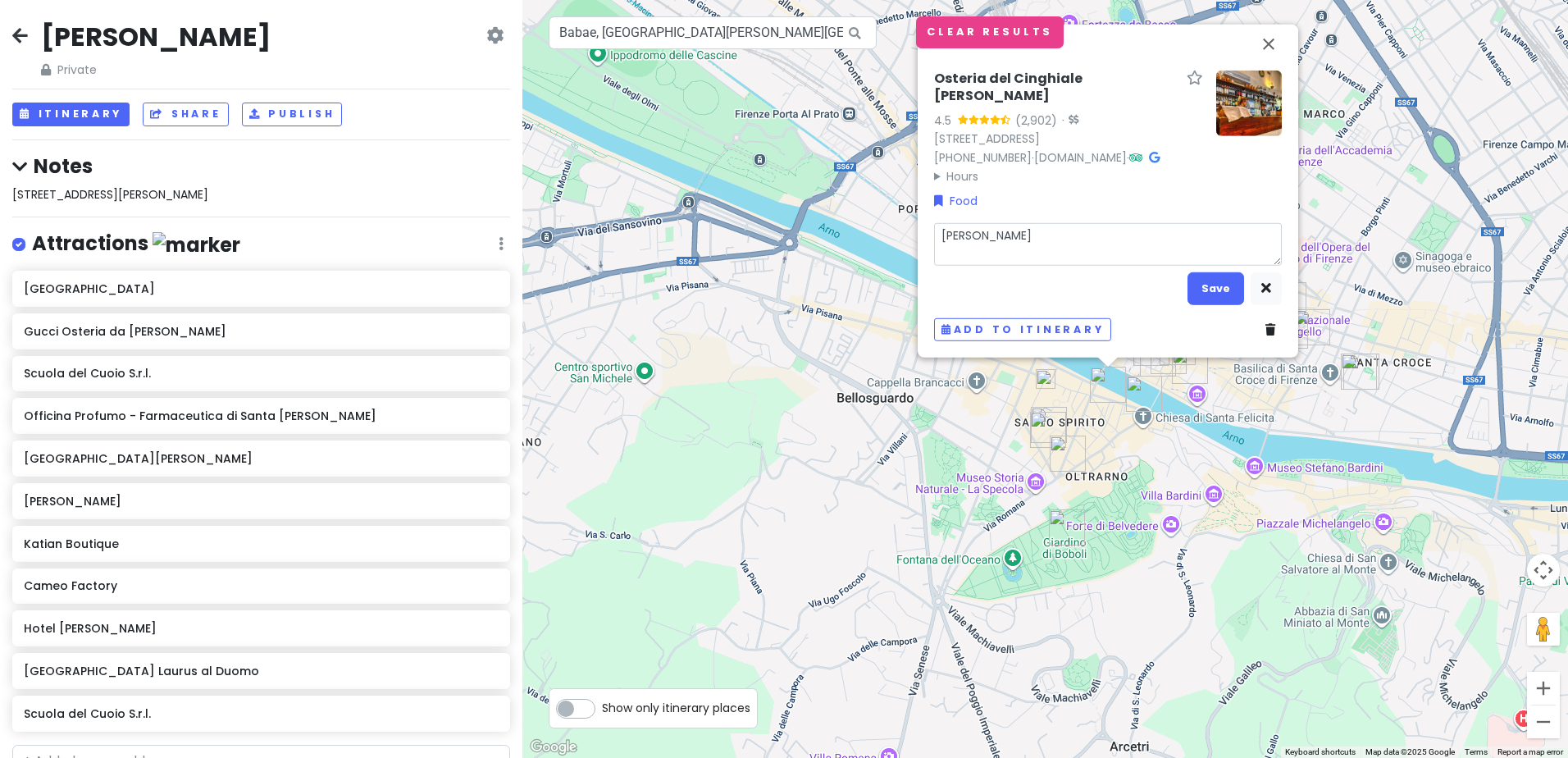
type textarea "x"
type textarea "STANLEY TUC"
type textarea "x"
type textarea "STANLEY TUCC"
type textarea "x"
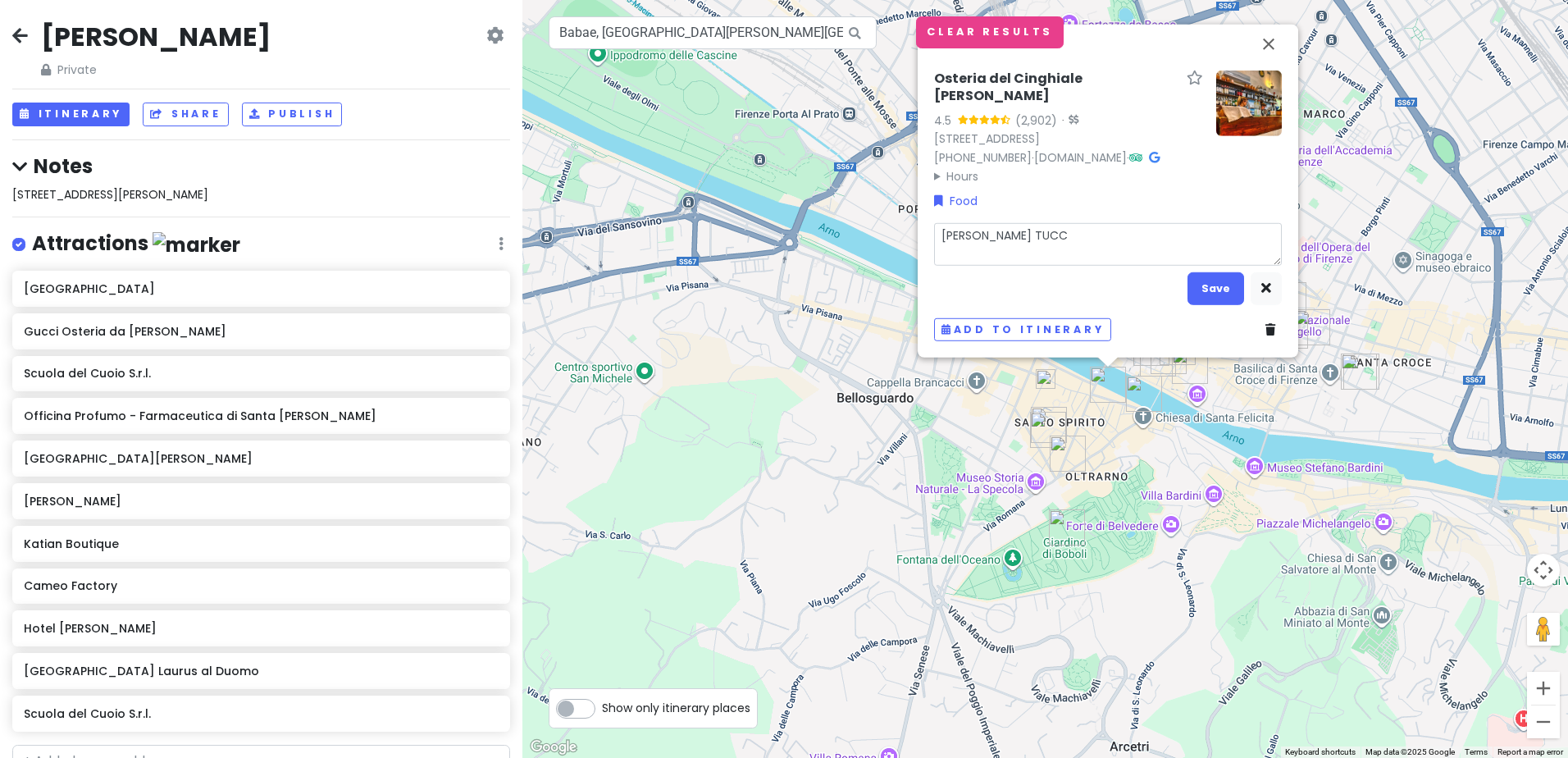
type textarea "[PERSON_NAME]"
type textarea "x"
type textarea "[PERSON_NAME]"
click at [1223, 288] on button "Save" at bounding box center [1215, 288] width 56 height 32
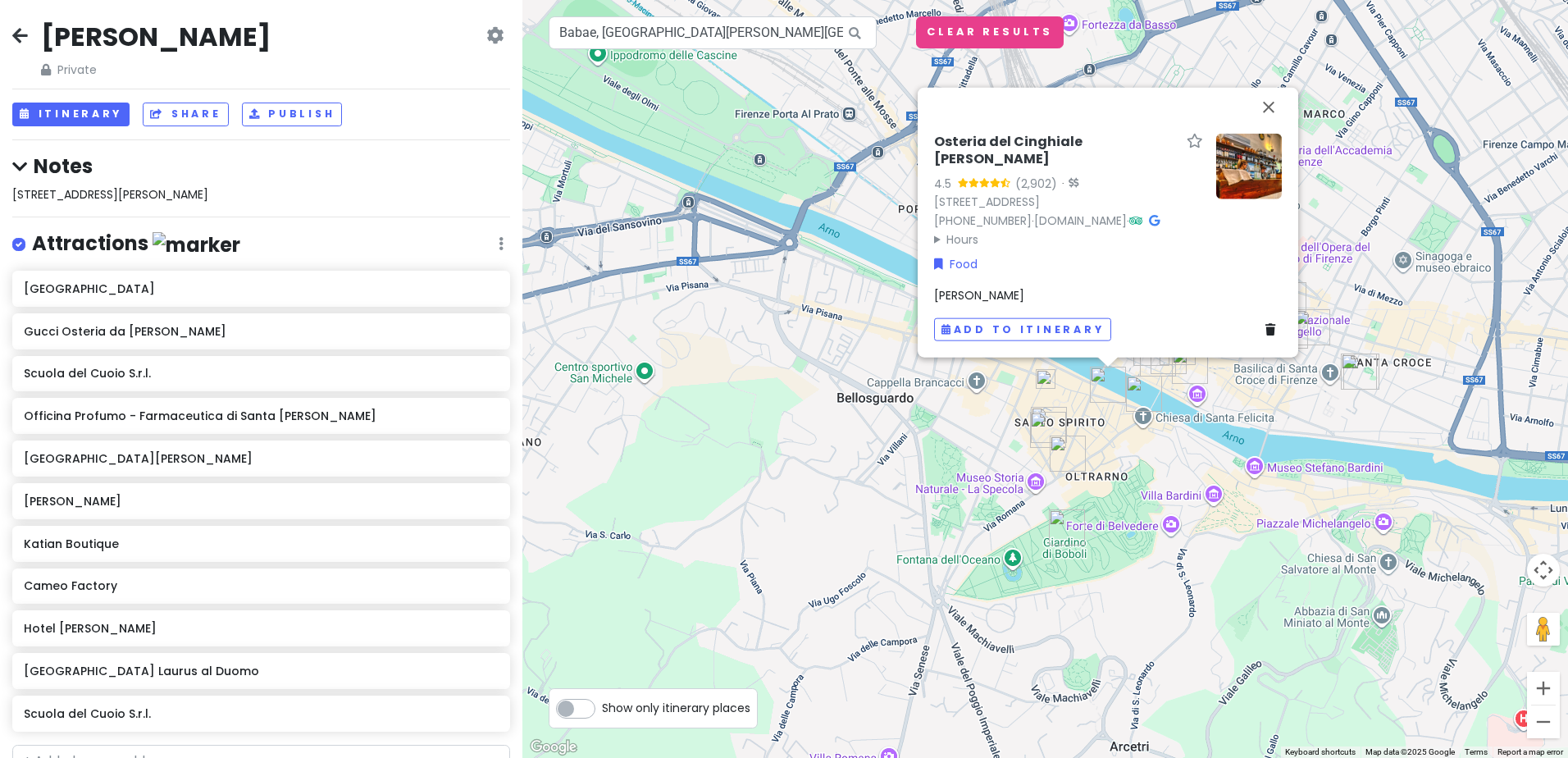
click at [1050, 376] on img at bounding box center [1046, 379] width 20 height 20
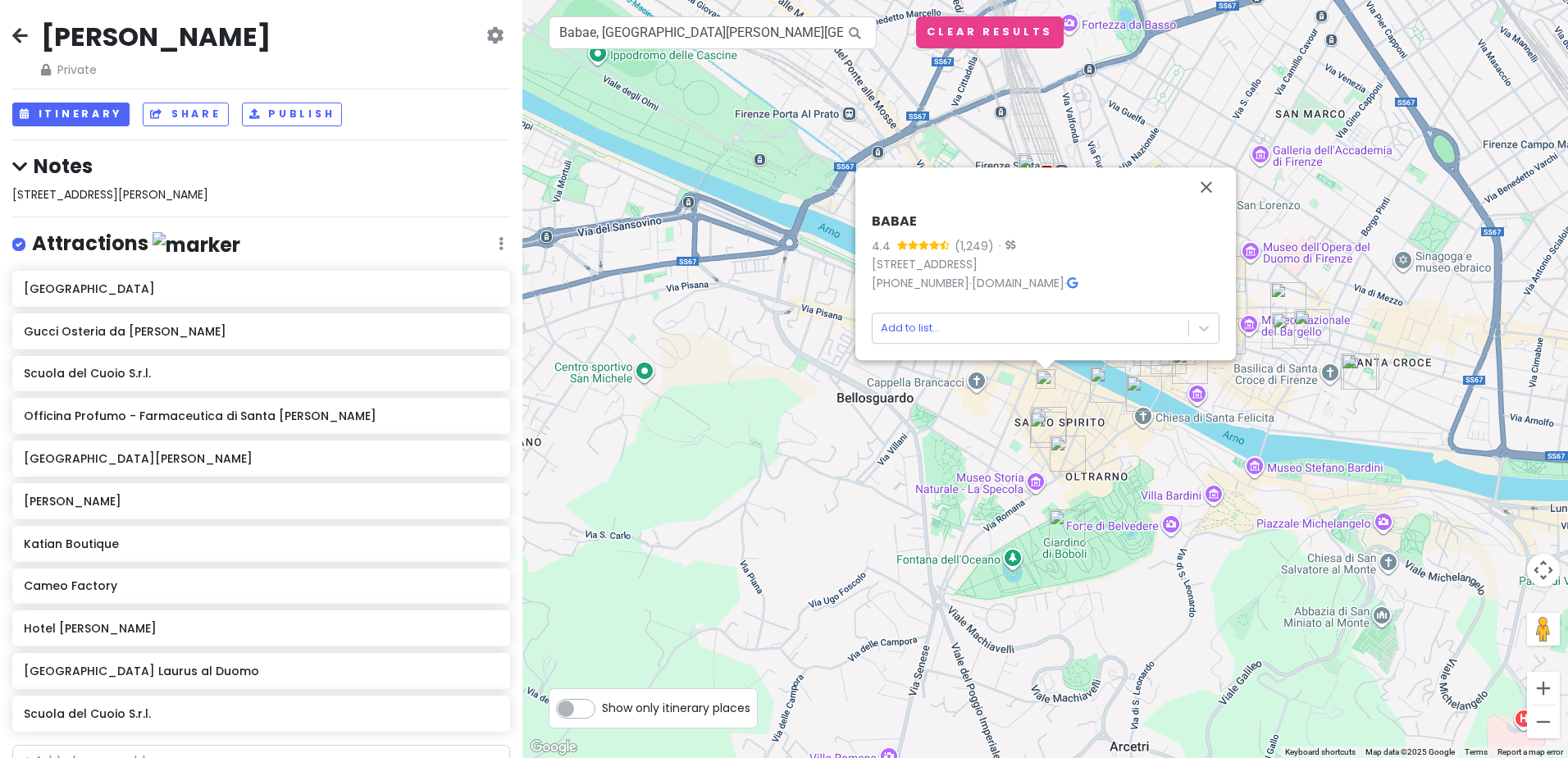
click at [1047, 378] on img at bounding box center [1046, 379] width 20 height 20
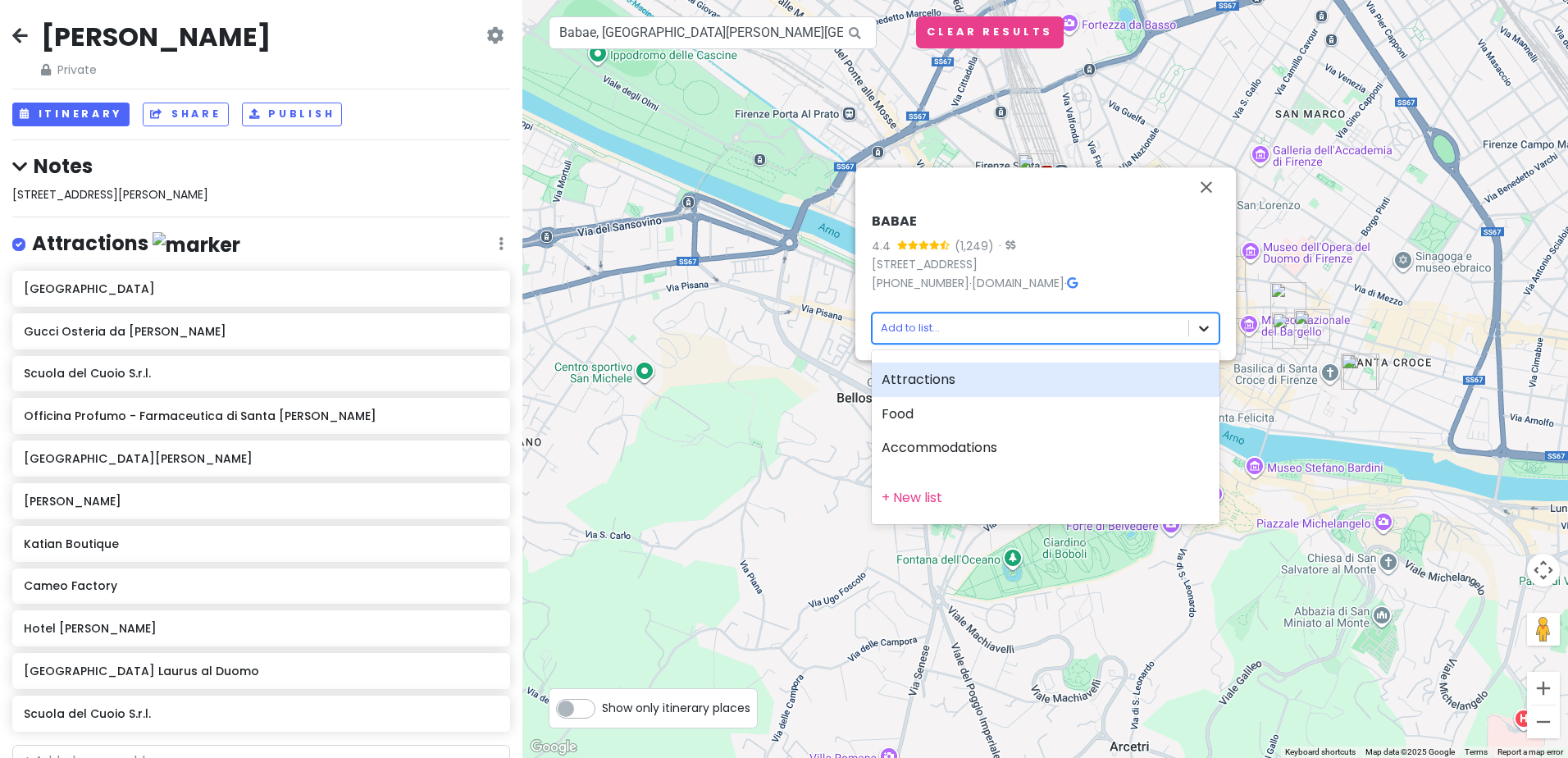
click at [1205, 328] on body "Florence Trip Private Change Dates Make a Copy Delete Trip Give Feedback 💡 Supp…" at bounding box center [784, 379] width 1568 height 758
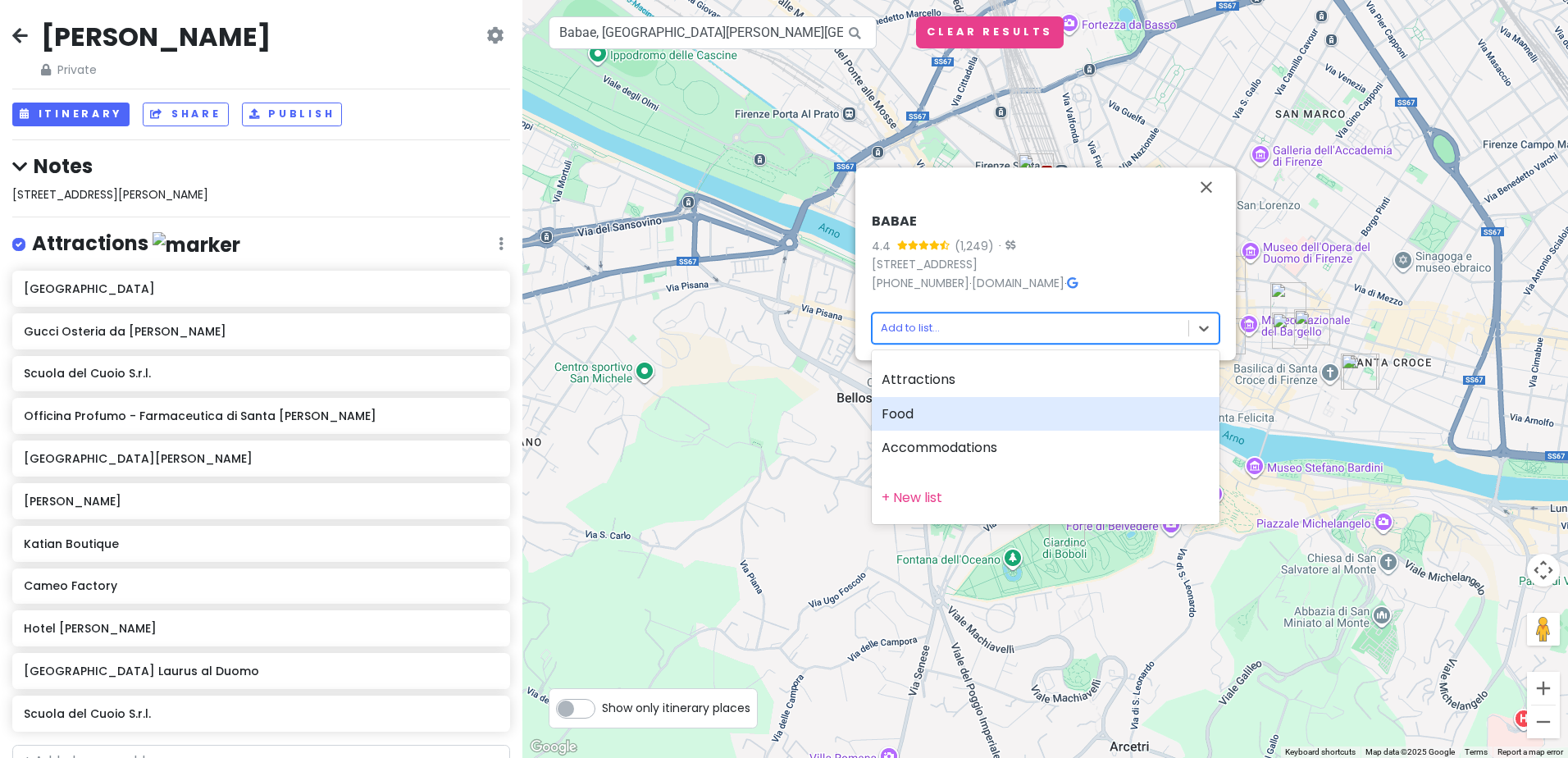
click at [927, 419] on div "Food" at bounding box center [1046, 414] width 348 height 34
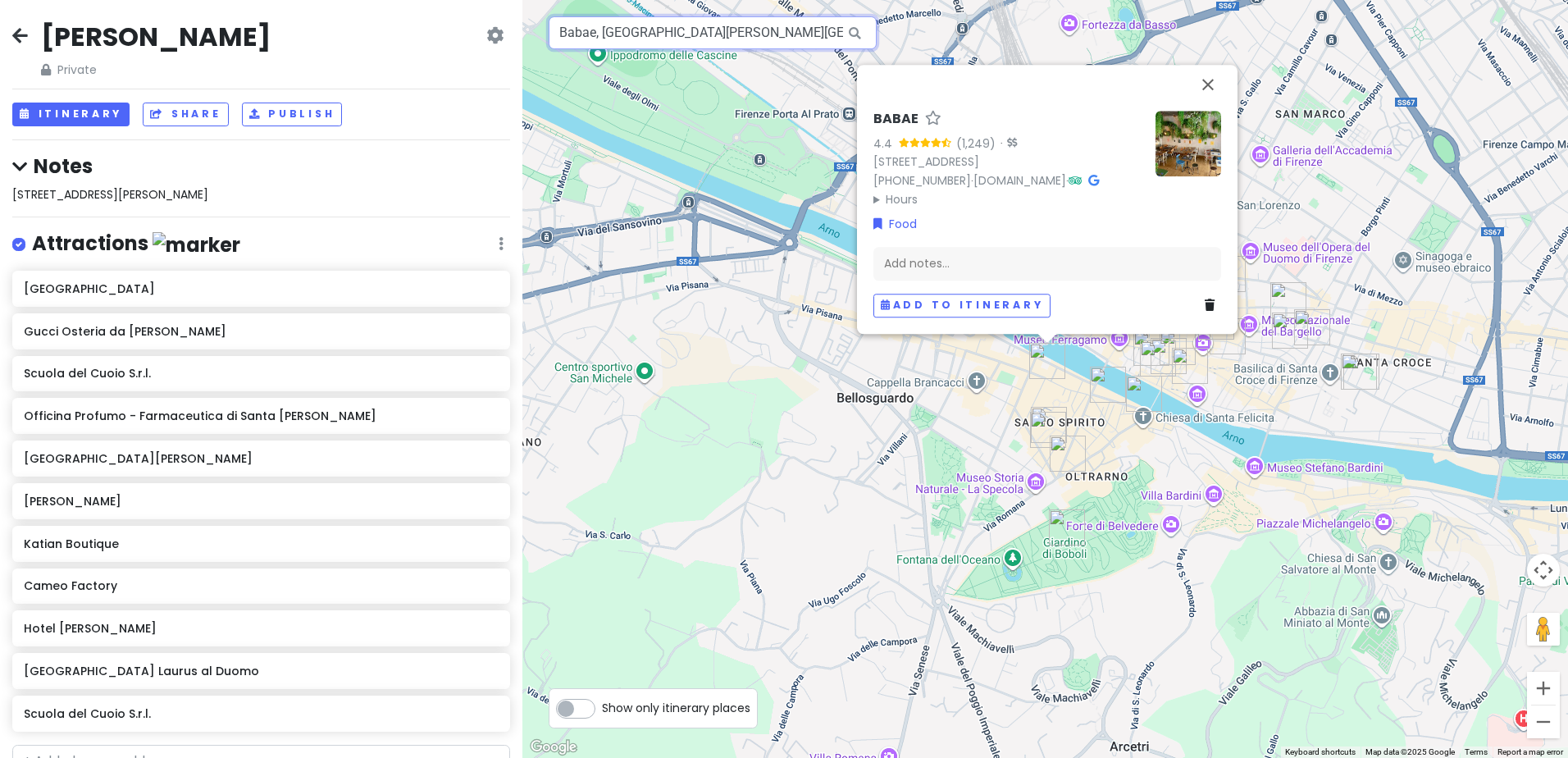
click at [789, 29] on input "Babae, Via Santo Spirito, Florence, Metropolitan City of Florence, Italy" at bounding box center [713, 33] width 328 height 33
drag, startPoint x: 564, startPoint y: 33, endPoint x: 849, endPoint y: 14, distance: 285.6
click at [849, 14] on div "BABAE 4.4 (1,249) · Via Santo Spirito, 21R, 50125 Firenze FI, Italy +39 055 614…" at bounding box center [1045, 379] width 1046 height 758
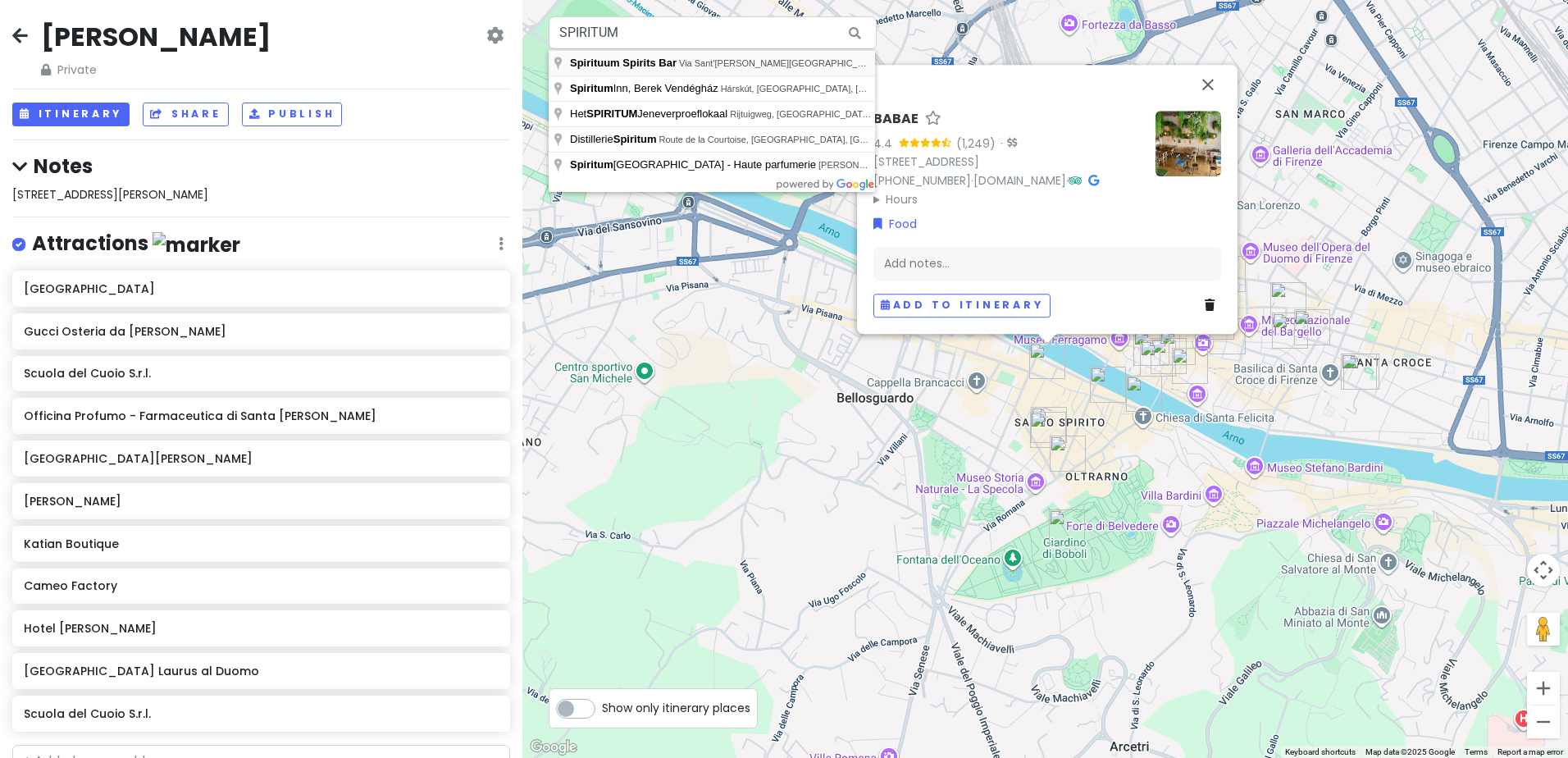
type input "Spirituum Spirits Bar, Via Sant'Agostino, Florence, Metropolitan City of Floren…"
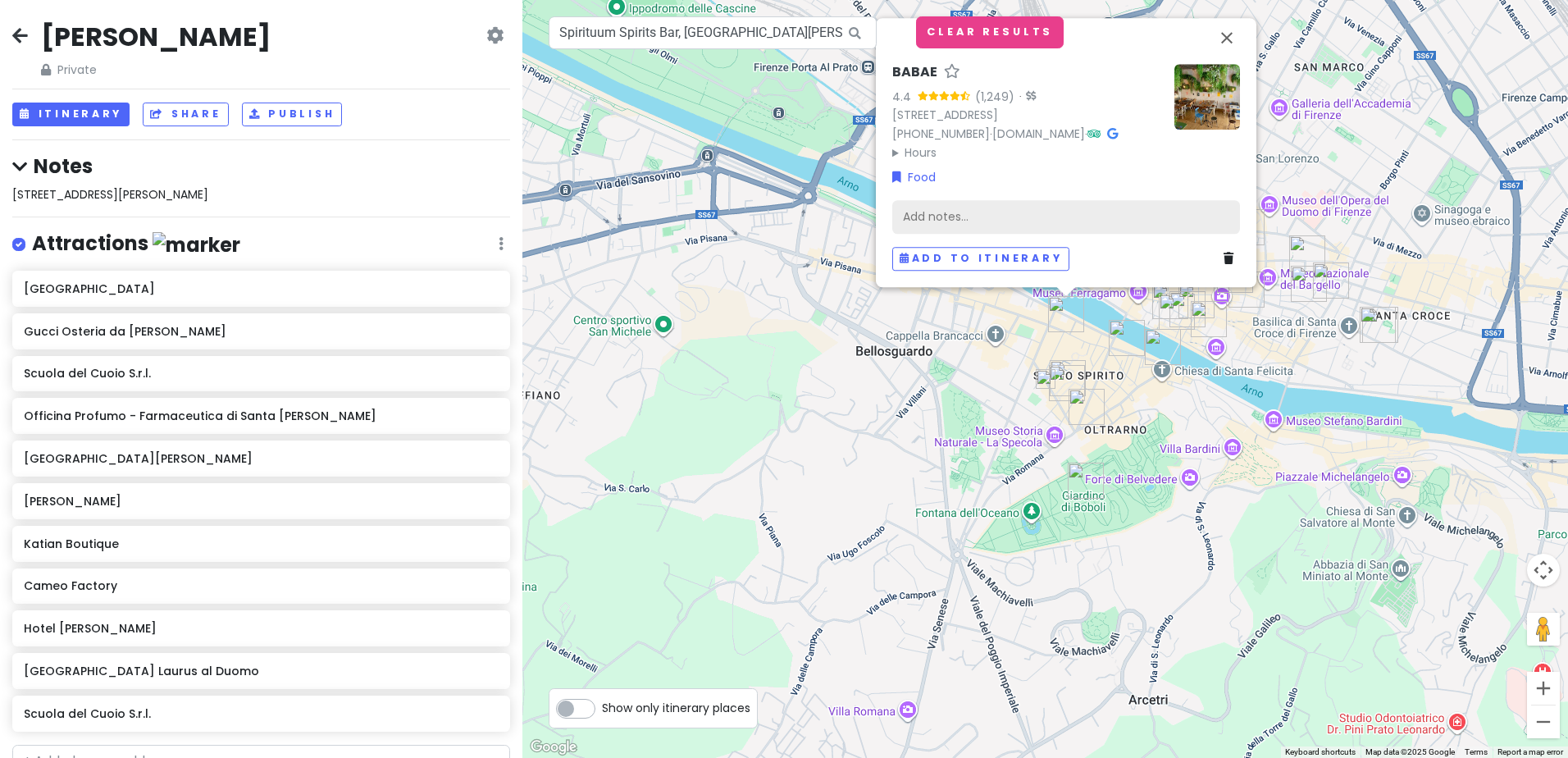
click at [1026, 213] on div "Add notes..." at bounding box center [1066, 217] width 348 height 34
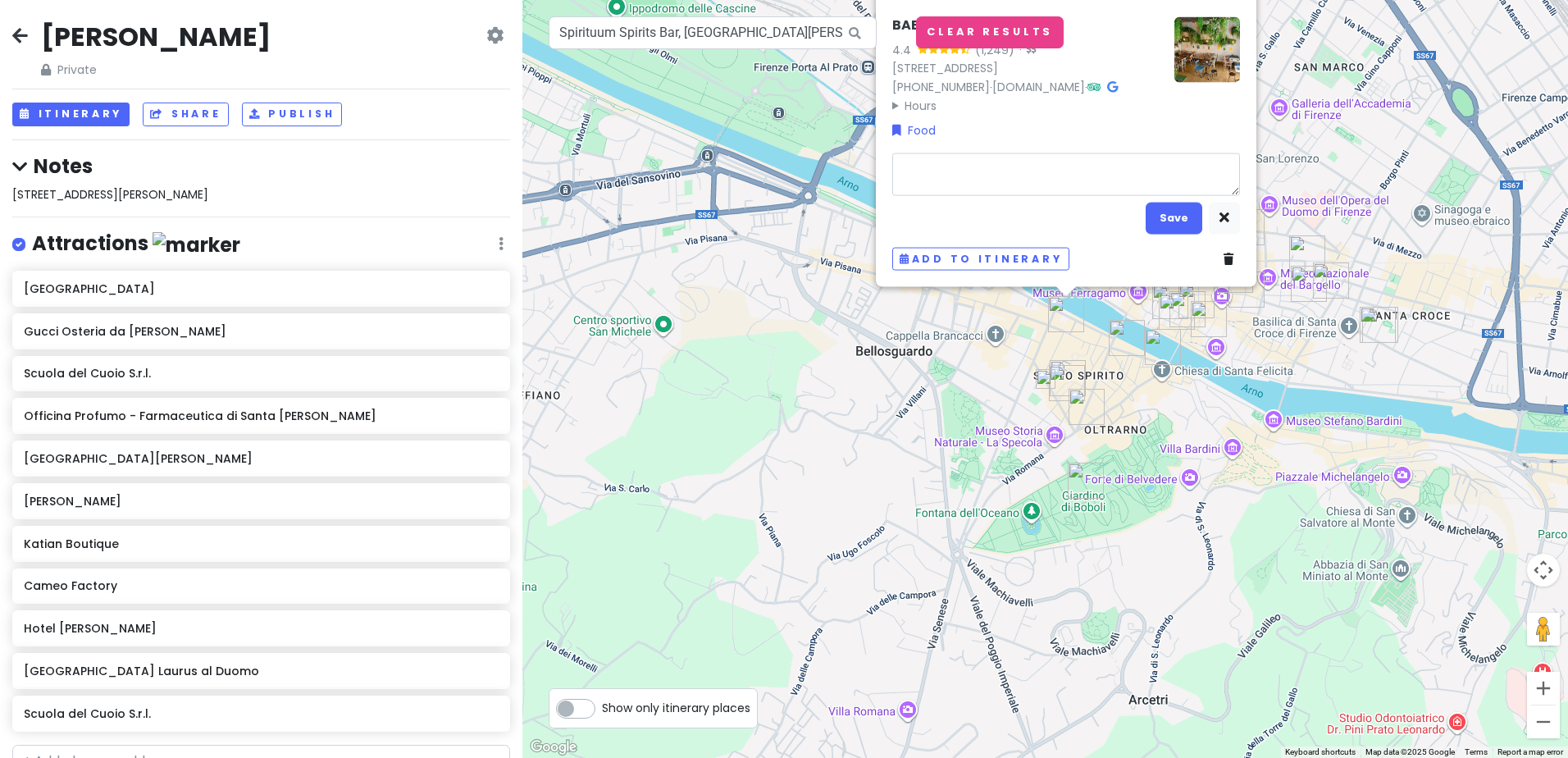
click at [1050, 173] on textarea at bounding box center [1066, 173] width 348 height 42
type textarea "x"
type textarea "B"
type textarea "x"
type textarea "BA"
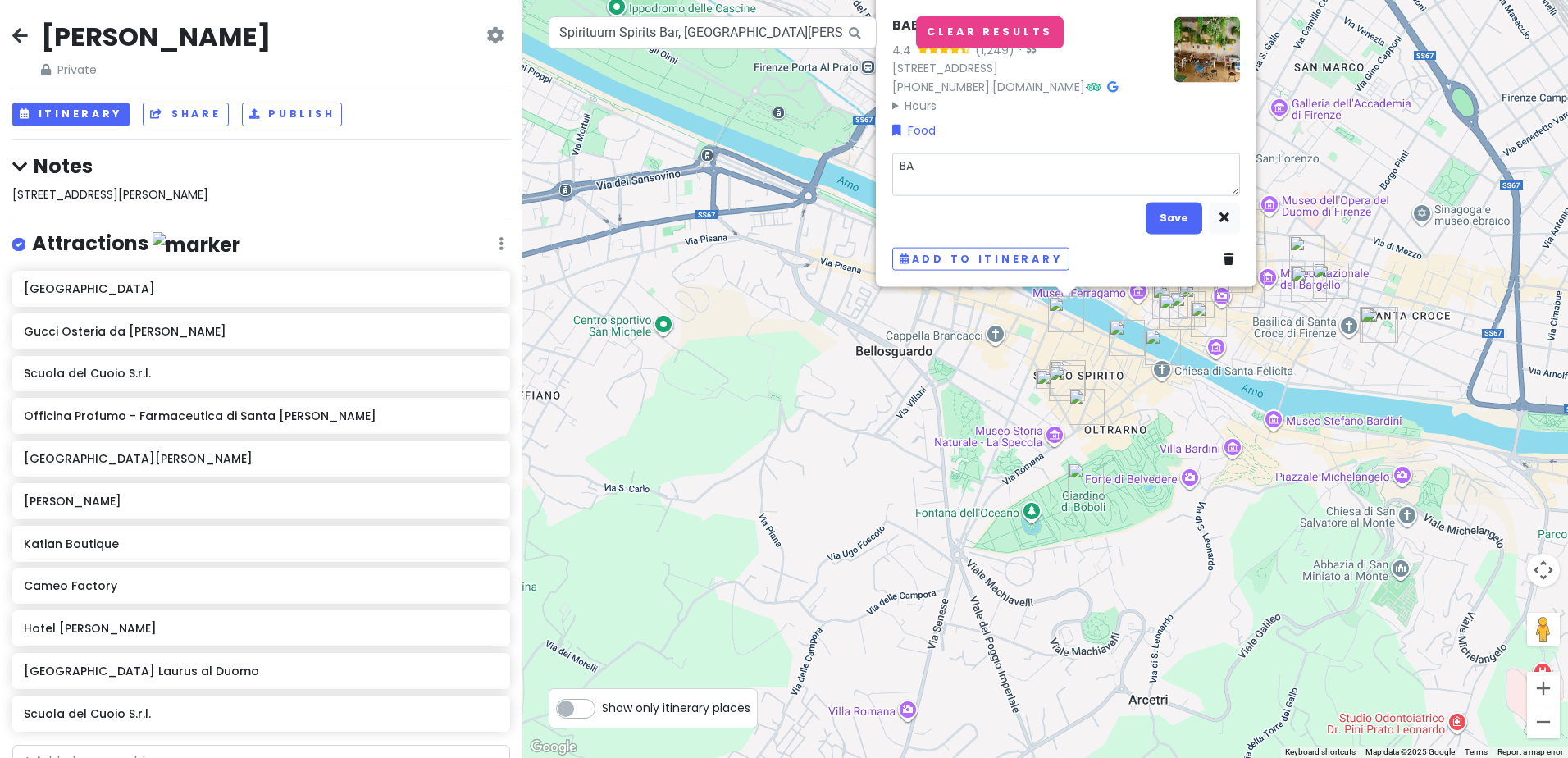
type textarea "x"
type textarea "BAR"
click at [1187, 220] on button "Save" at bounding box center [1174, 218] width 56 height 32
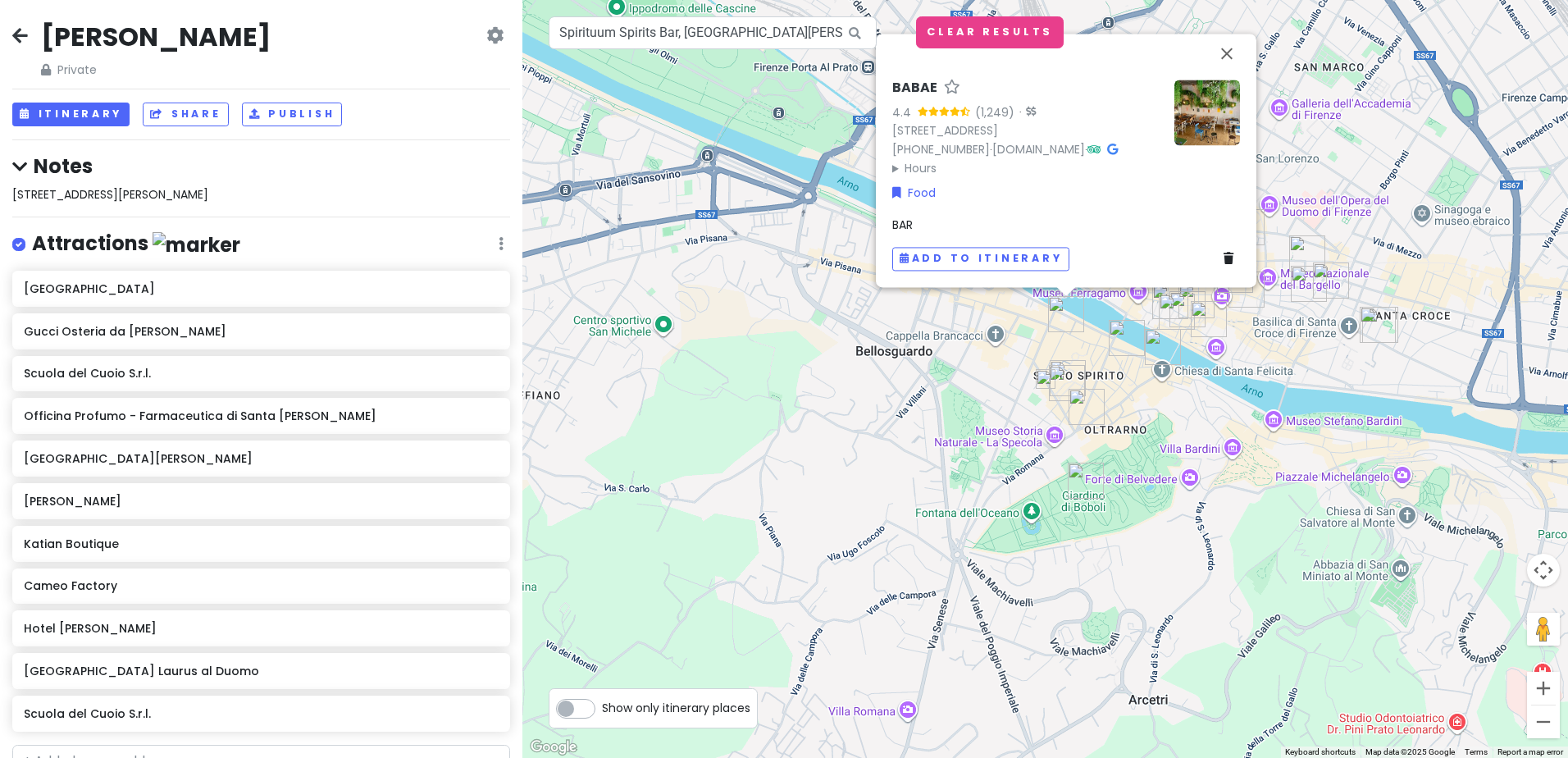
click at [1047, 383] on img at bounding box center [1046, 379] width 20 height 20
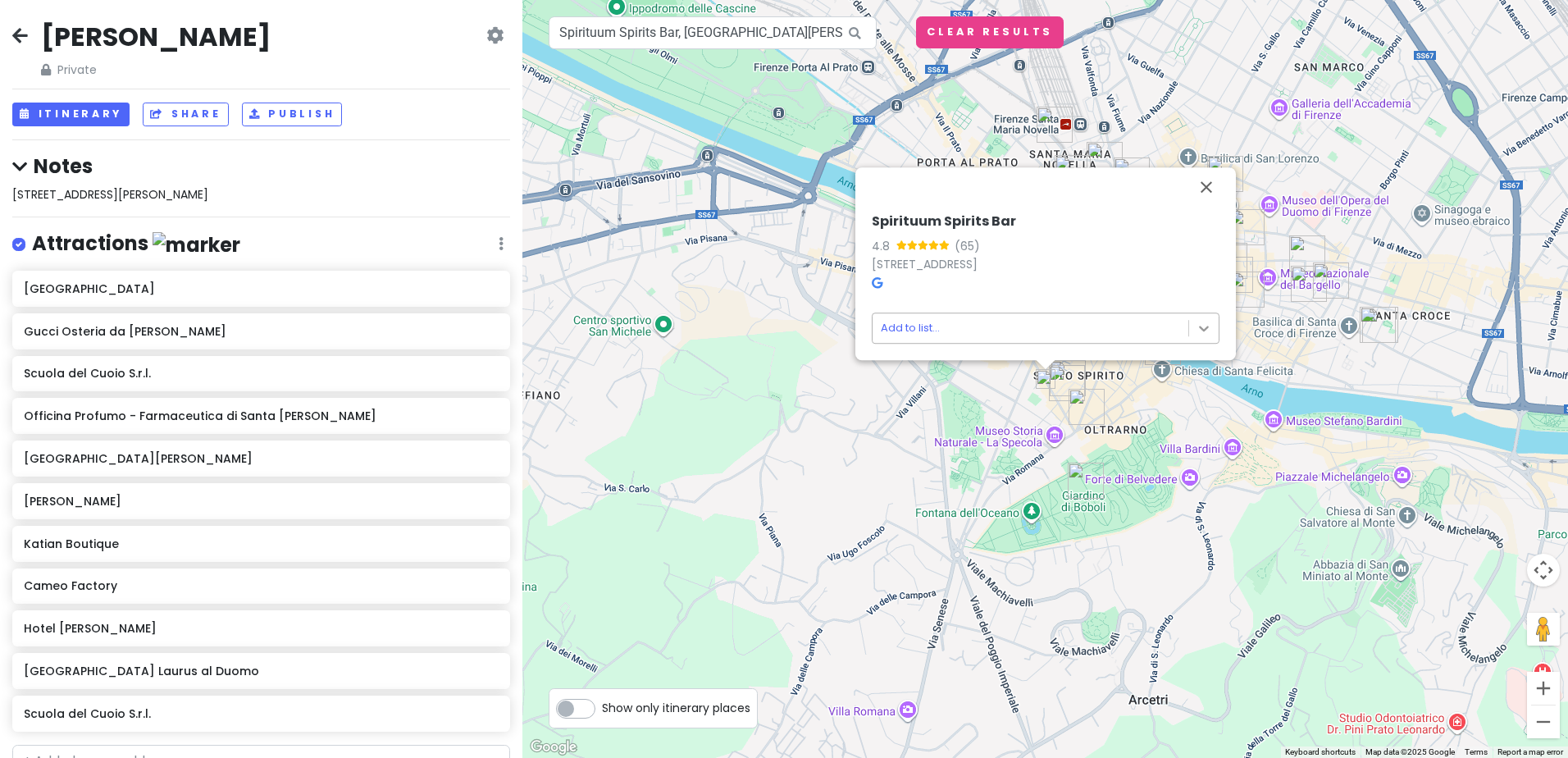
click at [1203, 322] on body "Florence Trip Private Change Dates Make a Copy Delete Trip Give Feedback 💡 Supp…" at bounding box center [784, 379] width 1568 height 758
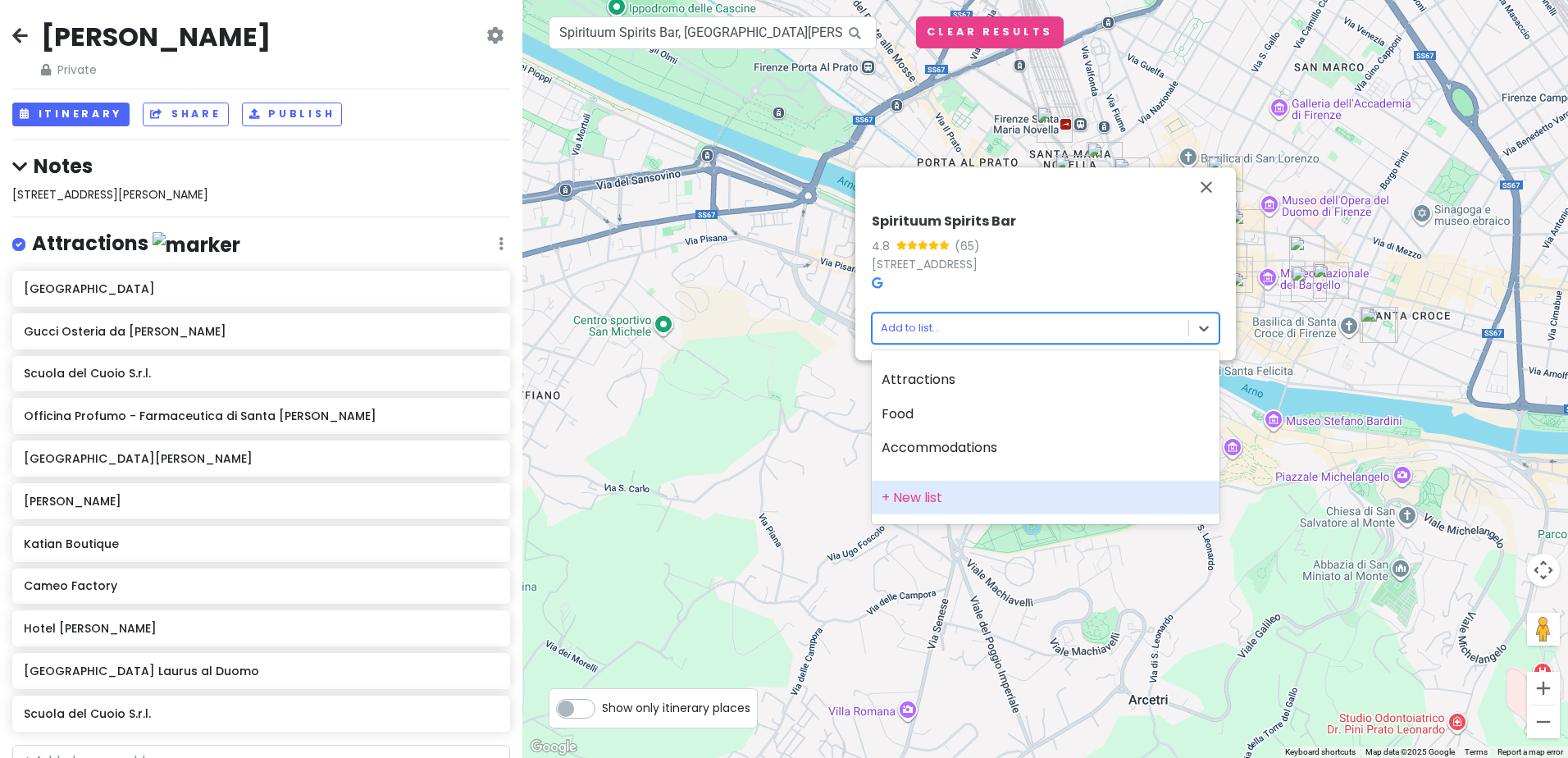
click at [908, 499] on div "+ New list" at bounding box center [1046, 498] width 348 height 34
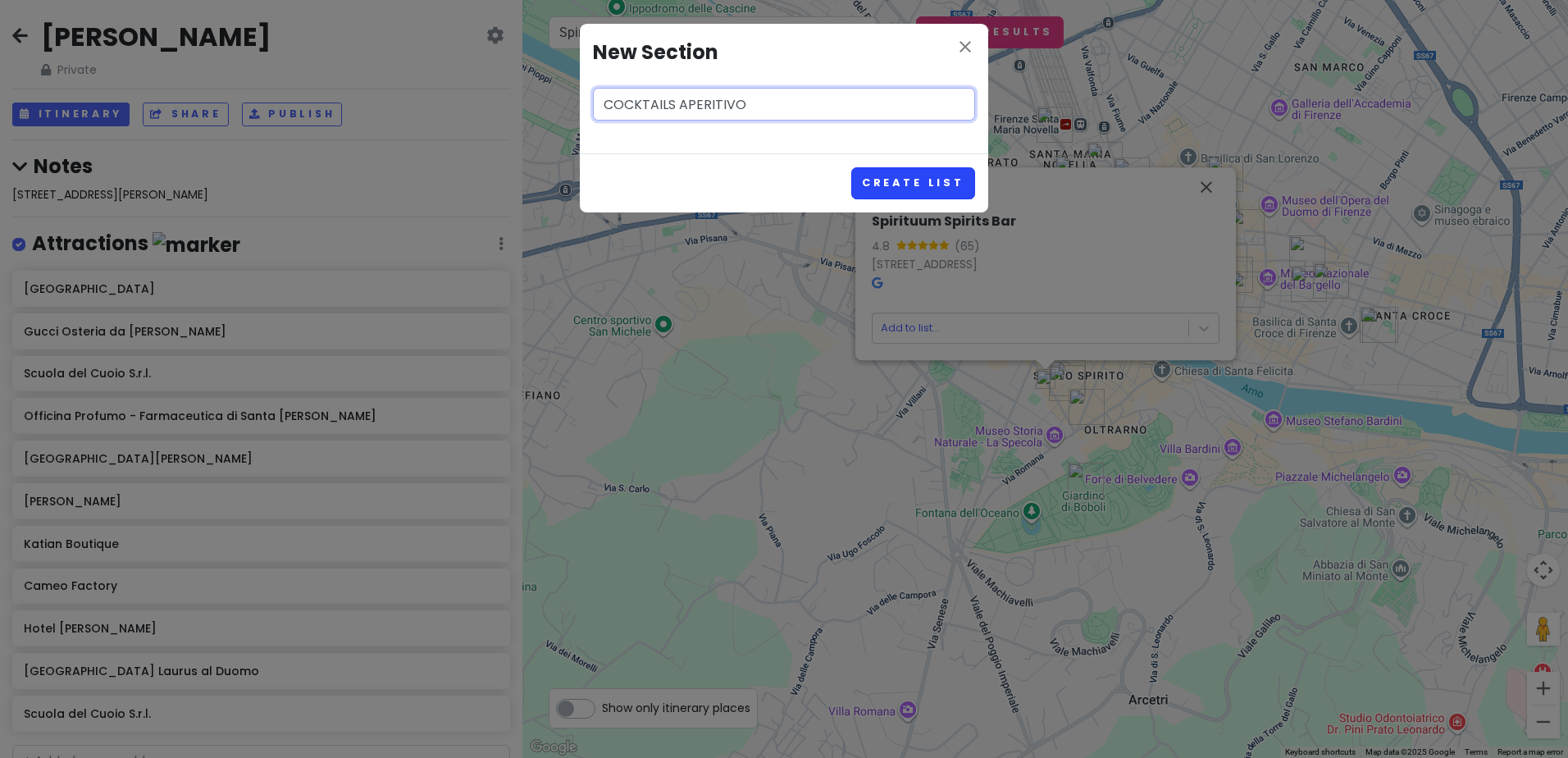
type input "COCKTAILS APERITIVO"
click at [957, 193] on button "Create List" at bounding box center [914, 183] width 124 height 32
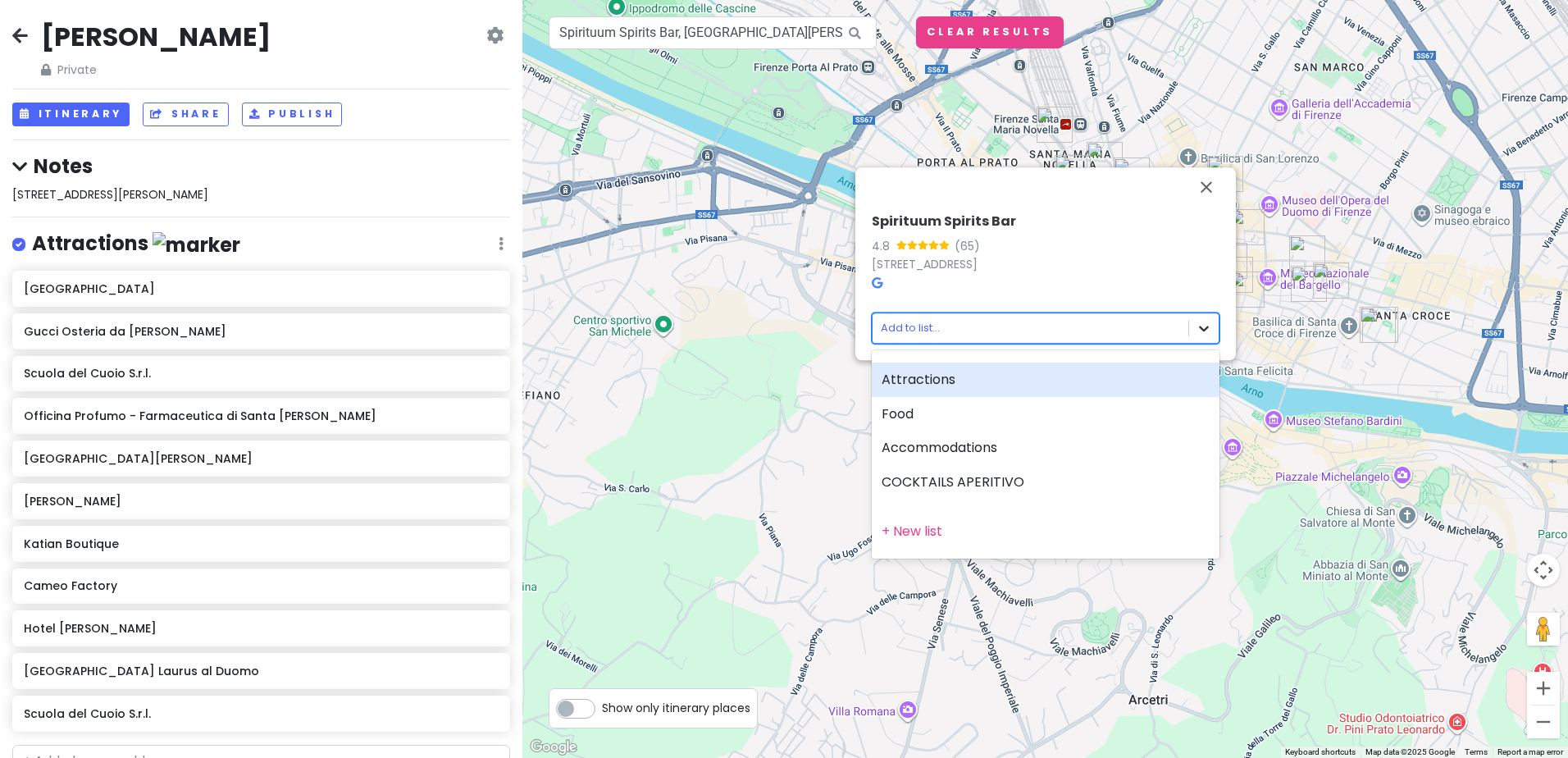
click at [1206, 327] on body "Florence Trip Private Change Dates Make a Copy Delete Trip Give Feedback 💡 Supp…" at bounding box center [784, 379] width 1568 height 758
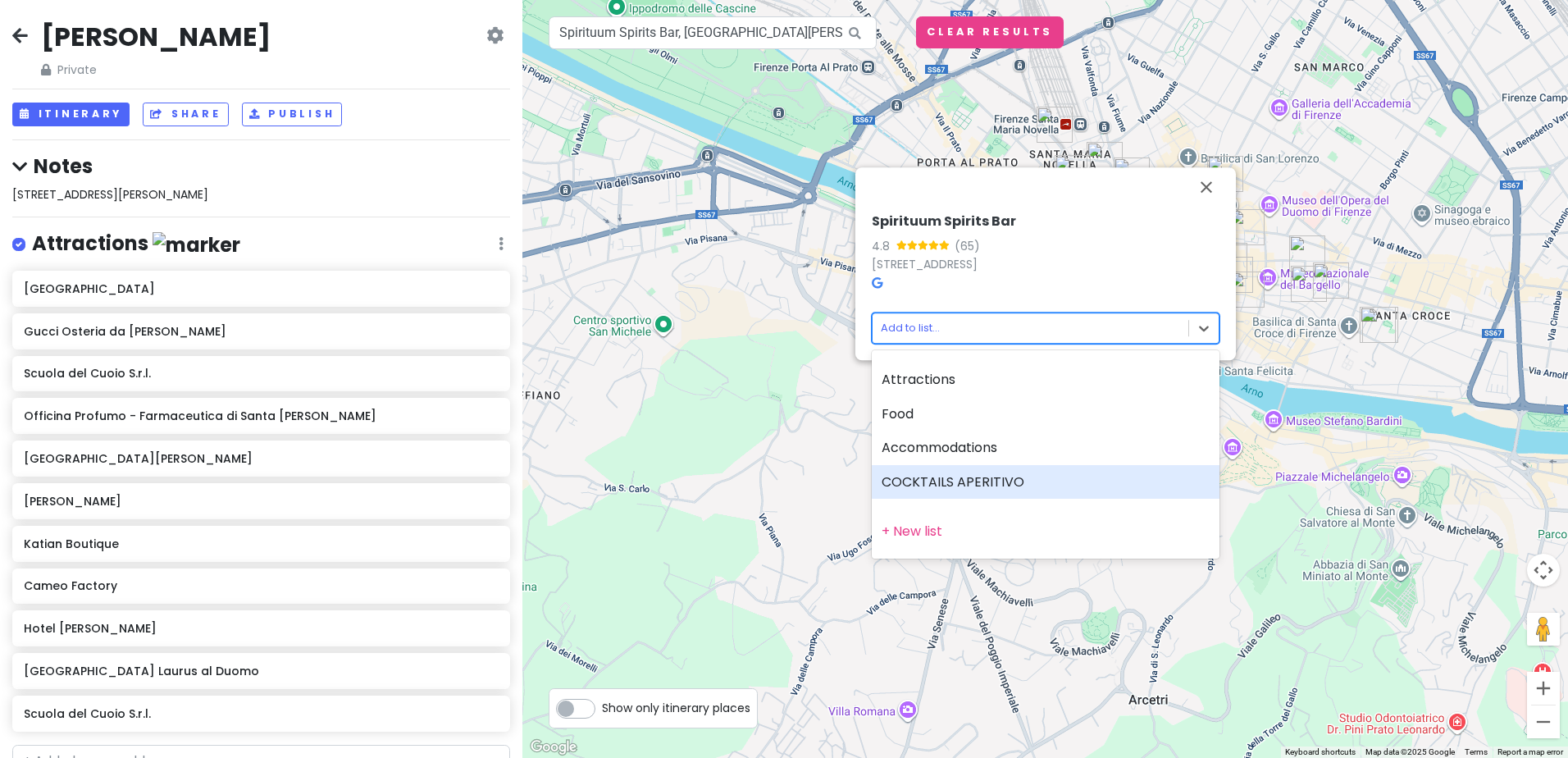
click at [964, 483] on div "COCKTAILS APERITIVO" at bounding box center [1046, 482] width 348 height 34
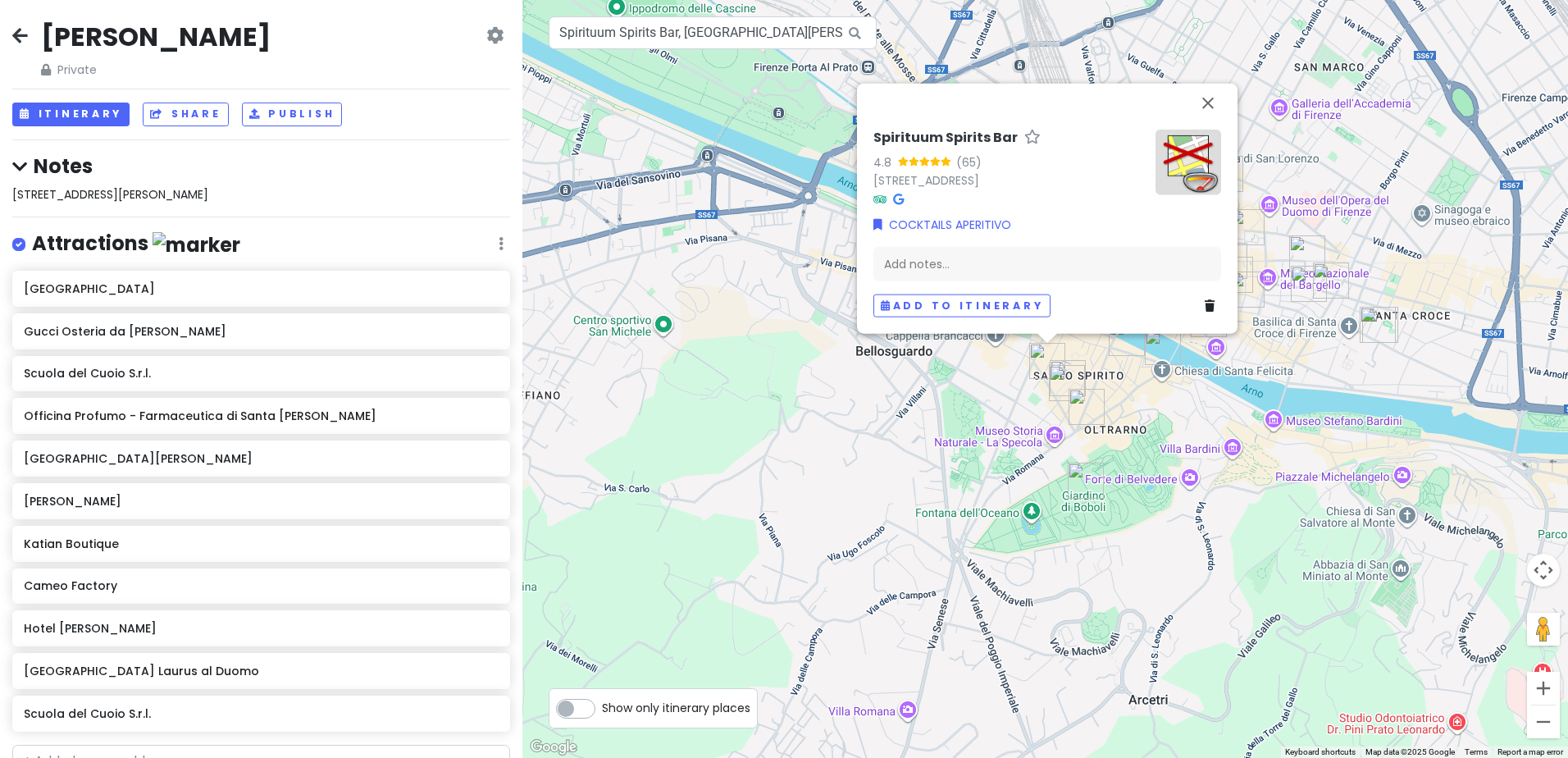
click at [711, 267] on div "Spirituum Spirits Bar 4.8 (65) Via Sant'Agostino, 14, 50125 Firenze FI, Italy C…" at bounding box center [1045, 379] width 1046 height 758
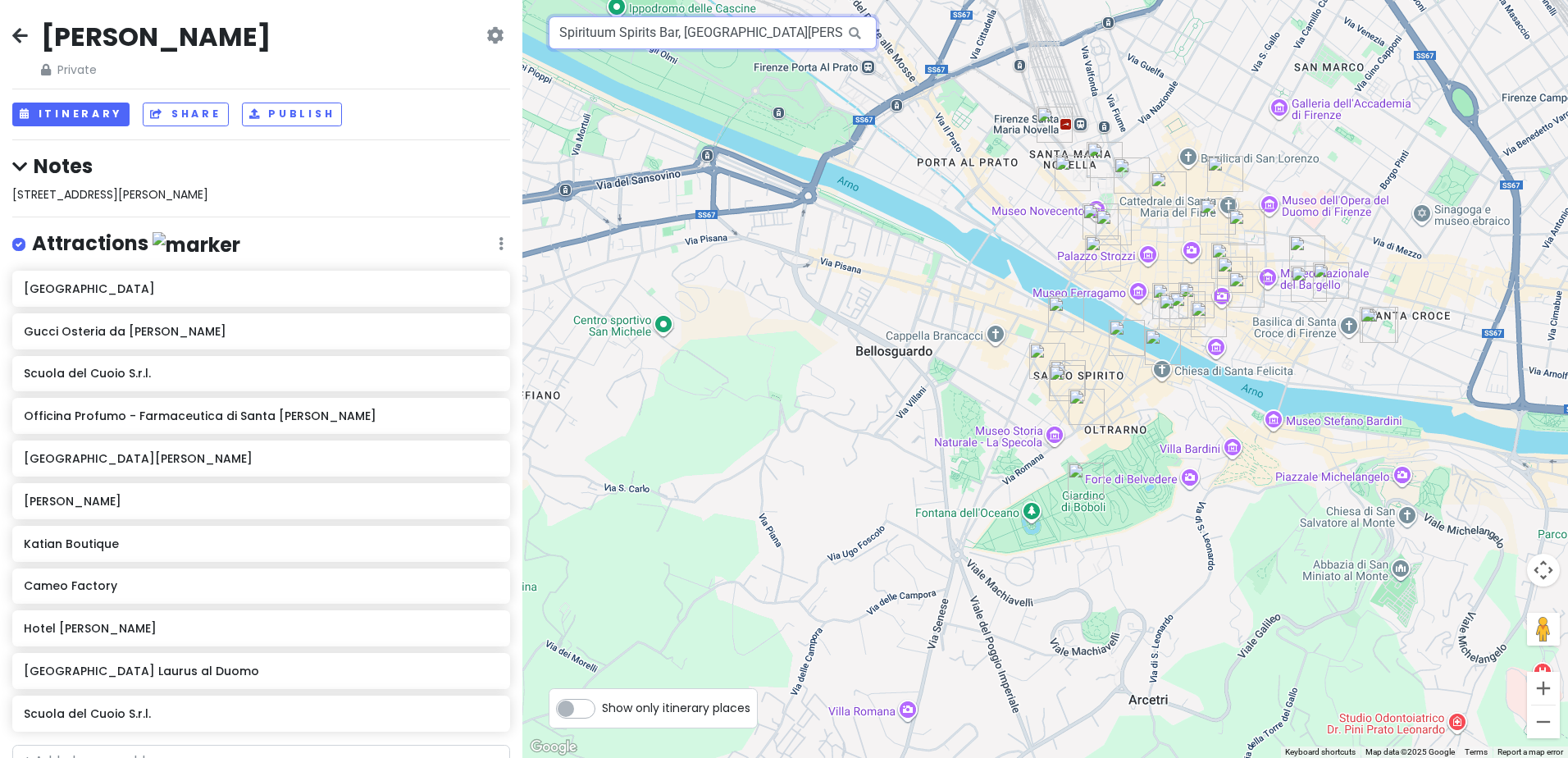
click at [561, 39] on input "Spirituum Spirits Bar, Via Sant'Agostino, Florence, Metropolitan City of Floren…" at bounding box center [713, 33] width 328 height 33
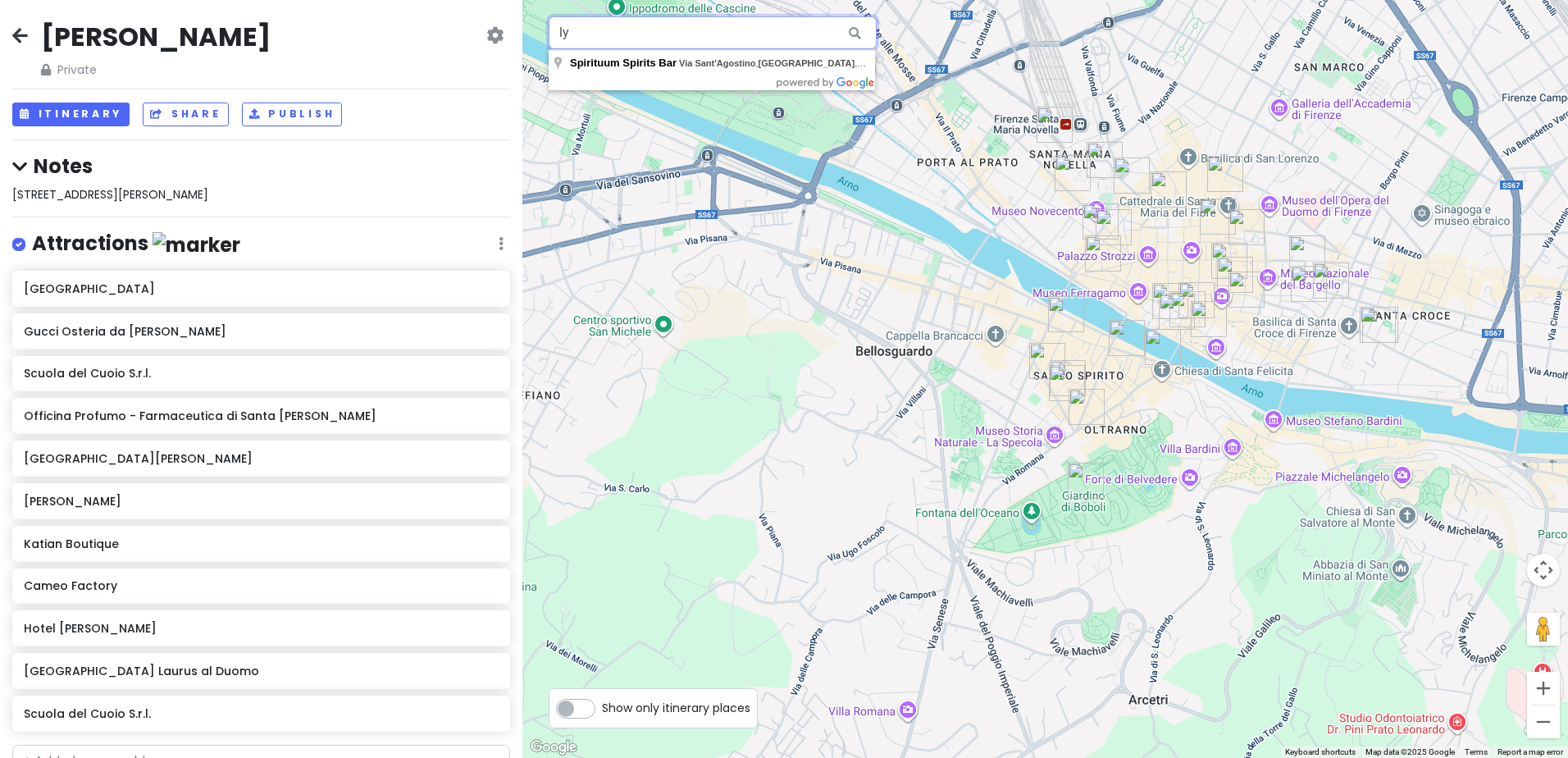
type input "y"
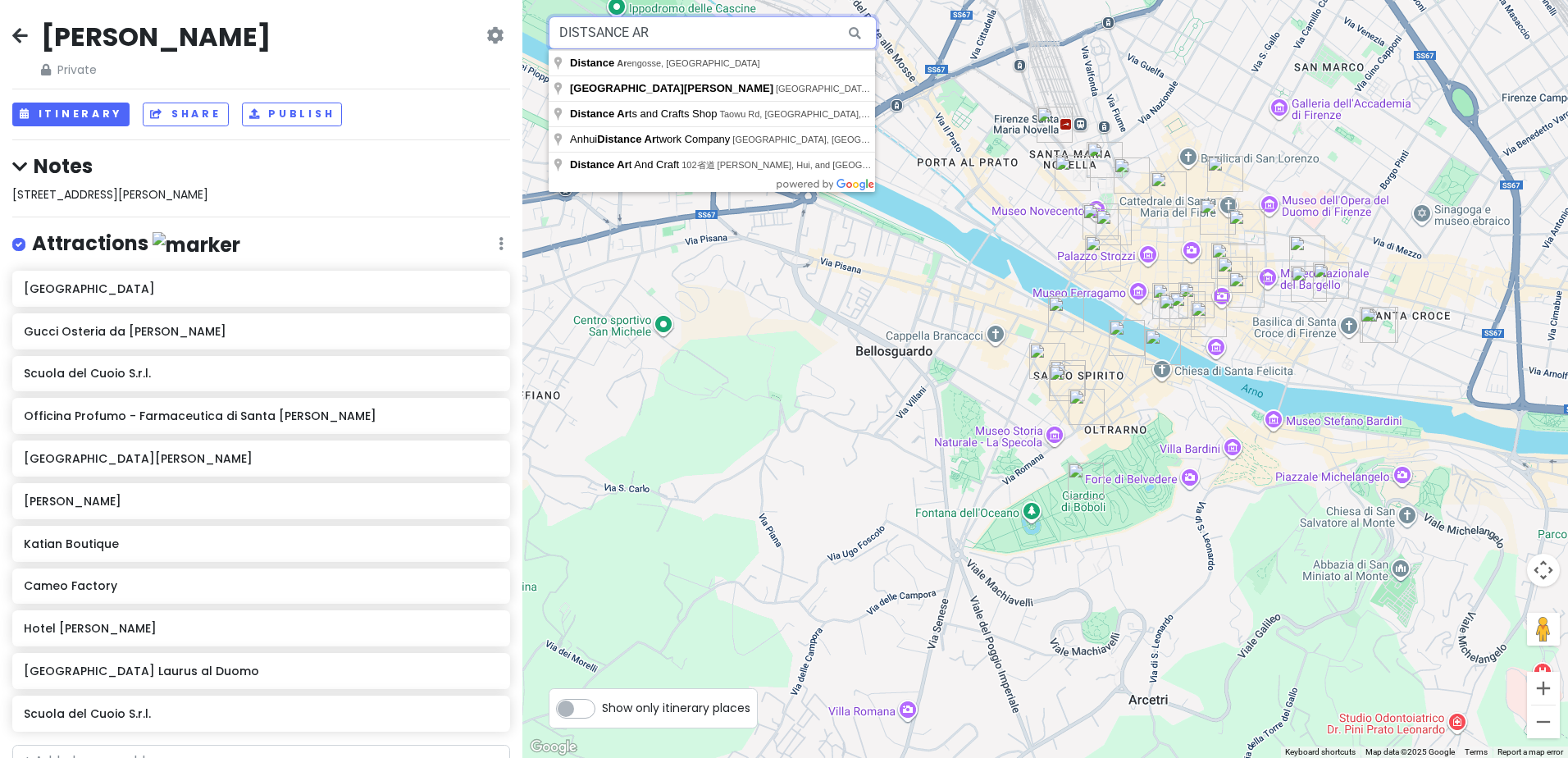
type input "DISTSANCE ART"
drag, startPoint x: 558, startPoint y: 32, endPoint x: 676, endPoint y: 28, distance: 118.1
click at [676, 28] on input "DISTSANCE ART" at bounding box center [713, 33] width 328 height 33
type input "Ditta Artigianale caffè, Via dello Sprone, Florence, Metropolitan City of Flore…"
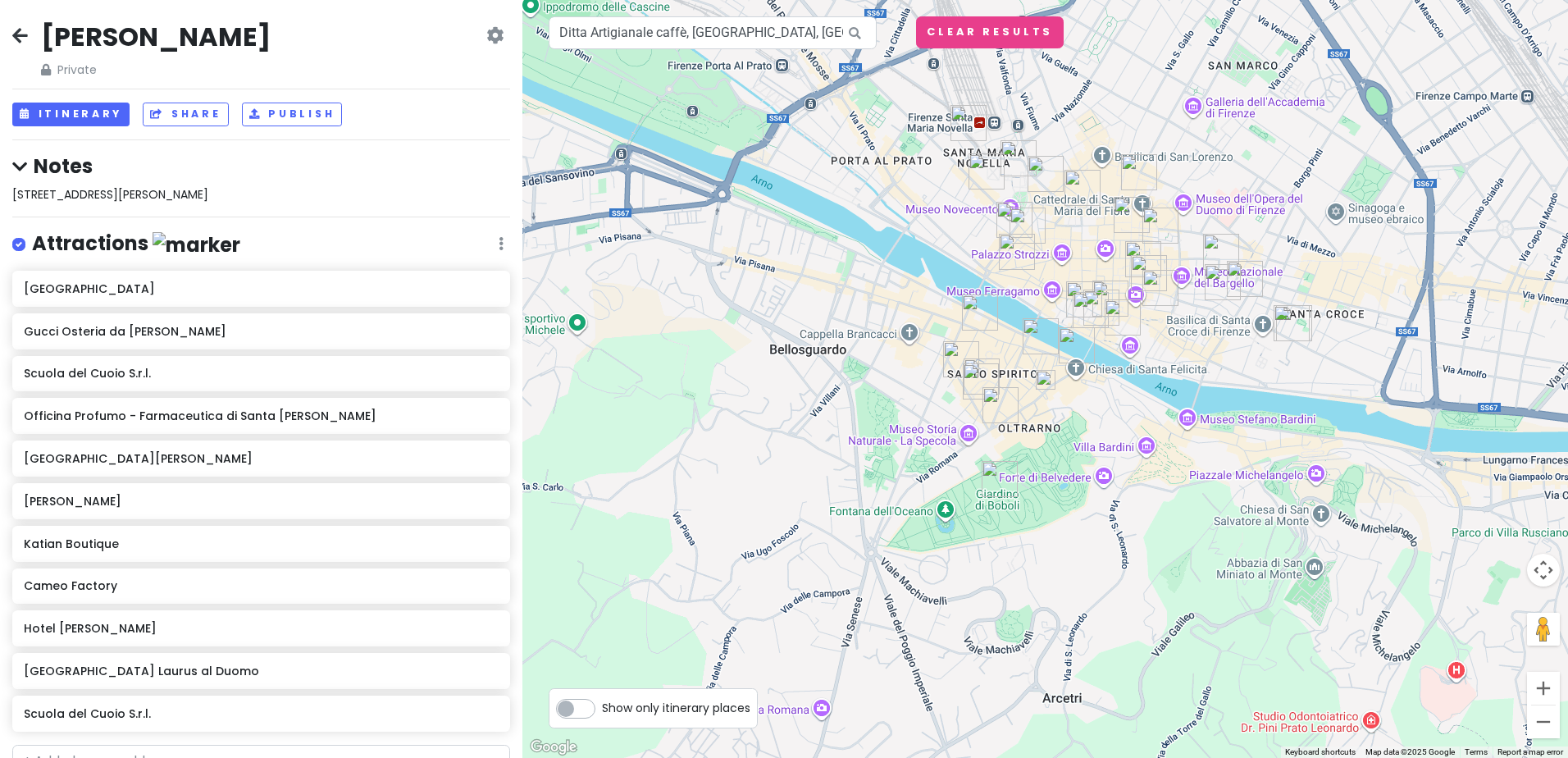
click at [956, 356] on img "Spirituum Spirits Bar" at bounding box center [961, 359] width 36 height 36
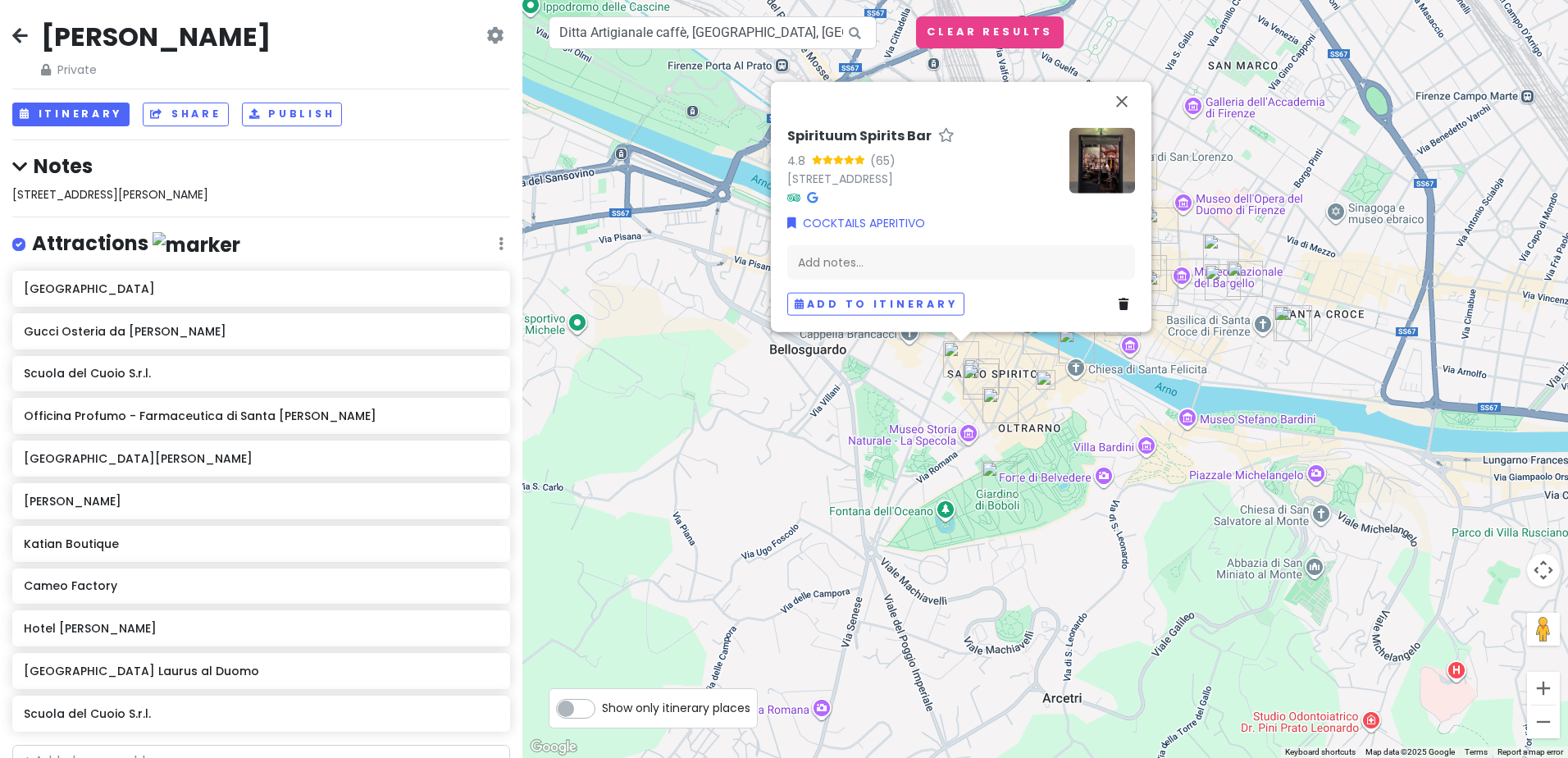
click at [896, 393] on div "Spirituum Spirits Bar 4.8 (65) Via Sant'Agostino, 14, 50125 Firenze FI, Italy C…" at bounding box center [1045, 379] width 1046 height 758
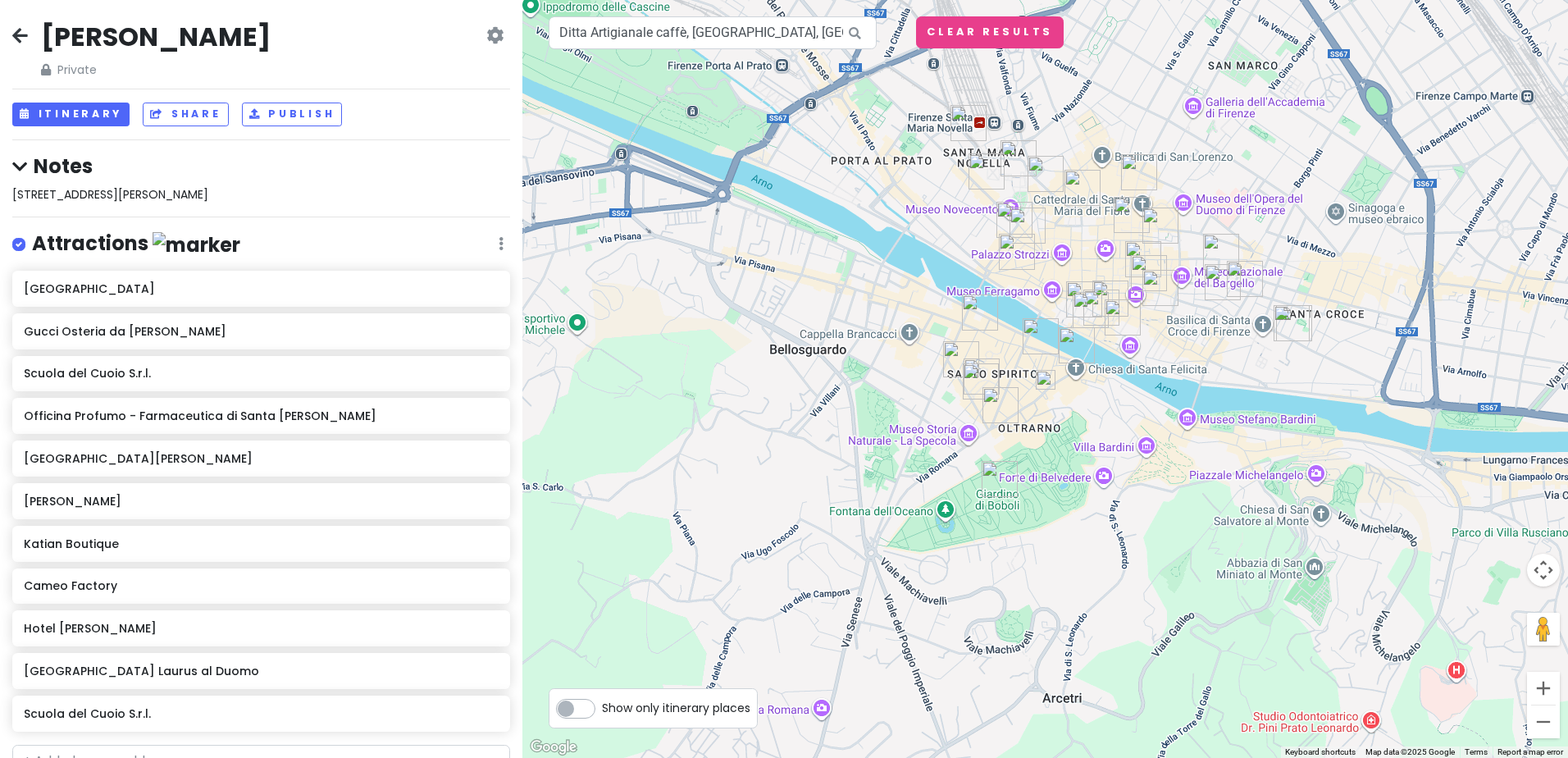
click at [1047, 379] on img at bounding box center [1046, 379] width 20 height 20
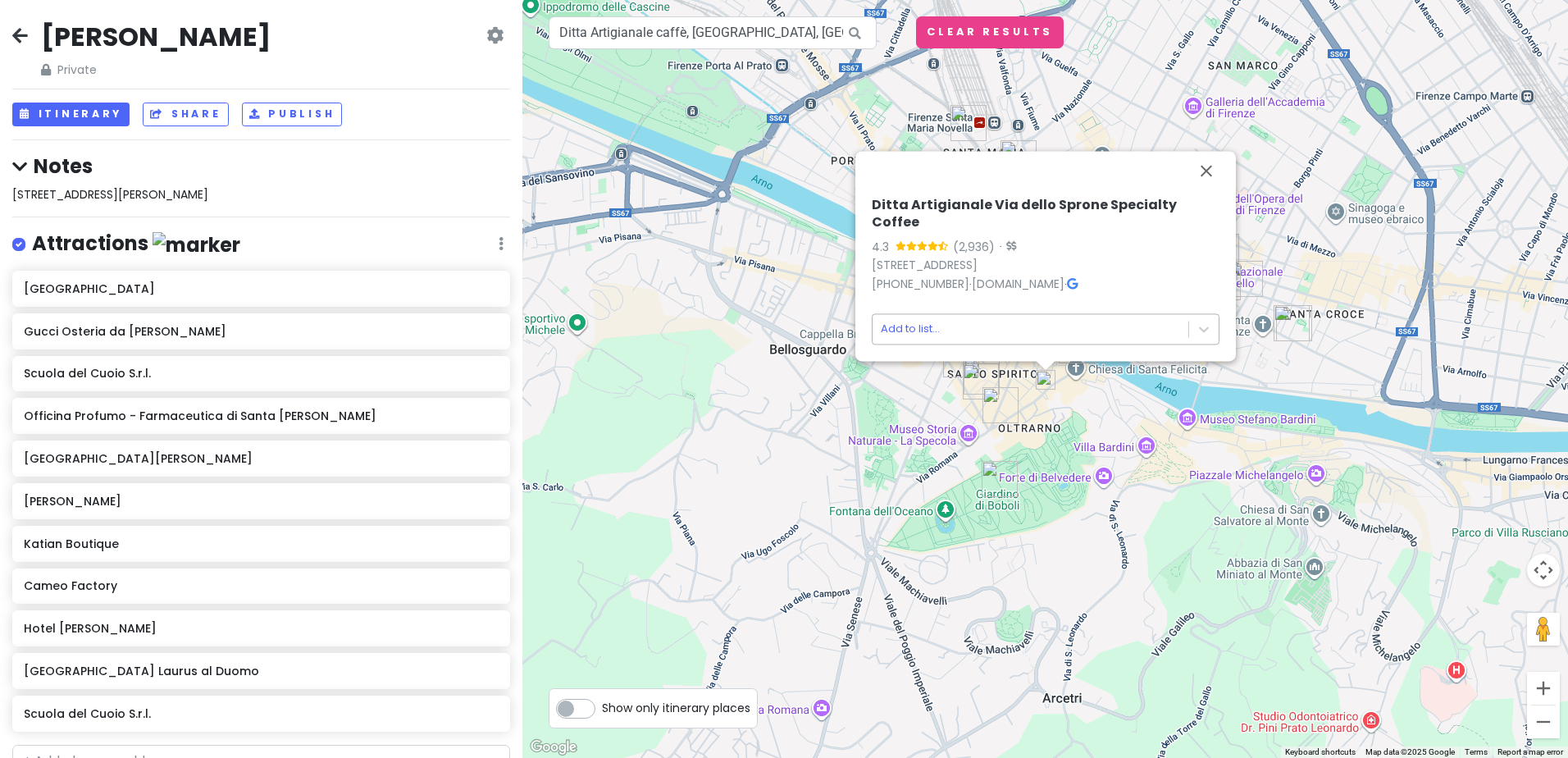
click at [927, 329] on body "Florence Trip Private Change Dates Make a Copy Delete Trip Give Feedback 💡 Supp…" at bounding box center [784, 379] width 1568 height 758
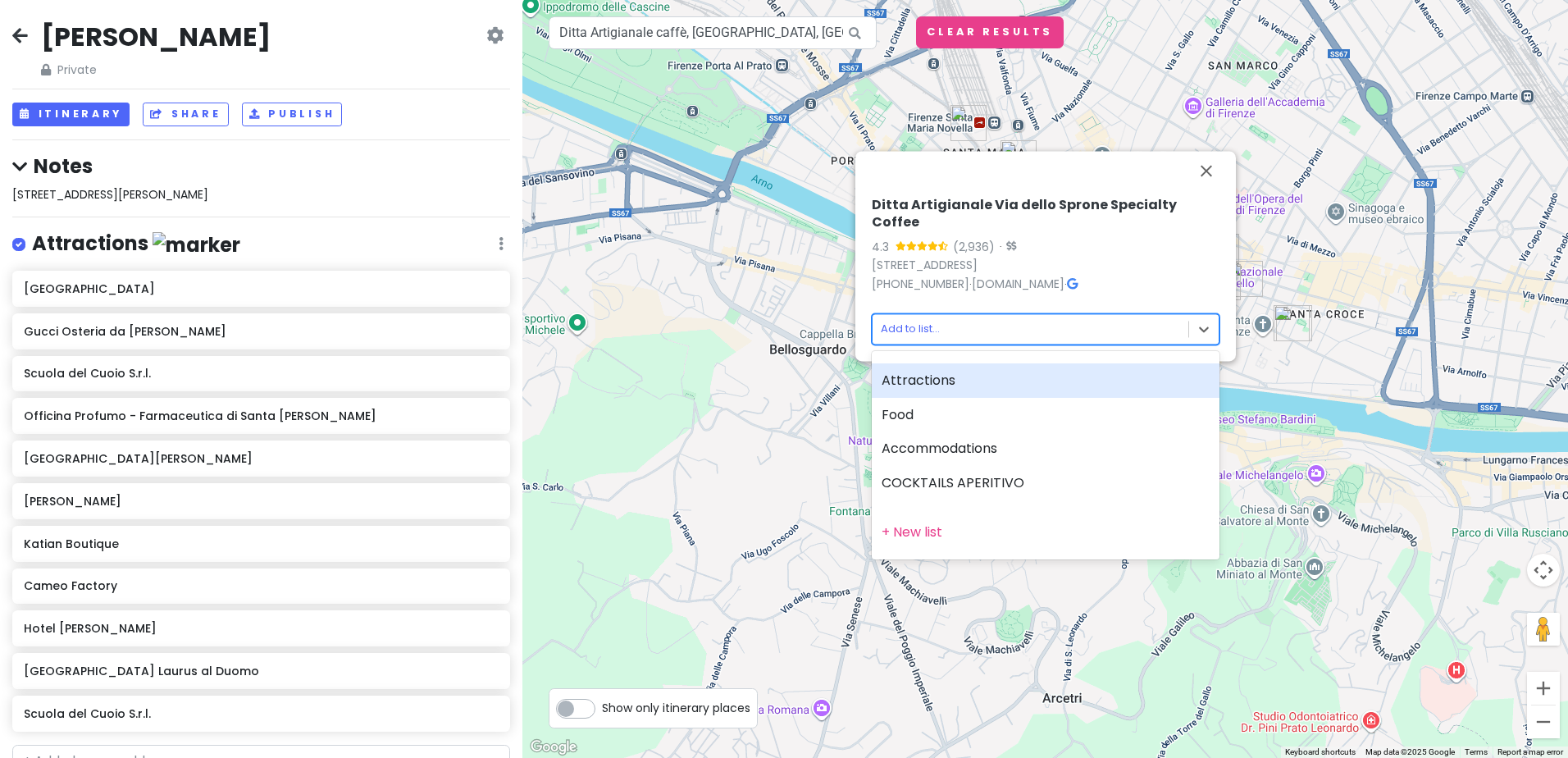
click at [927, 329] on div at bounding box center [784, 379] width 1568 height 758
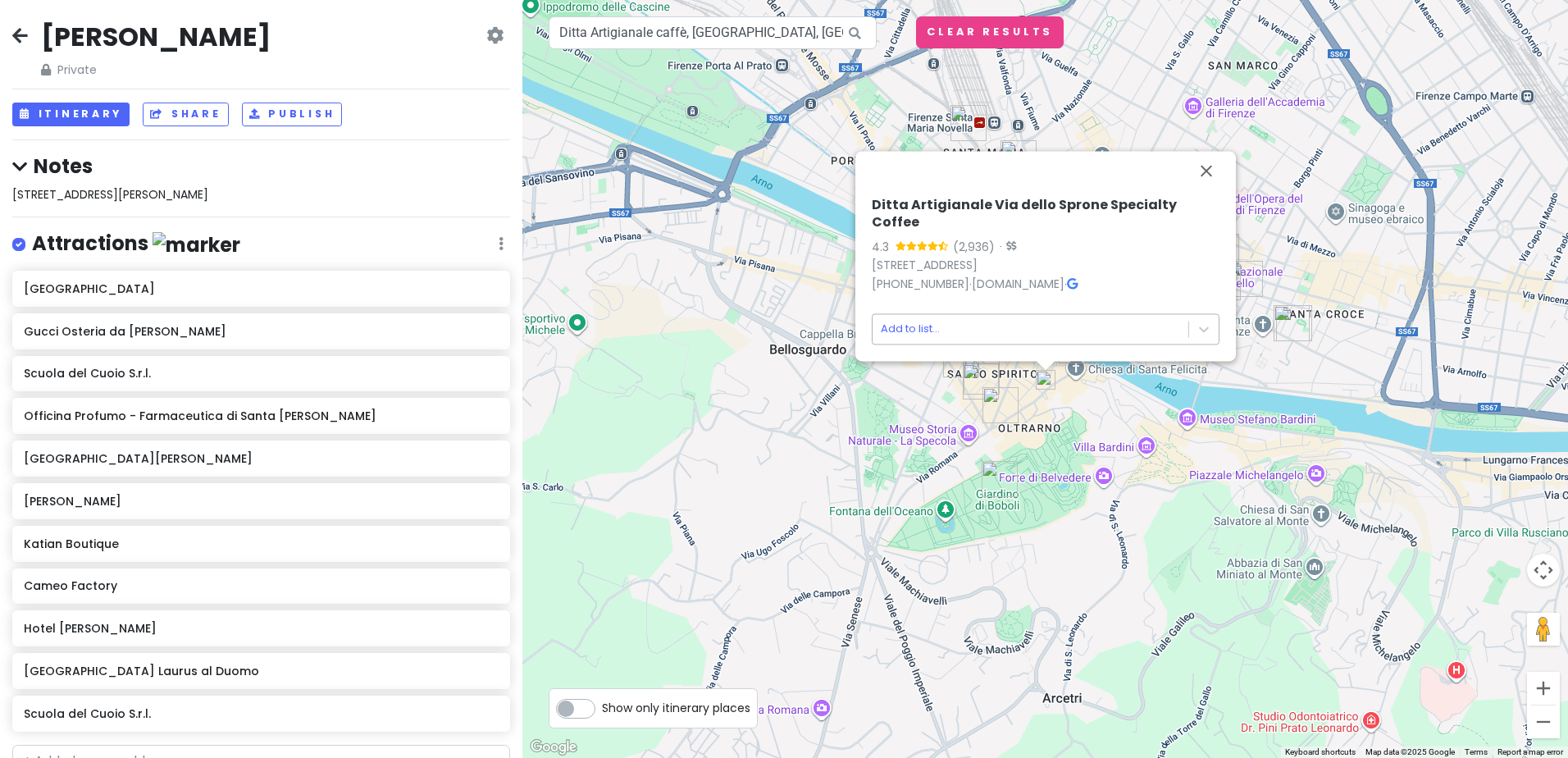
click at [927, 329] on body "Florence Trip Private Change Dates Make a Copy Delete Trip Give Feedback 💡 Supp…" at bounding box center [784, 379] width 1568 height 758
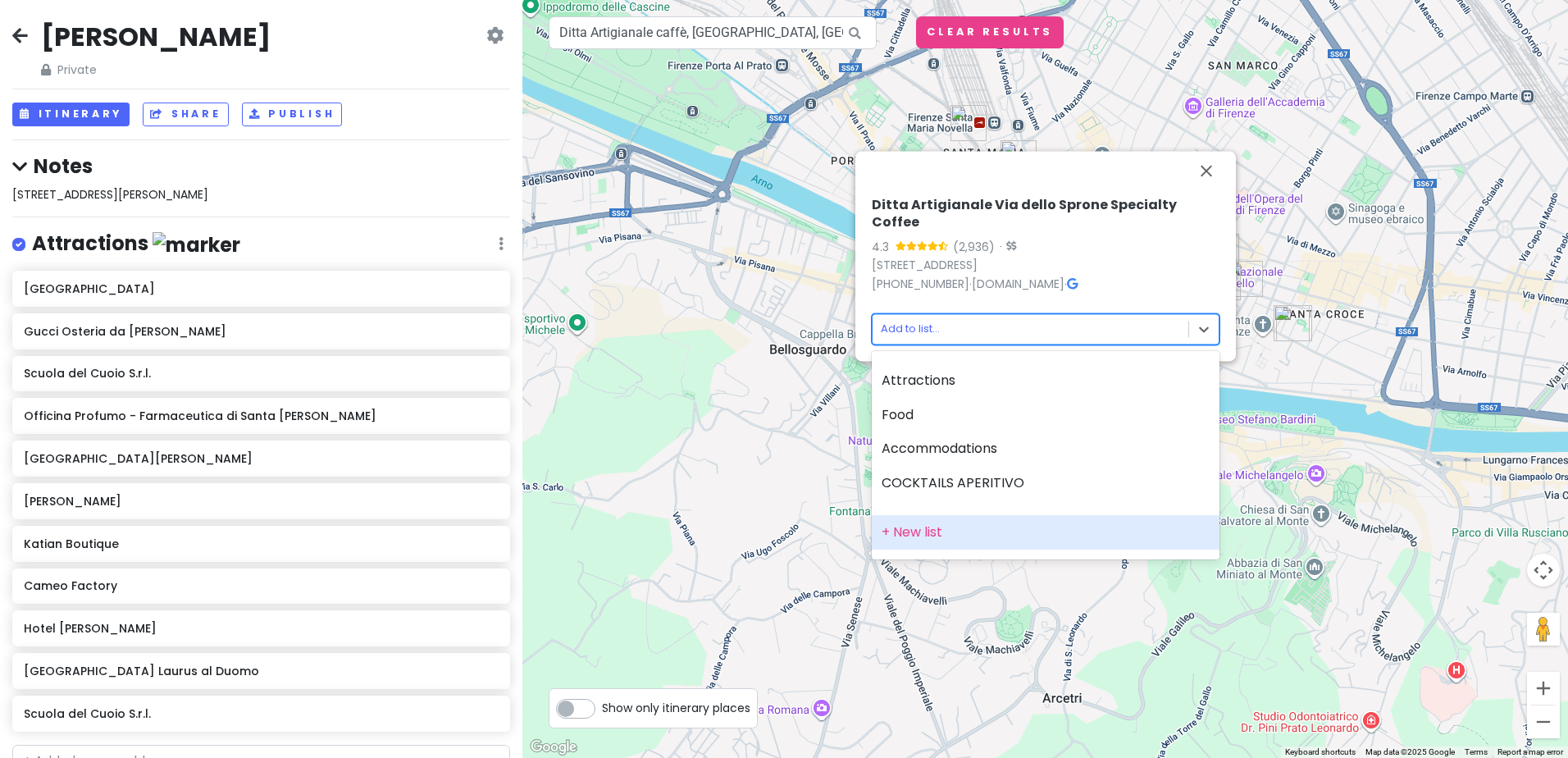
click at [900, 530] on div "+ New list" at bounding box center [1046, 532] width 348 height 34
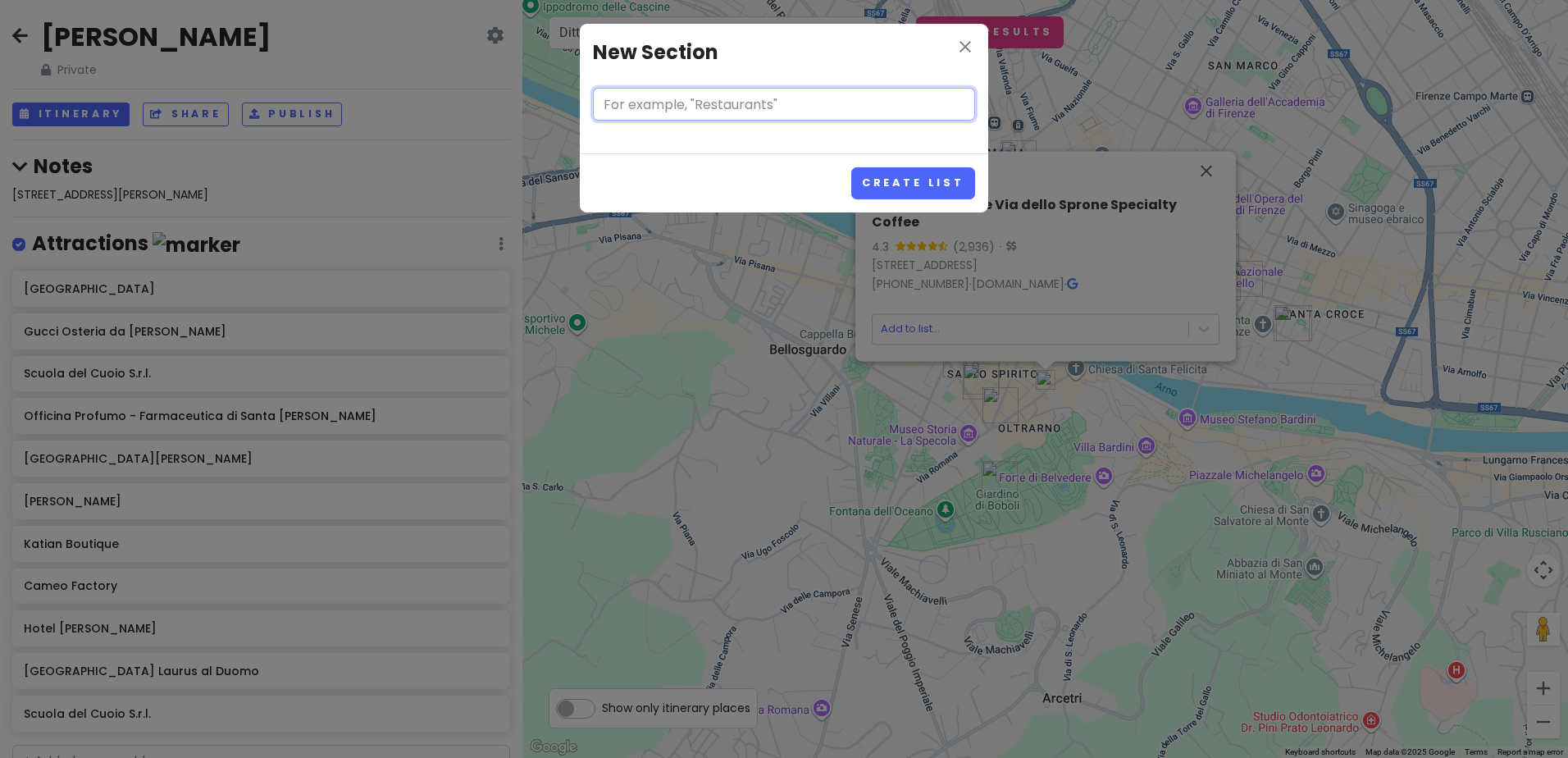
click at [750, 102] on input "text" at bounding box center [784, 103] width 382 height 33
type input "COFFEE"
click at [868, 181] on button "Create List" at bounding box center [914, 183] width 124 height 32
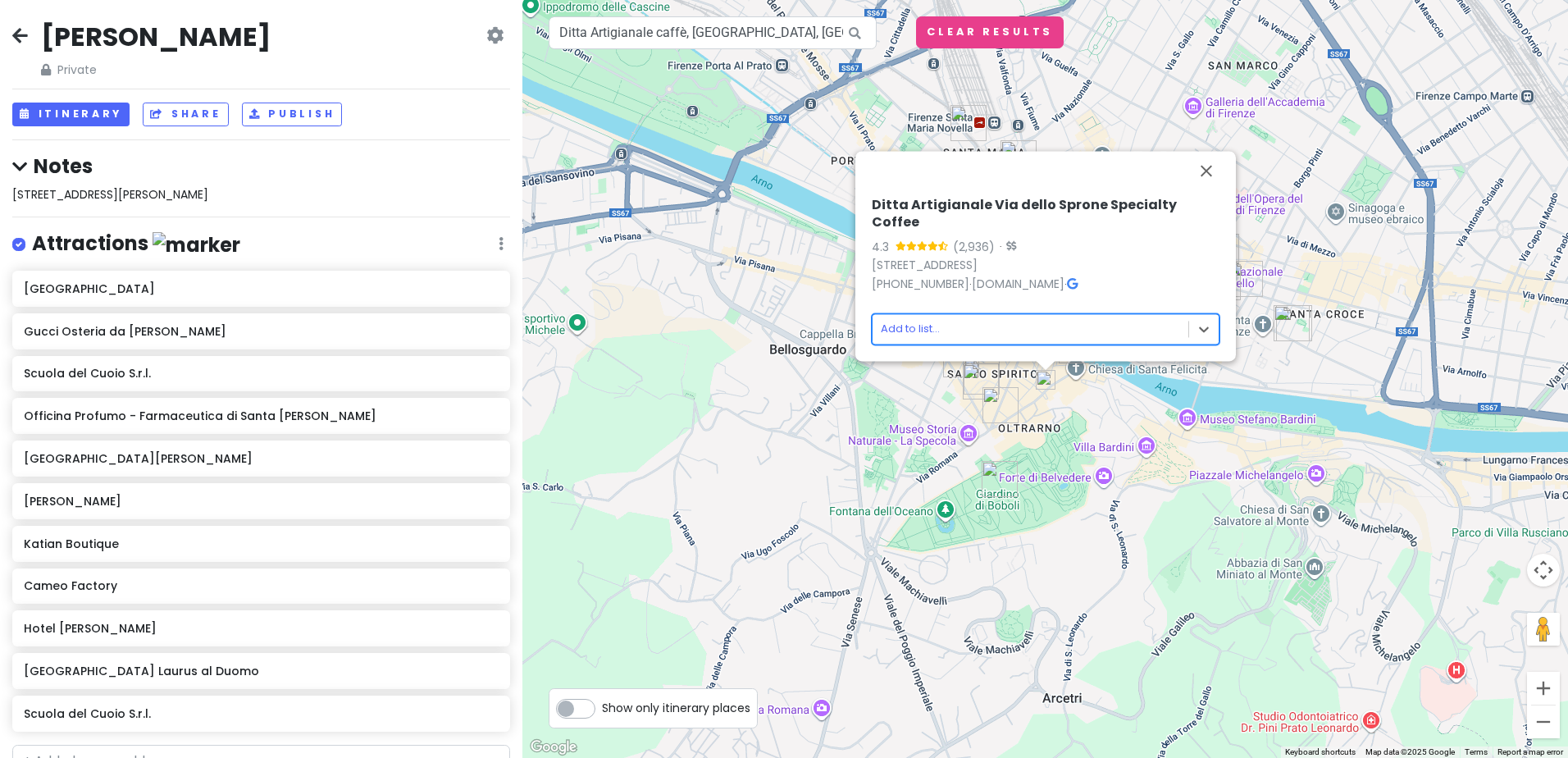
click at [906, 319] on body "Florence Trip Private Change Dates Make a Copy Delete Trip Give Feedback 💡 Supp…" at bounding box center [784, 379] width 1568 height 758
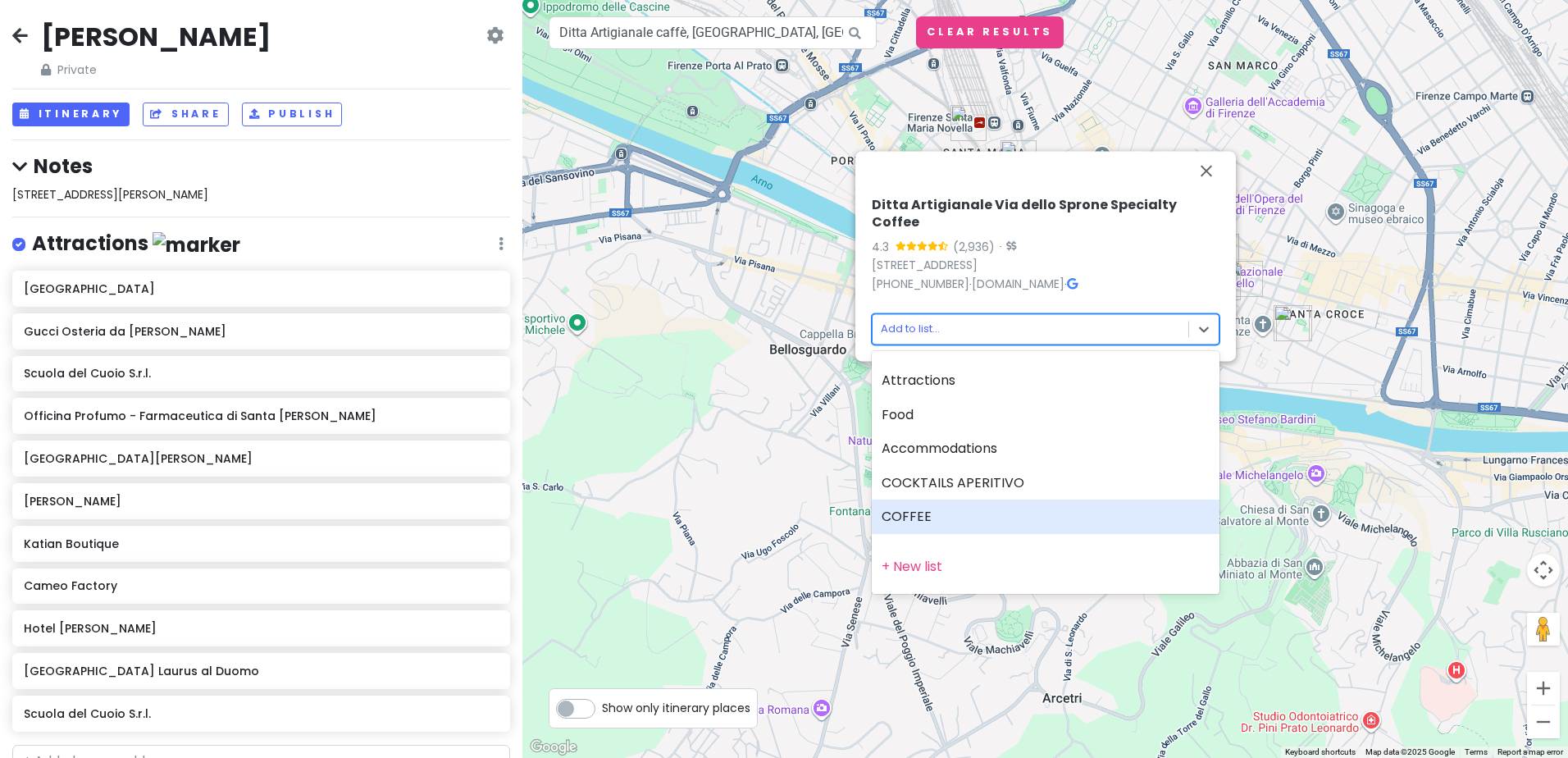
click at [889, 514] on div "COFFEE" at bounding box center [1046, 517] width 348 height 34
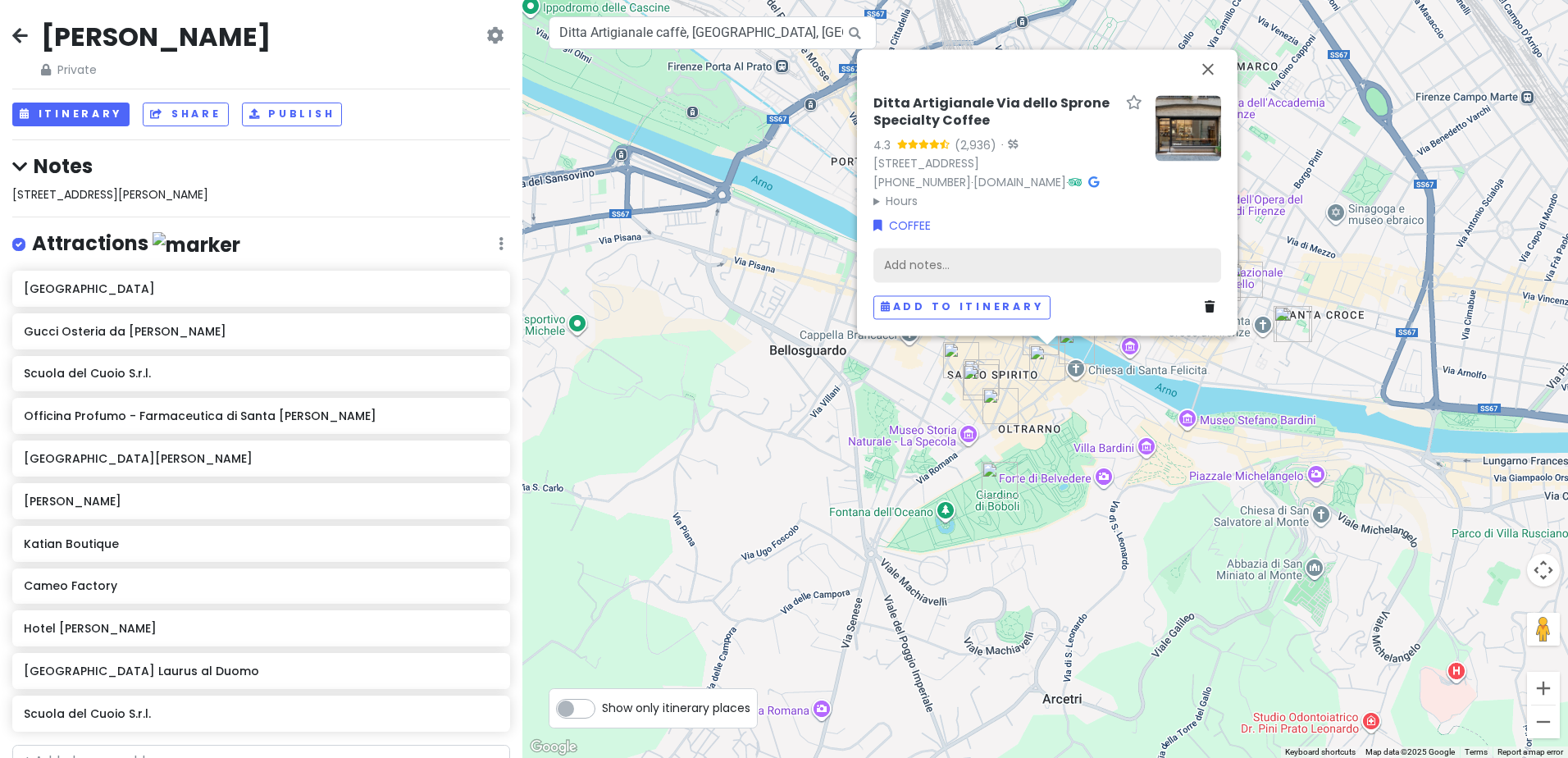
click at [920, 259] on div "Add notes..." at bounding box center [1047, 265] width 348 height 34
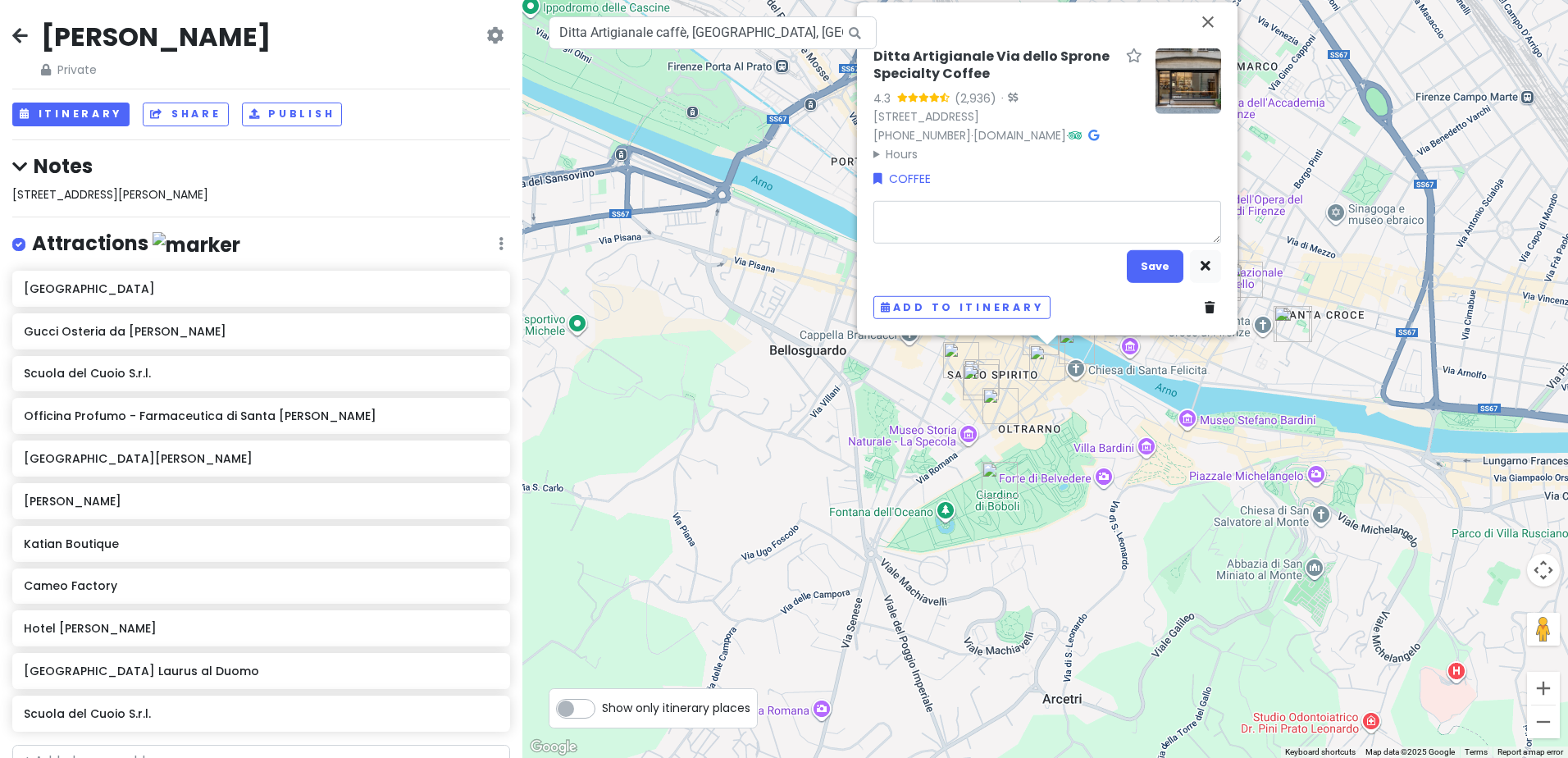
type textarea "x"
type textarea "G"
type textarea "x"
type textarea "GOO"
type textarea "x"
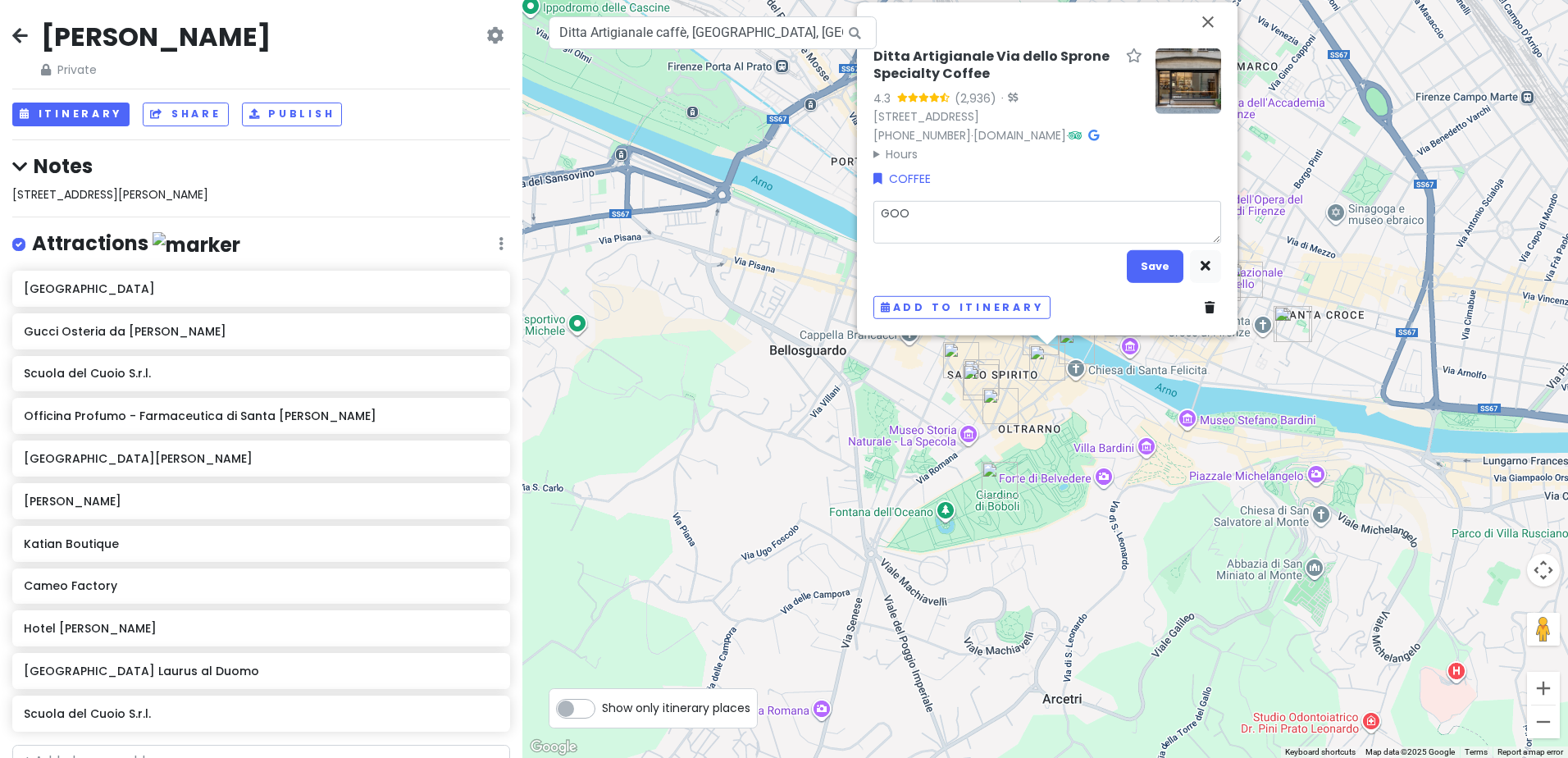
type textarea "GOOD"
type textarea "x"
type textarea "GOOD"
type textarea "x"
type textarea "GOOD I"
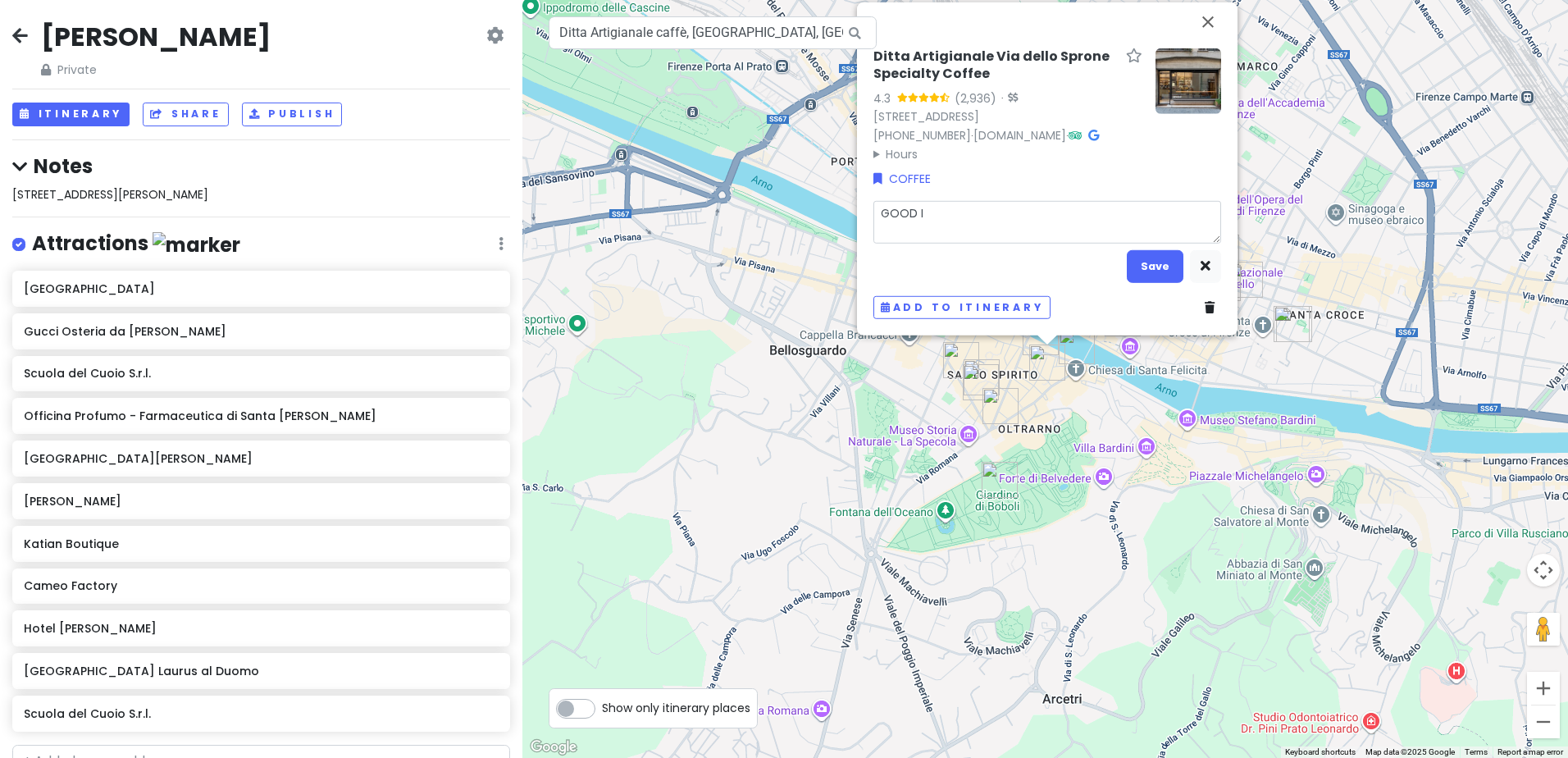
type textarea "x"
type textarea "GOOD IC"
type textarea "x"
type textarea "GOOD ICE"
type textarea "x"
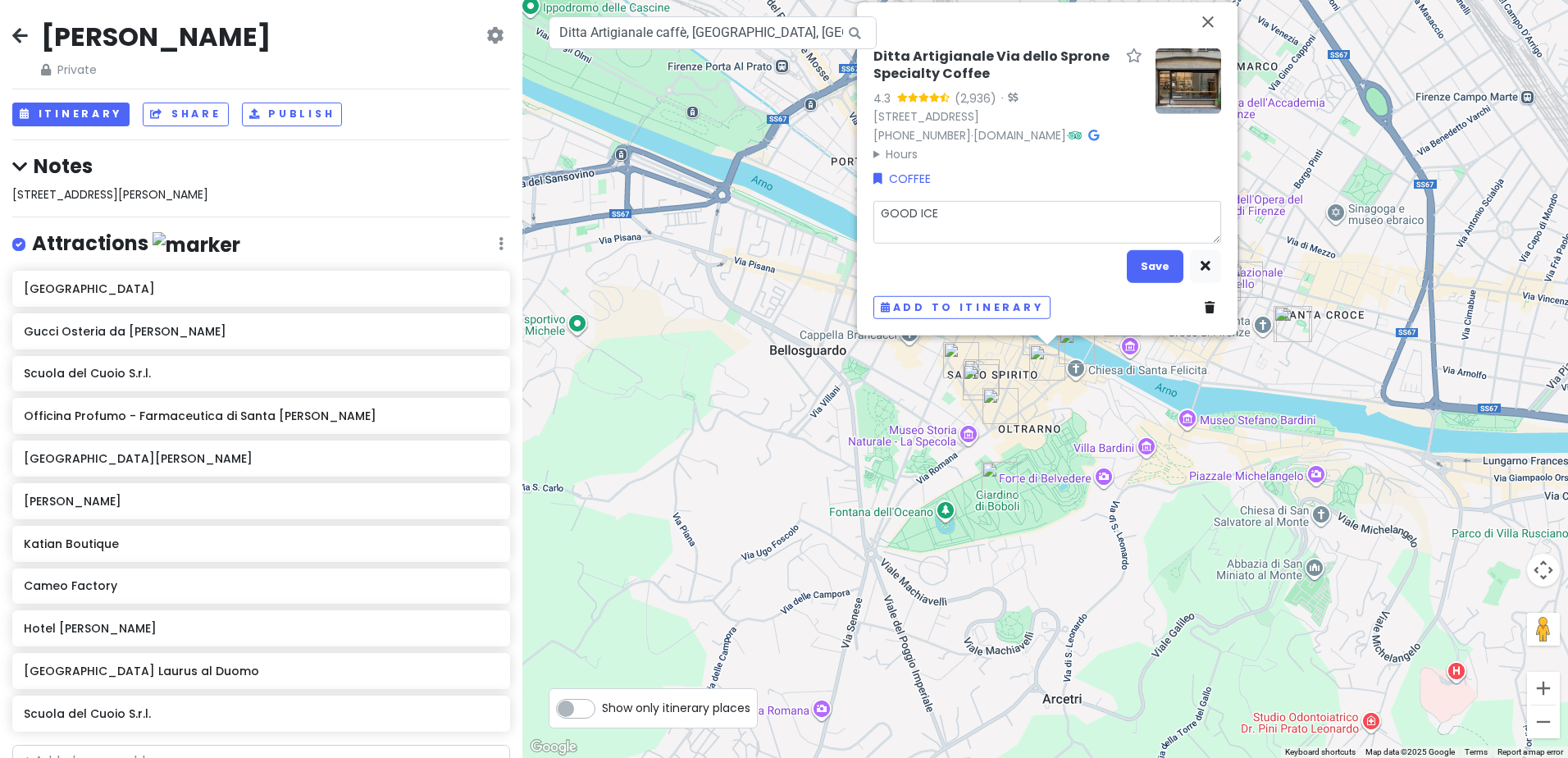
type textarea "GOOD ICED"
type textarea "x"
type textarea "GOOD ICED"
type textarea "x"
type textarea "GOOD ICED C"
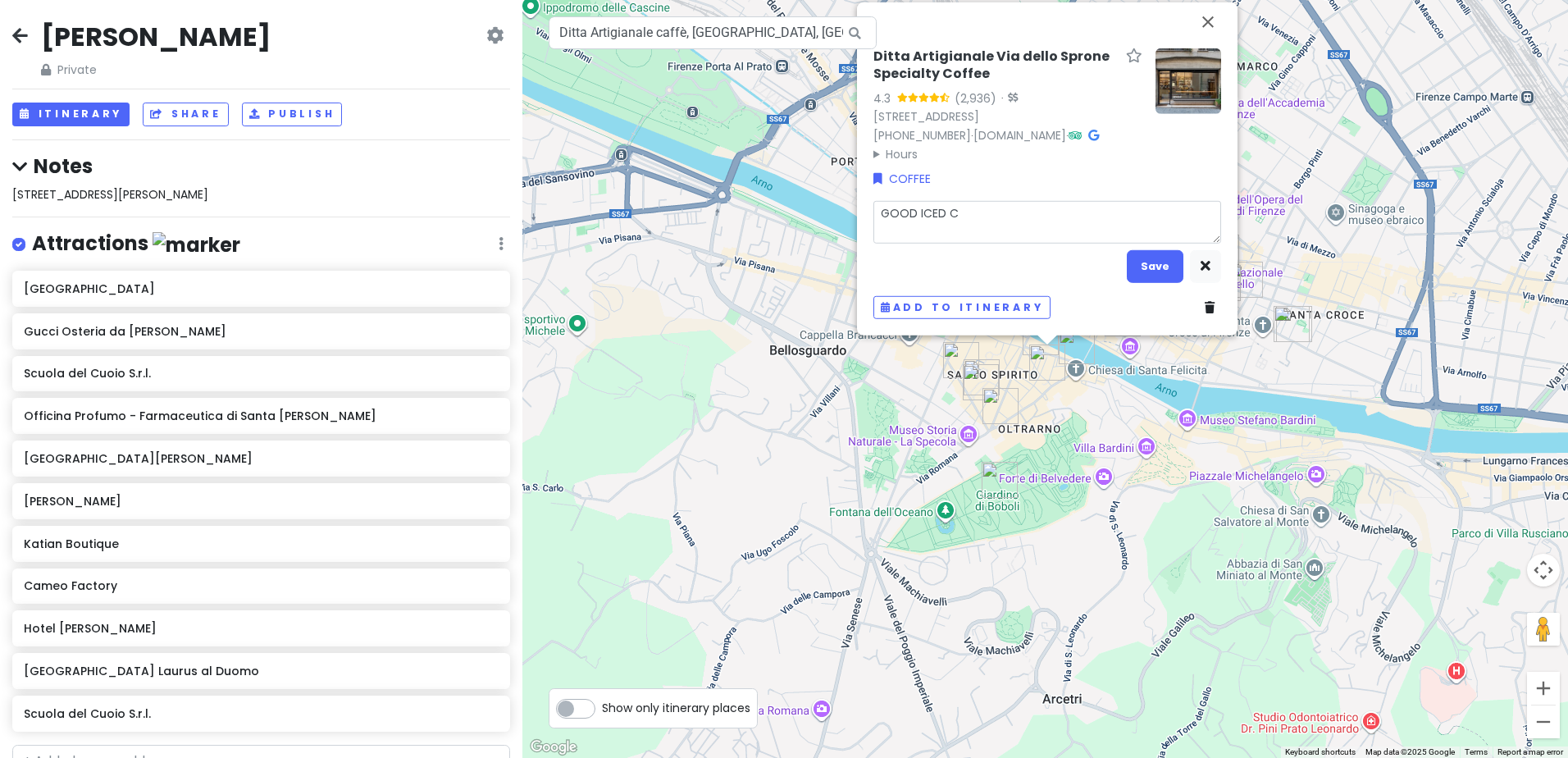
type textarea "x"
type textarea "GOOD ICED CO"
type textarea "x"
type textarea "GOOD ICED COF"
type textarea "x"
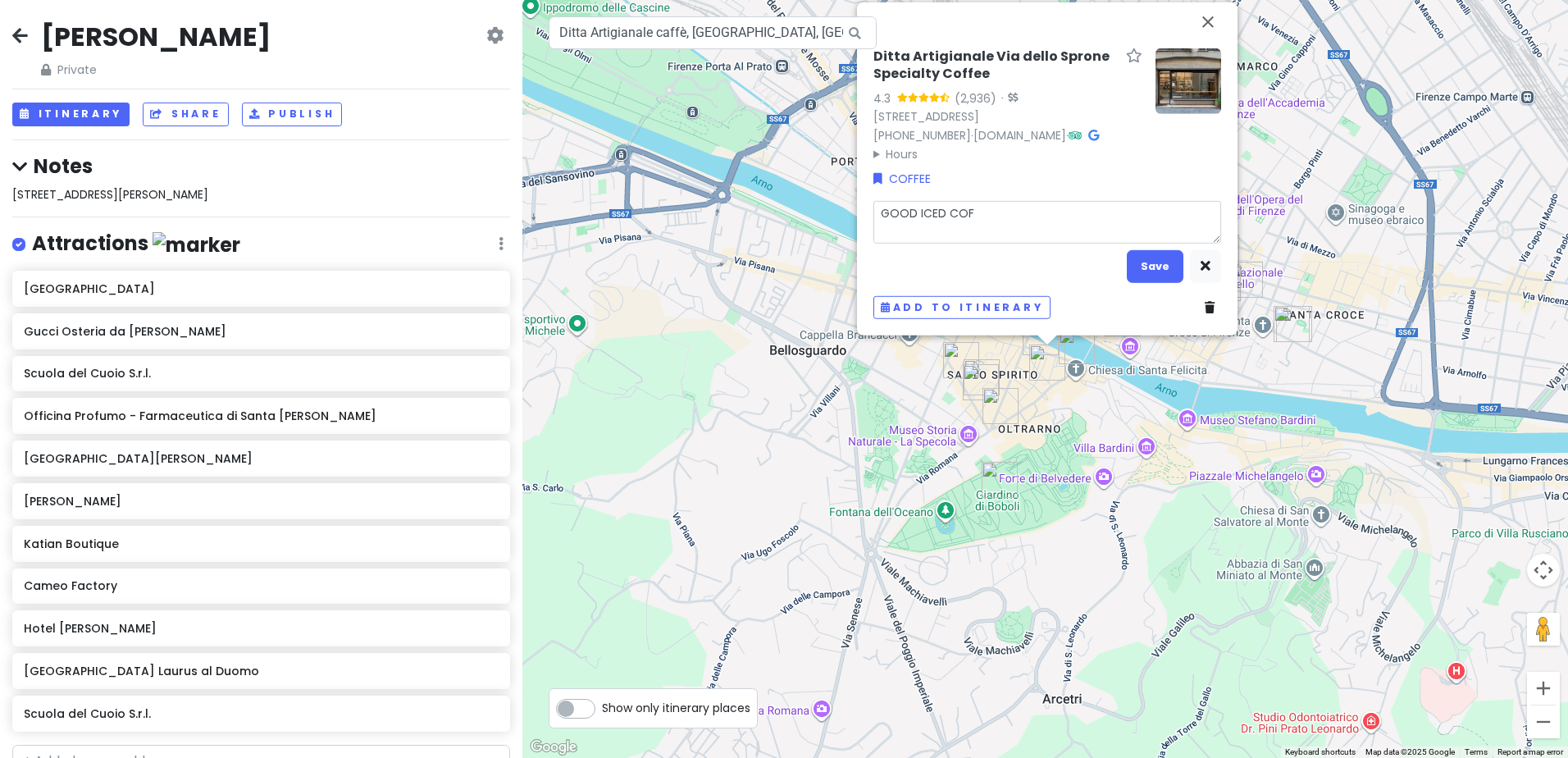
type textarea "GOOD ICED COFF"
type textarea "x"
type textarea "GOOD ICED COFFE"
type textarea "x"
type textarea "GOOD ICED COFFEE"
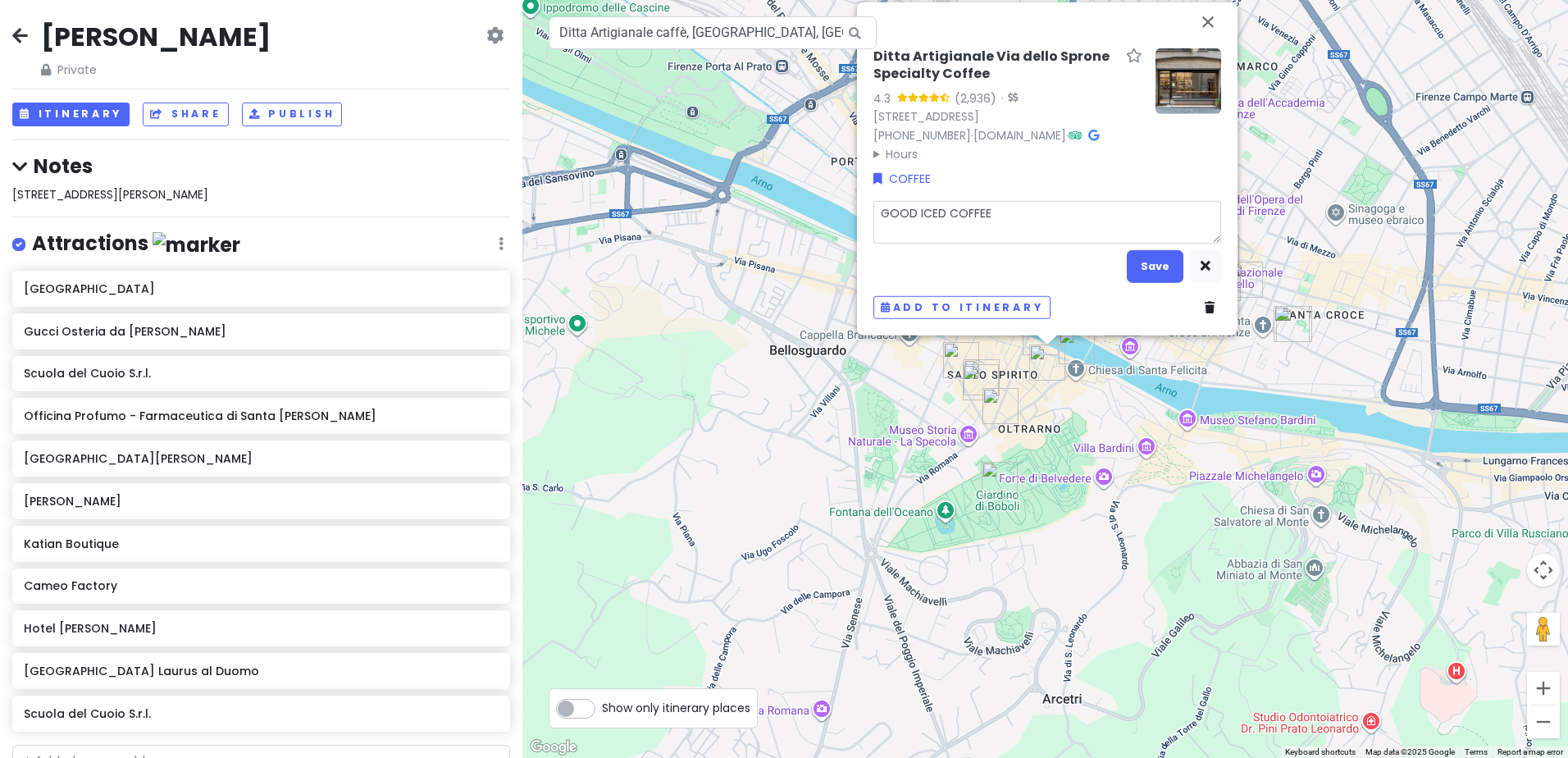
type textarea "x"
type textarea "GOOD ICED COFFEE"
click at [1140, 274] on button "Save" at bounding box center [1155, 266] width 56 height 32
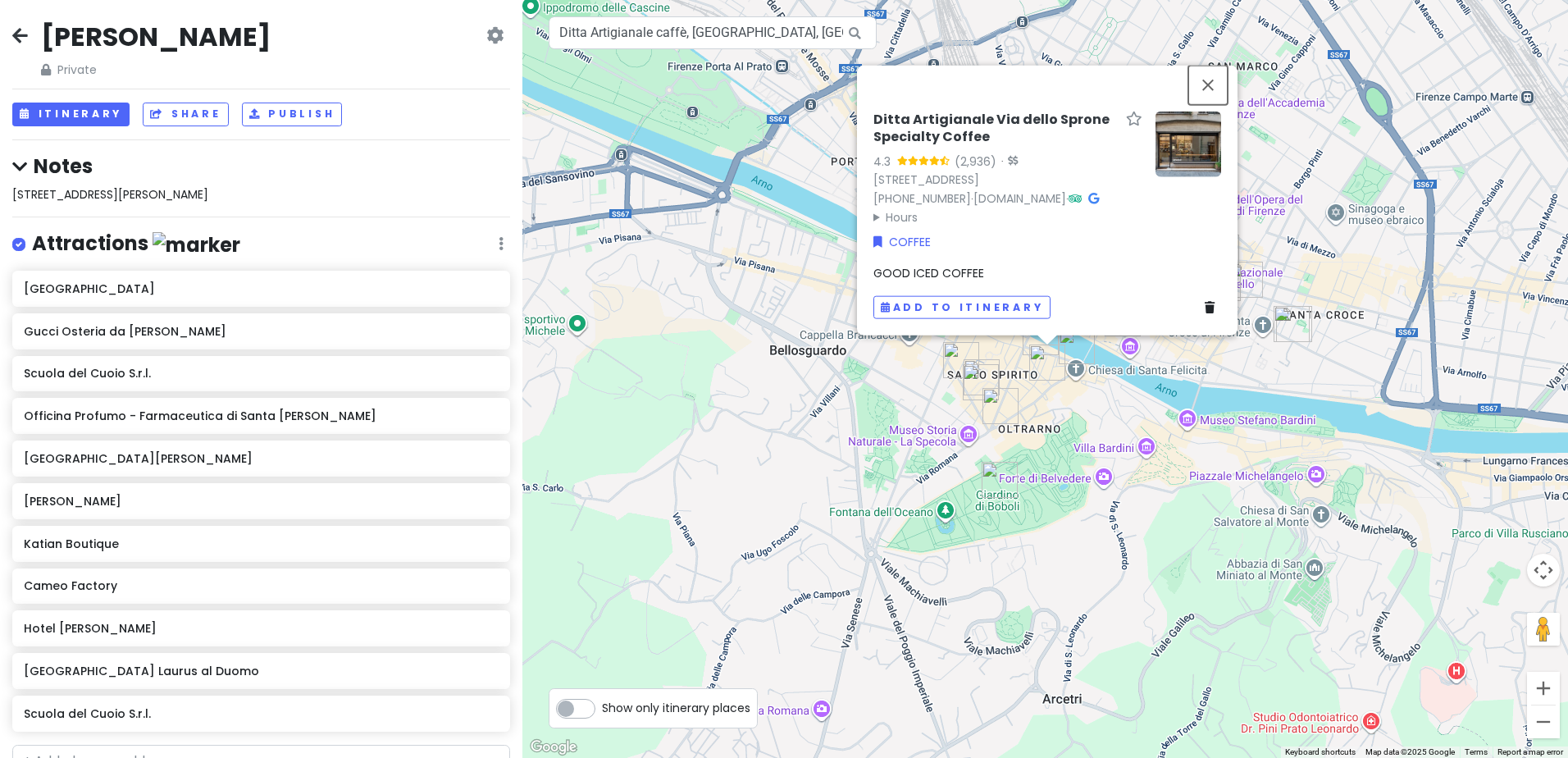
click at [1211, 77] on button "Close" at bounding box center [1208, 86] width 39 height 39
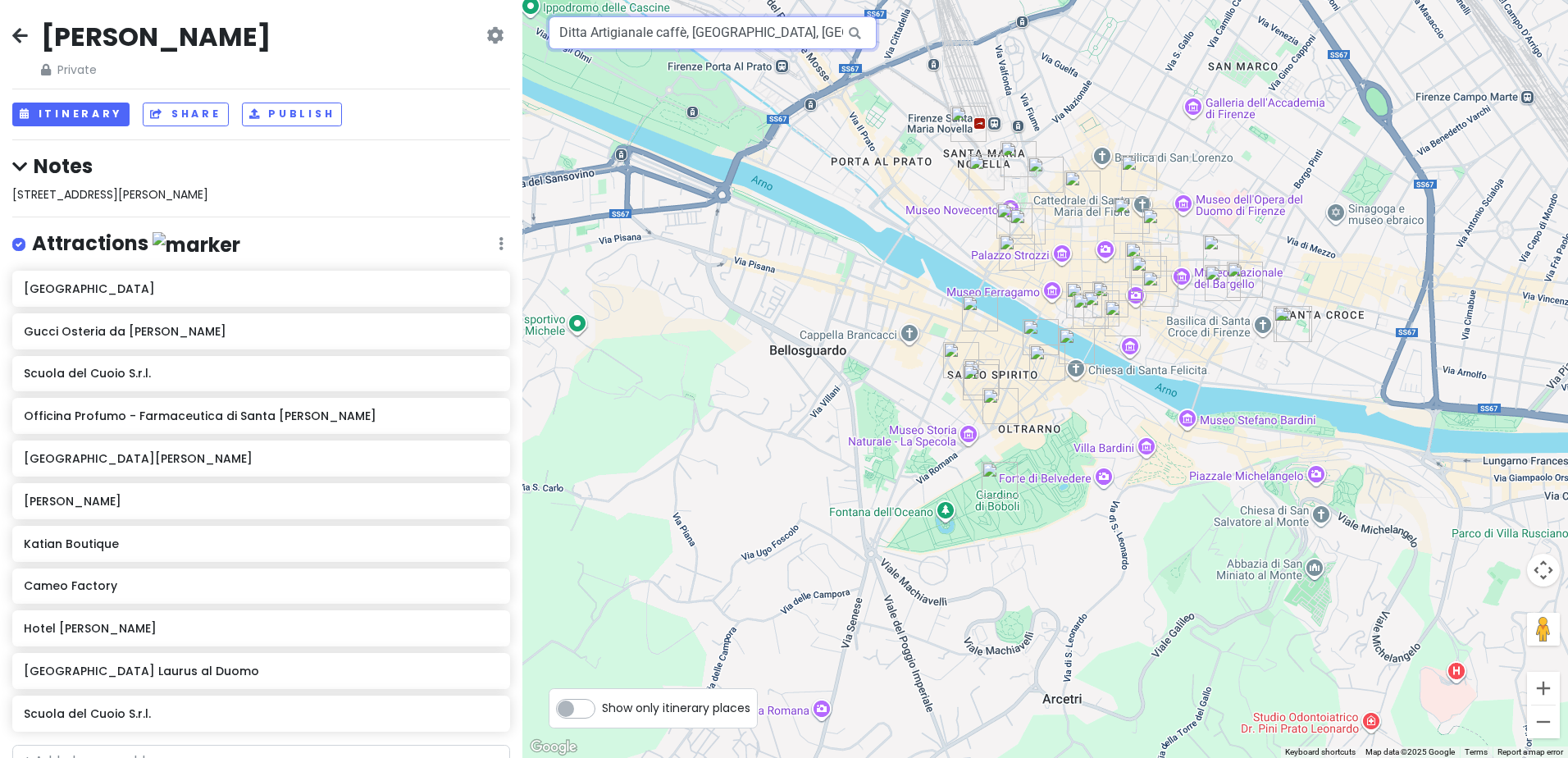
click at [563, 27] on input "Ditta Artigianale caffè, Via dello Sprone, Florence, Metropolitan City of Flore…" at bounding box center [713, 33] width 328 height 33
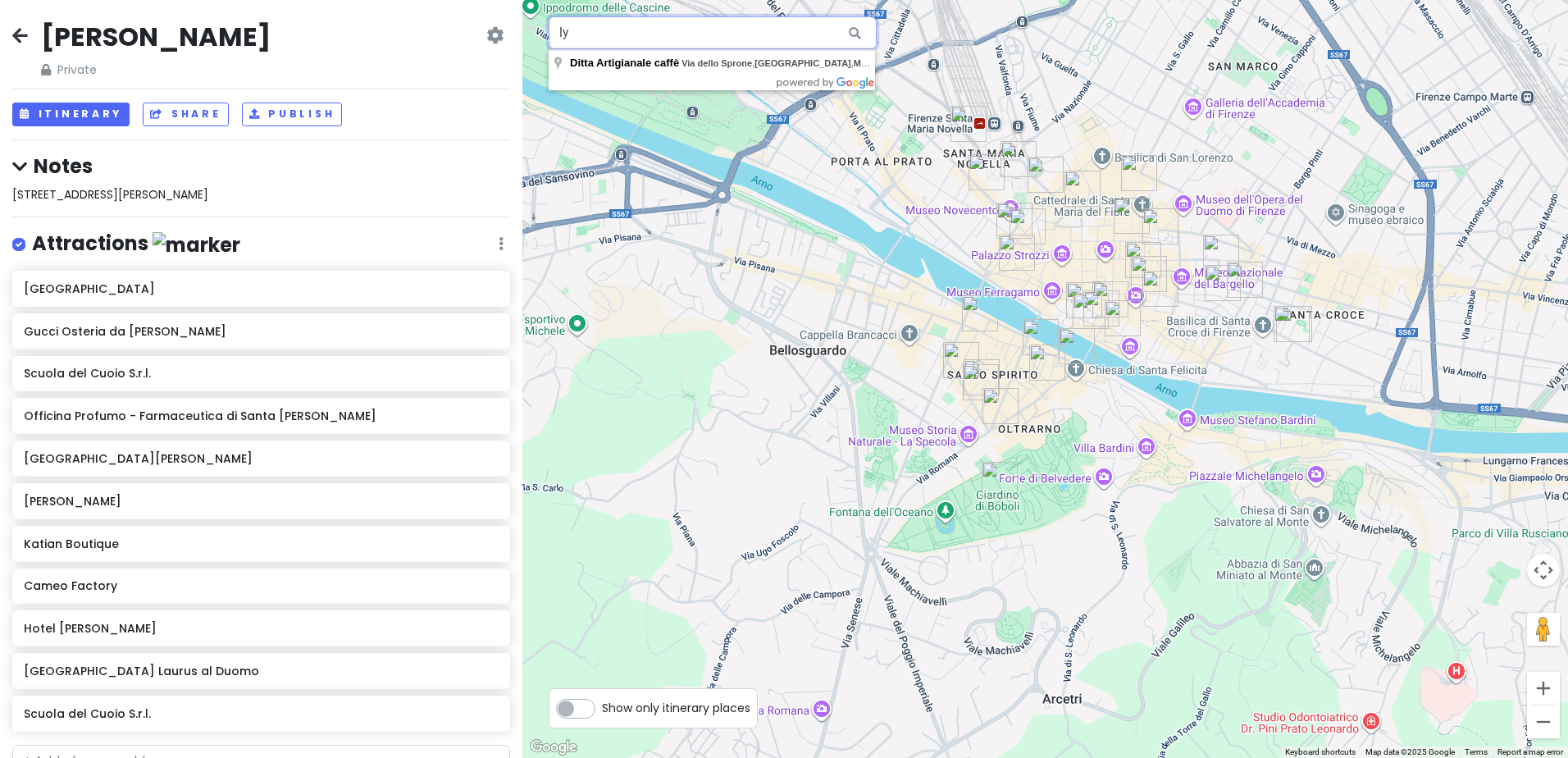
type input "y"
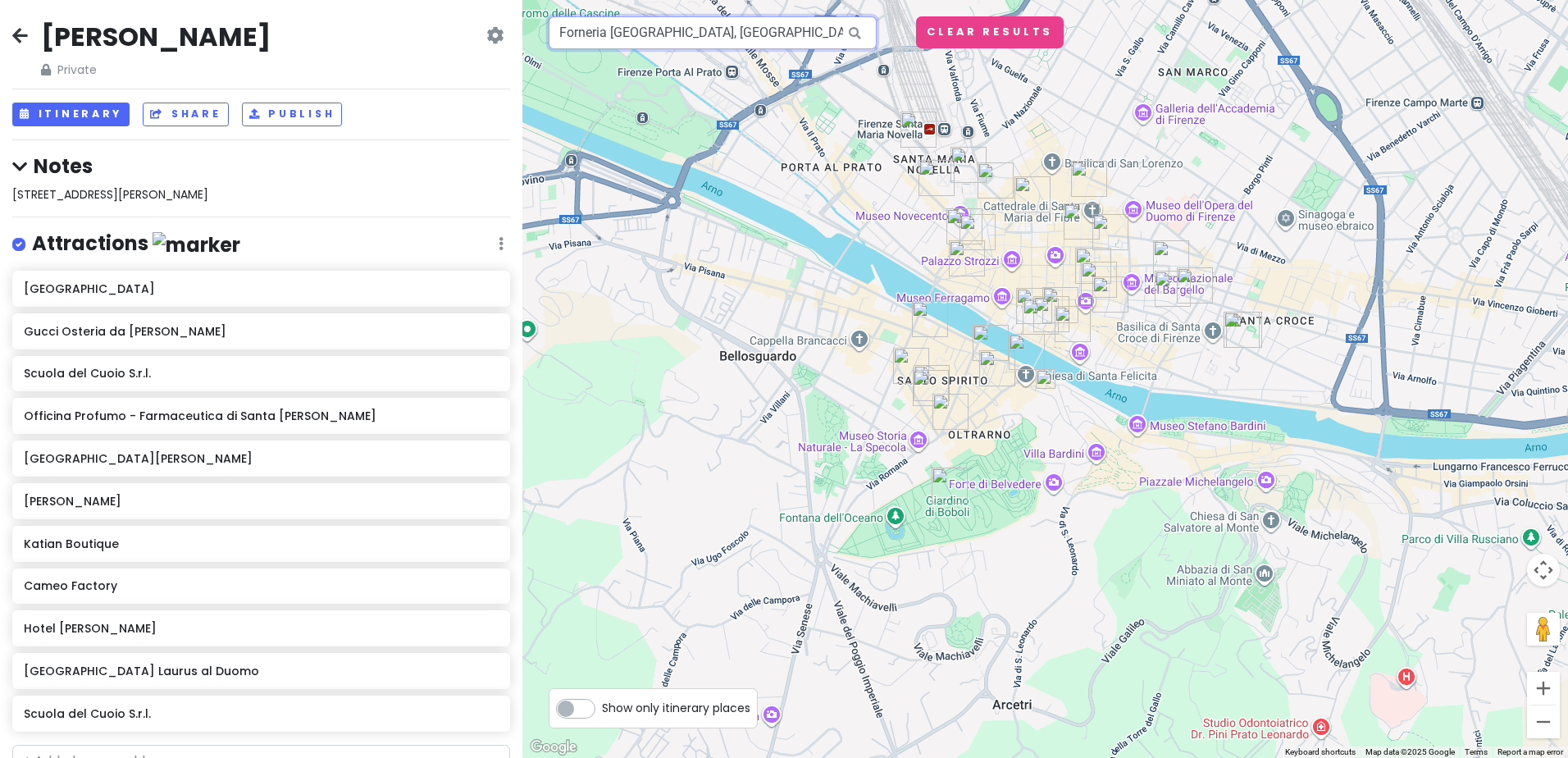
click at [566, 35] on input "Forneria Firenze, Via de' Bardi, Florence, Metropolitan City of Florence, Italy" at bounding box center [713, 33] width 328 height 33
click at [653, 33] on input "Forneria Firenze, Via de' Bardi, Florence, Metropolitan City of Florence, Italy" at bounding box center [713, 33] width 328 height 33
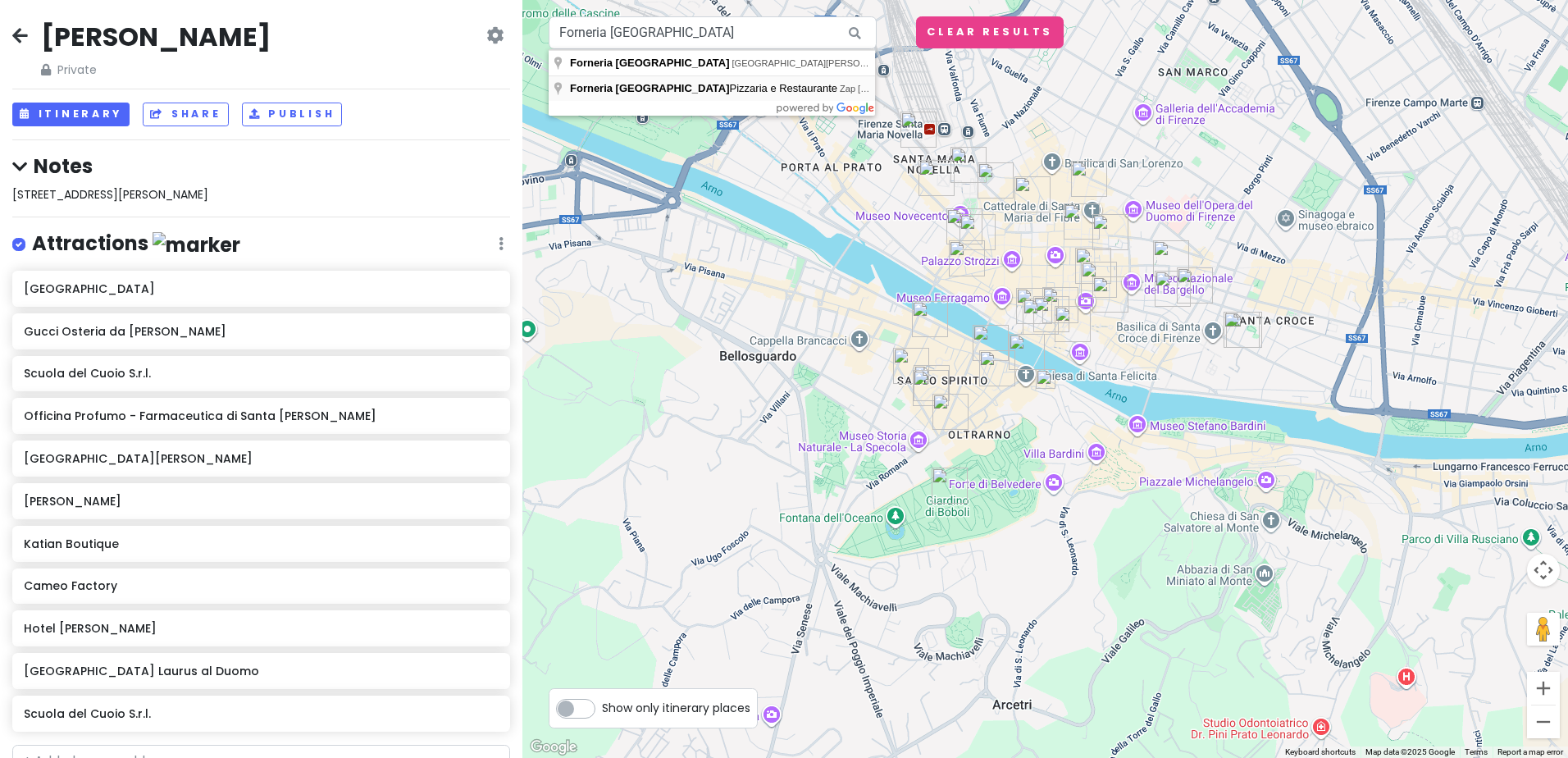
type input "Forneria Firenze Pizzaria e Restaurante, Zap (12) 98810-7341 - Av. Kennedy - Ce…"
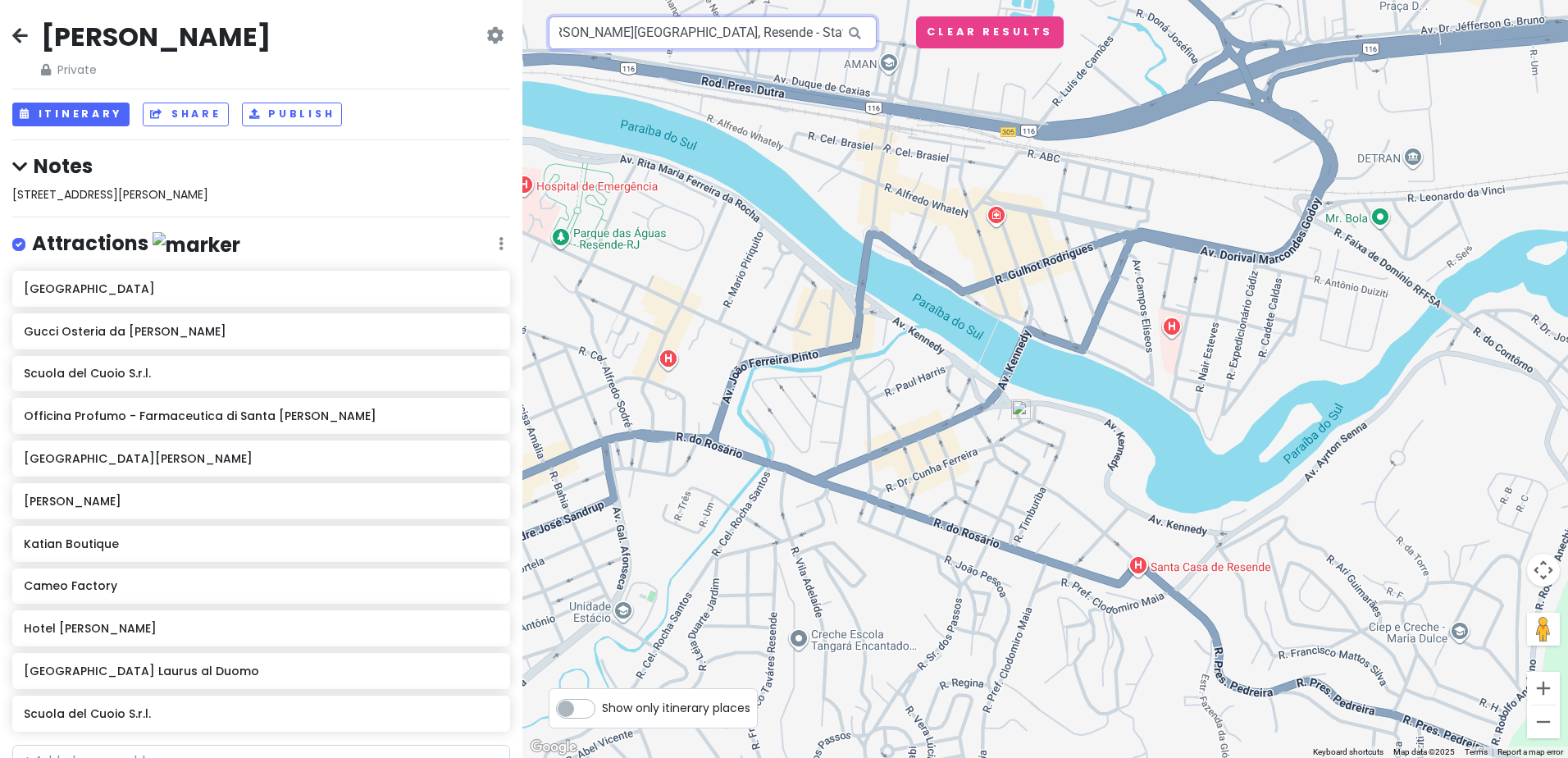
scroll to position [0, 439]
drag, startPoint x: 560, startPoint y: 30, endPoint x: 845, endPoint y: 20, distance: 285.2
click at [847, 18] on div "Forneria Firenze Pizzaria e Restaurante, Zap (12) 98810-7341 - Av. Kennedy - Ce…" at bounding box center [713, 33] width 328 height 33
click at [854, 33] on icon at bounding box center [854, 34] width 36 height 34
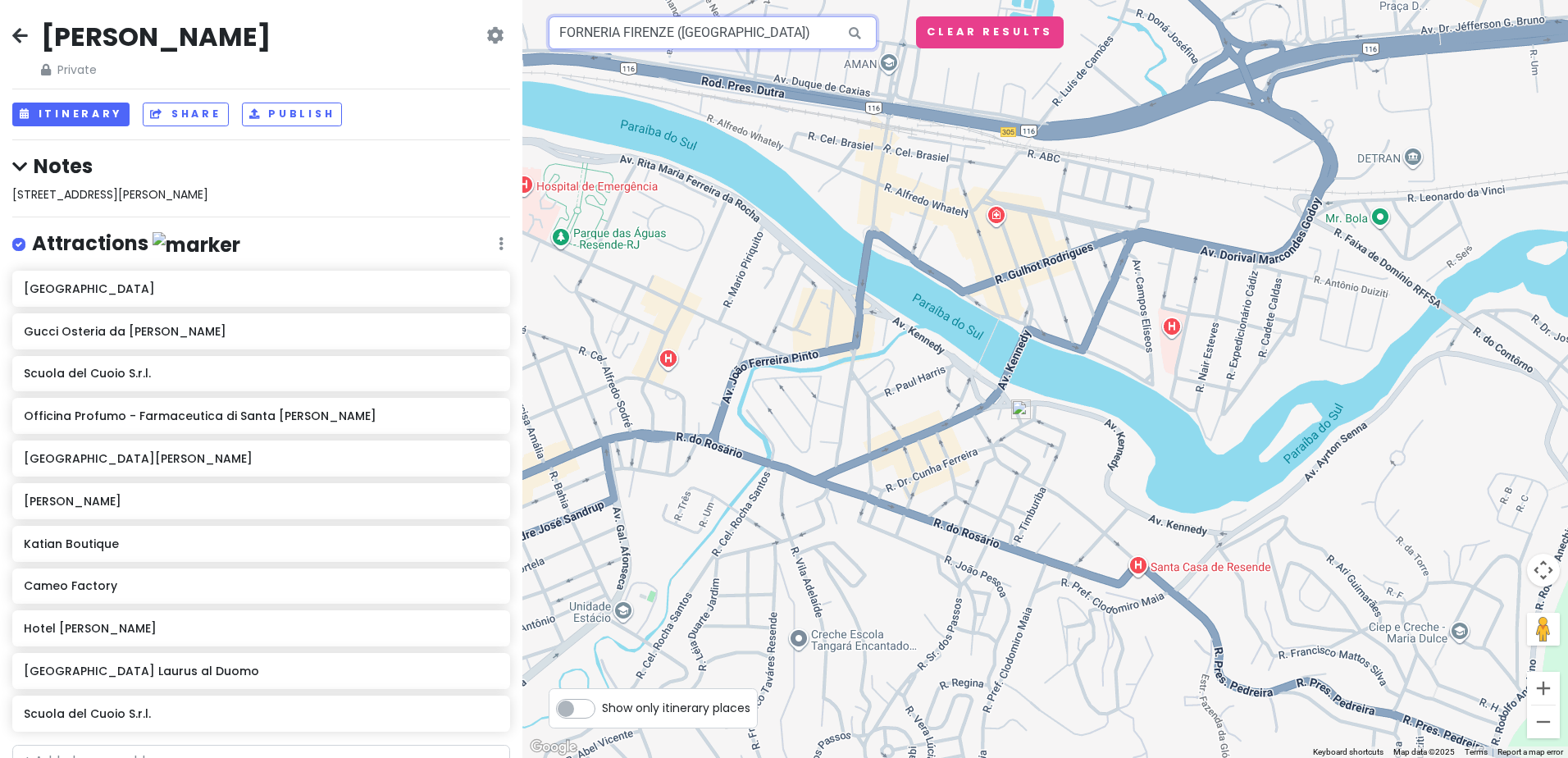
click at [829, 27] on input "FORNERIA FIRENZE (PONTE VECCHIO)" at bounding box center [713, 33] width 328 height 33
type input "Forneria Firenze, Via de' Bardi, Florence, Metropolitan City of Florence, Italy"
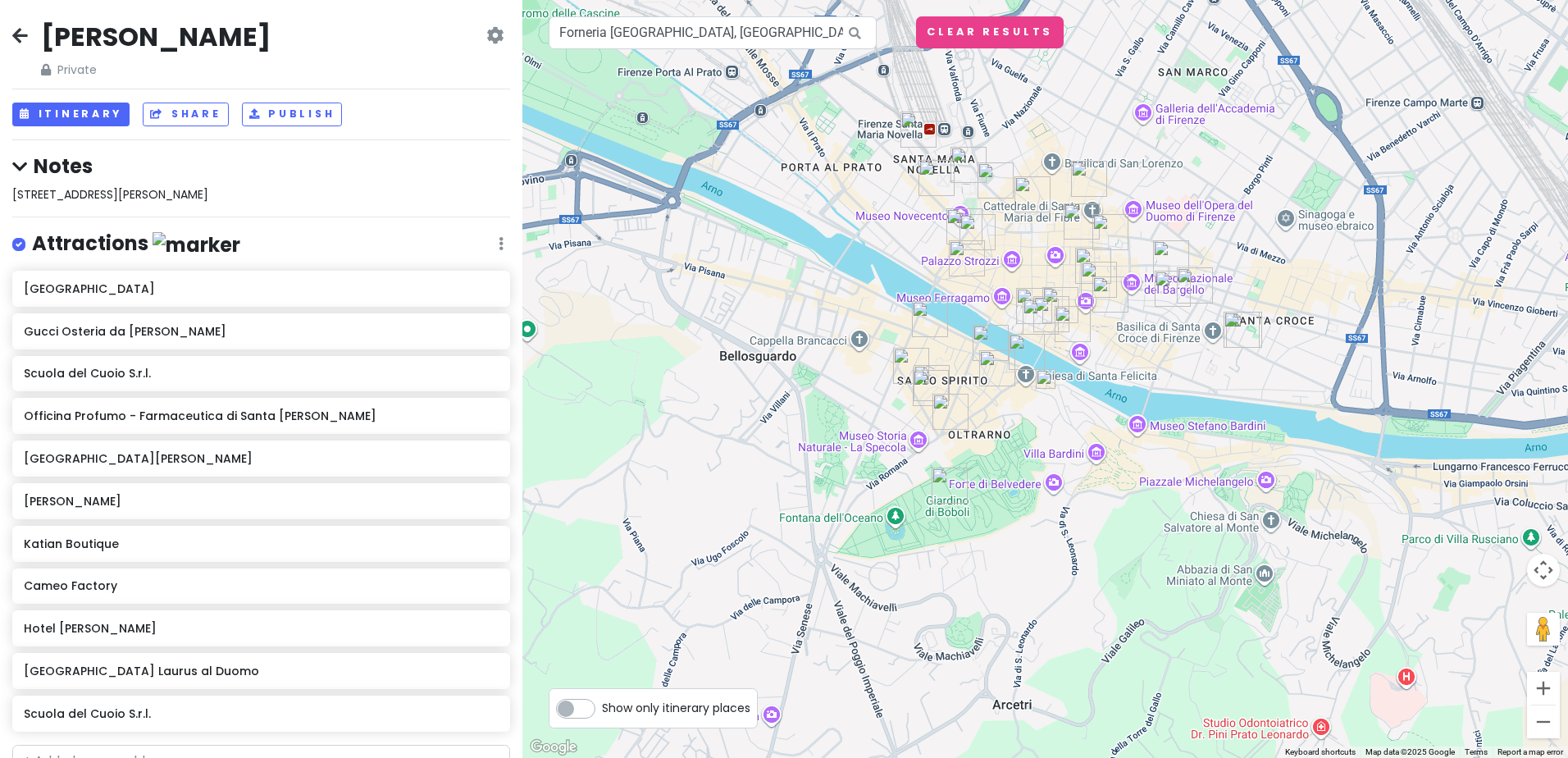
click at [1045, 377] on img at bounding box center [1046, 379] width 20 height 20
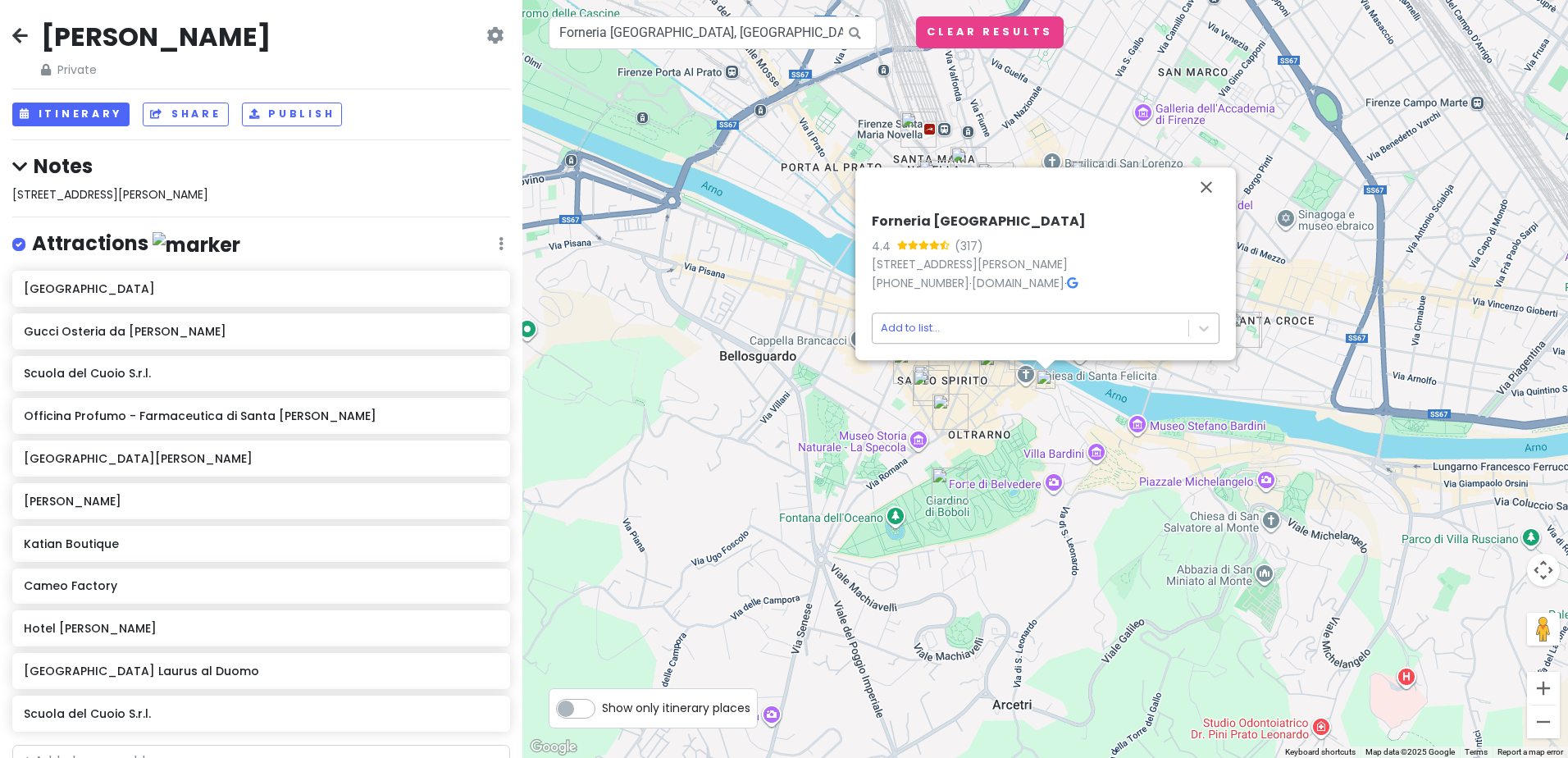
click at [1019, 330] on body "Florence Trip Private Change Dates Make a Copy Delete Trip Give Feedback 💡 Supp…" at bounding box center [784, 379] width 1568 height 758
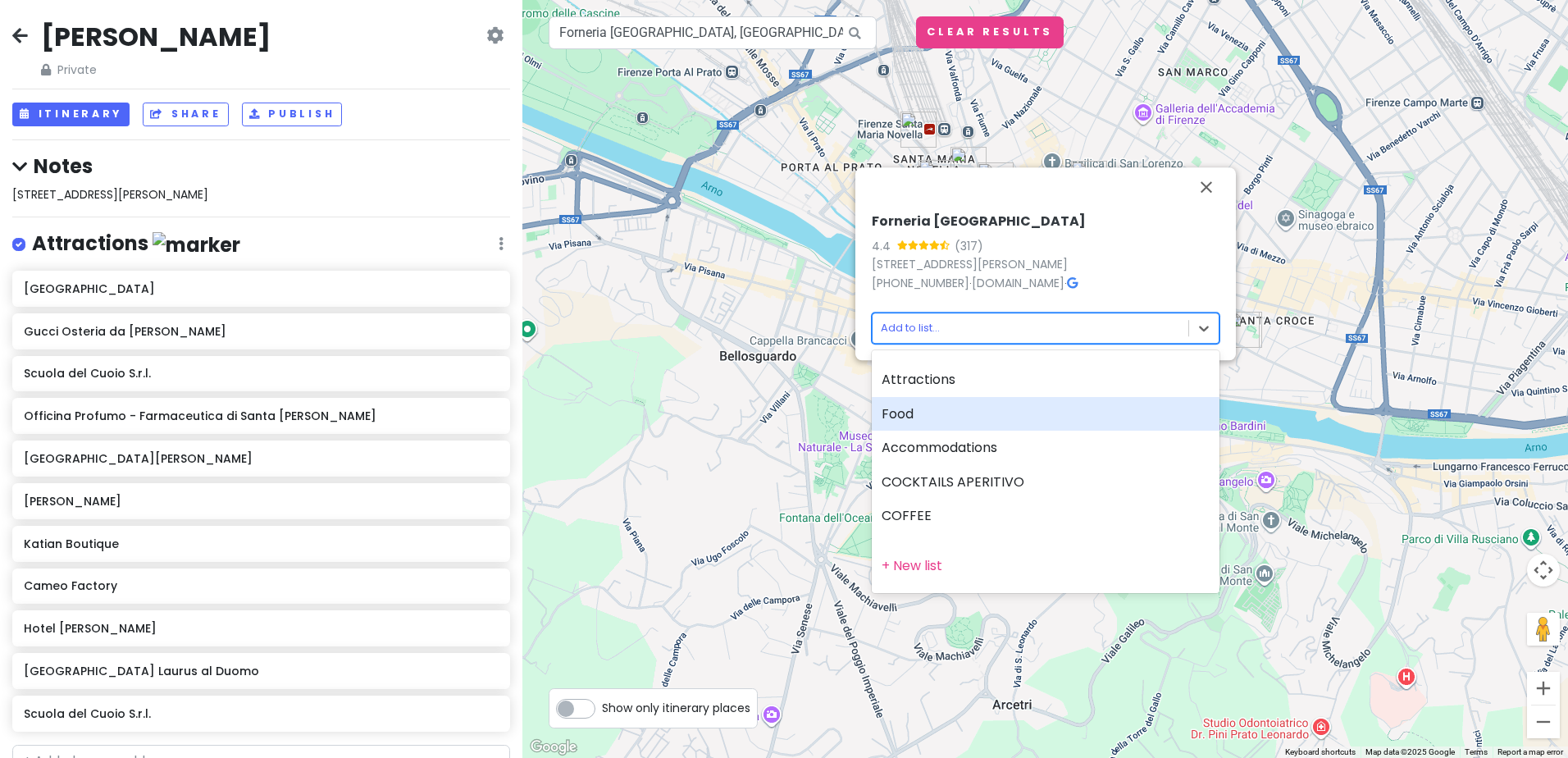
click at [970, 408] on div "Food" at bounding box center [1046, 414] width 348 height 34
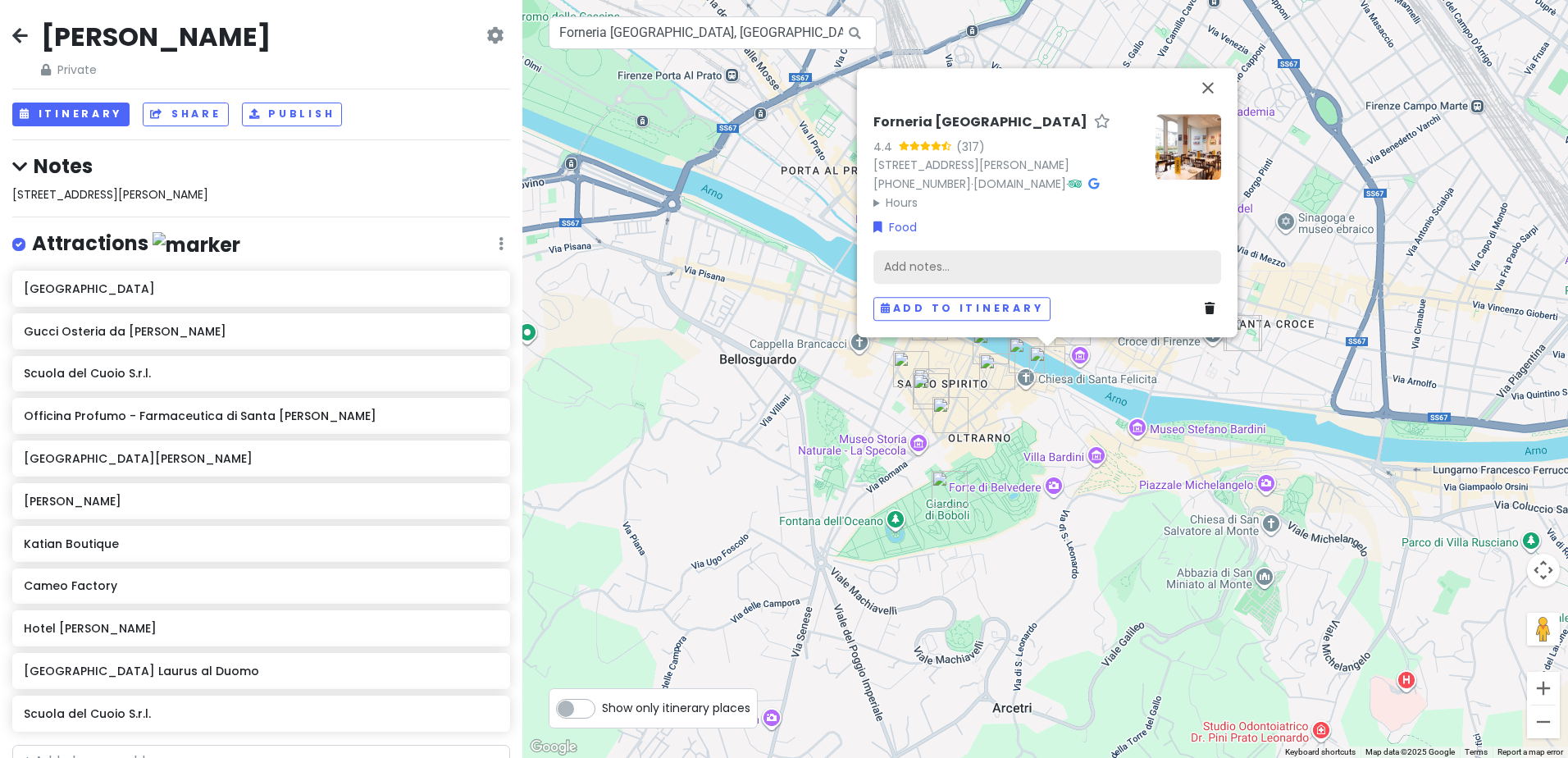
click at [954, 267] on div "Add notes..." at bounding box center [1047, 267] width 348 height 34
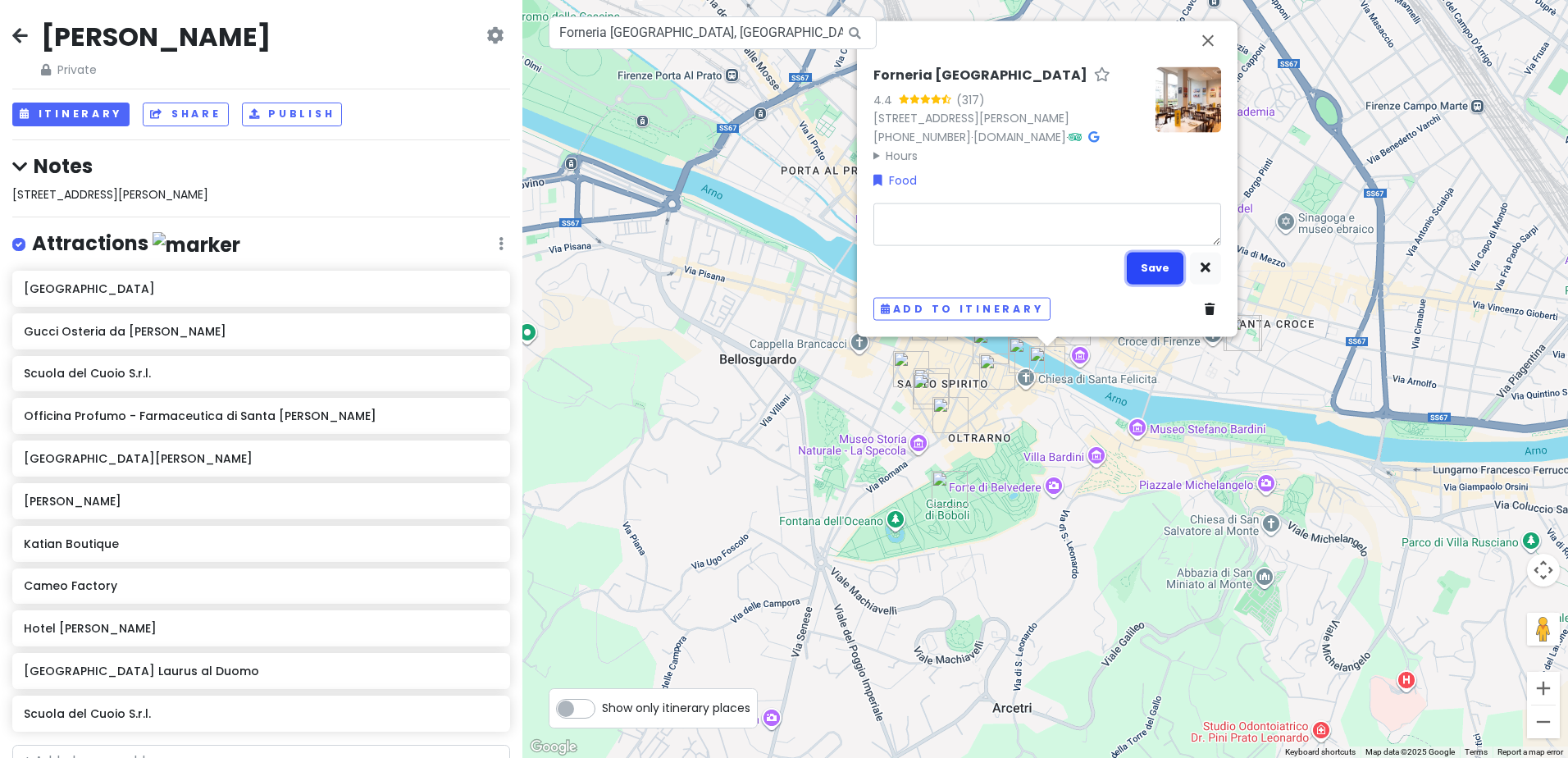
click at [1174, 255] on button "Save" at bounding box center [1155, 268] width 56 height 32
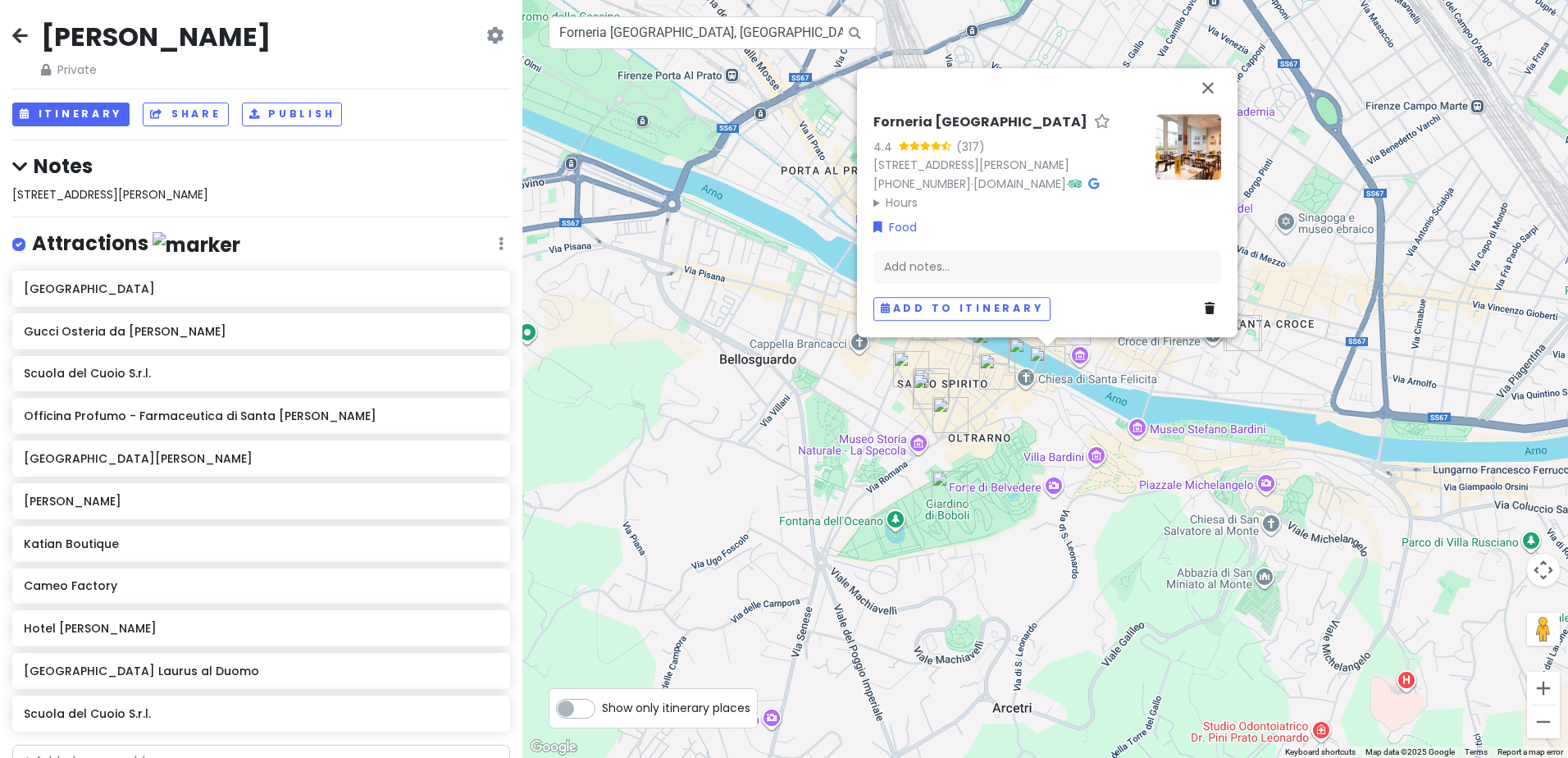
click at [993, 204] on summary "Hours" at bounding box center [1007, 202] width 269 height 18
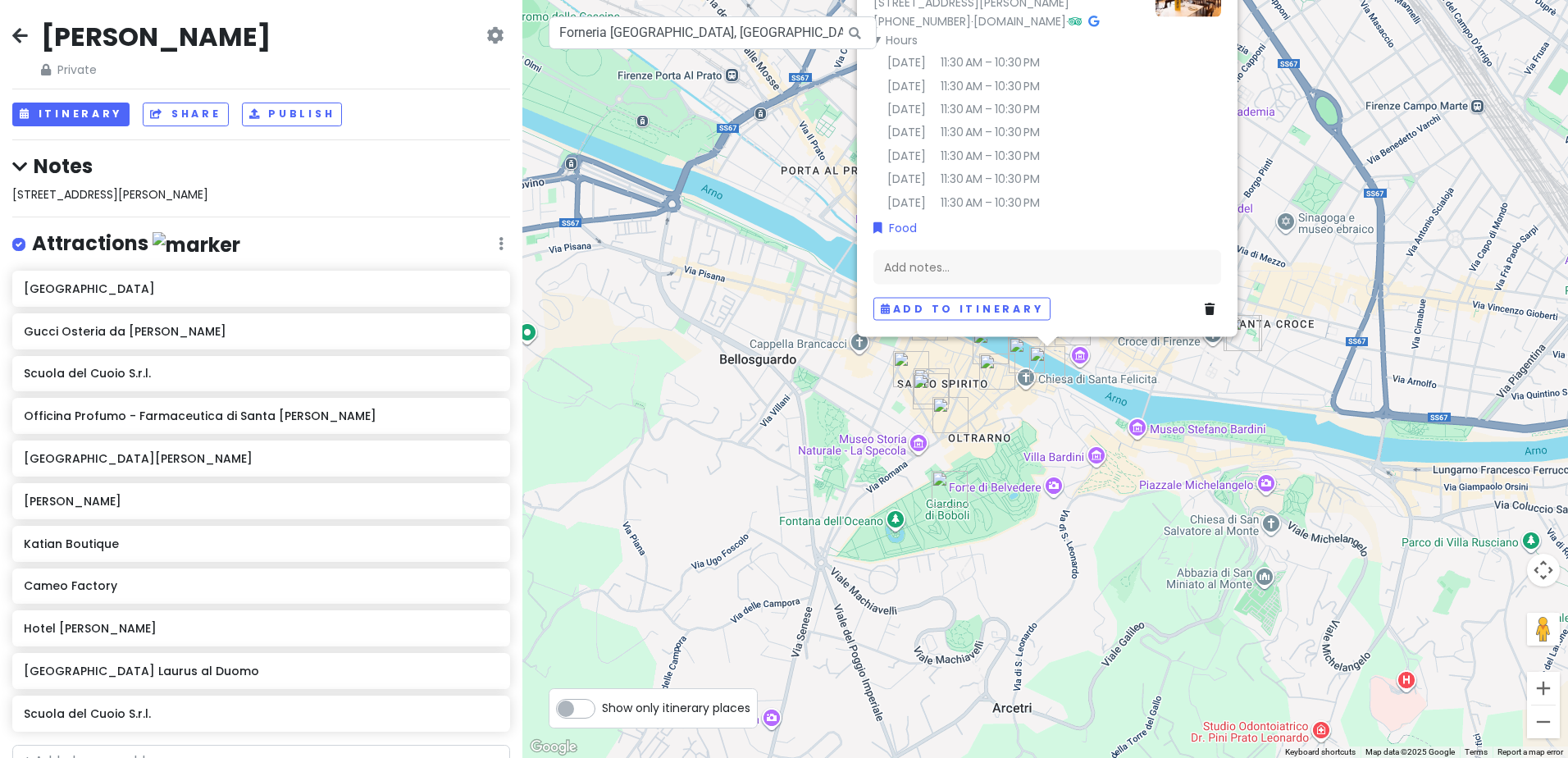
click at [617, 379] on div "Forneria Firenze 4.4 (317) Via de' Bardi, 54 R, 50125 Firenze FI, Italy +39 055…" at bounding box center [1045, 379] width 1046 height 758
